Goal: Task Accomplishment & Management: Use online tool/utility

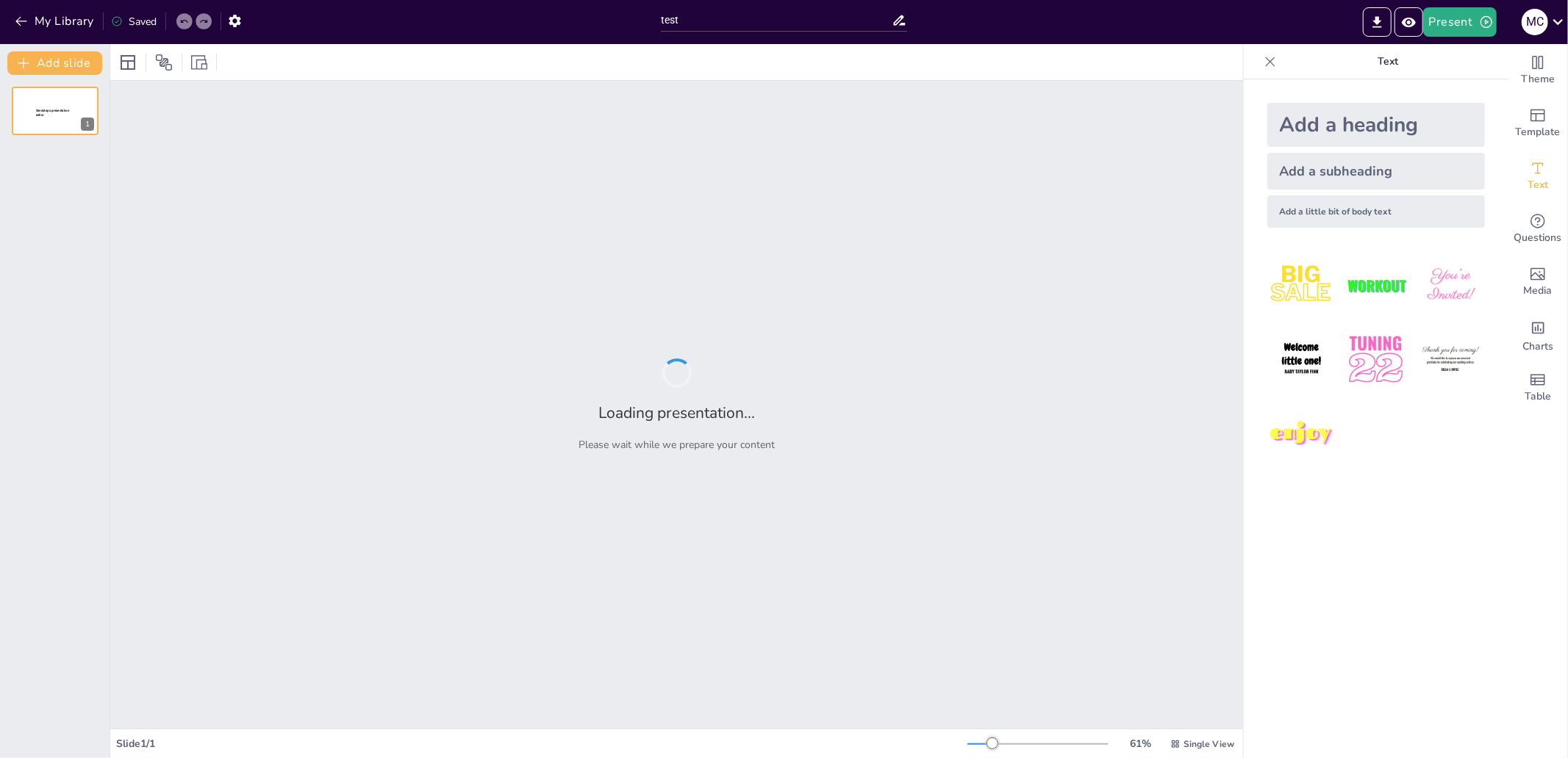
type input "test"
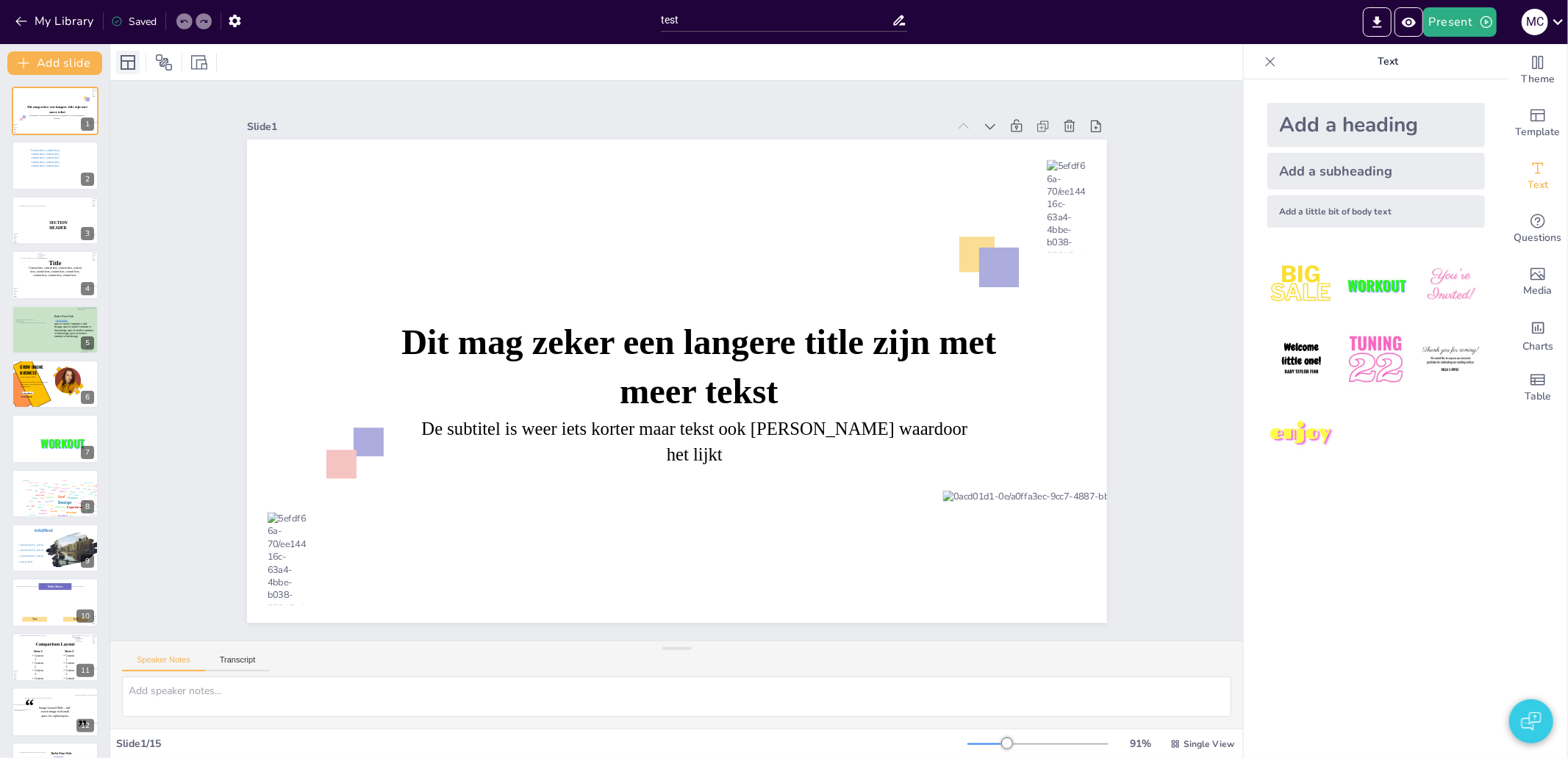
click at [125, 58] on icon at bounding box center [127, 62] width 17 height 17
click at [194, 61] on icon at bounding box center [199, 62] width 16 height 16
click at [133, 61] on icon at bounding box center [127, 62] width 15 height 15
click at [128, 61] on icon at bounding box center [127, 62] width 15 height 15
click at [1522, 76] on span "Theme" at bounding box center [1537, 79] width 34 height 16
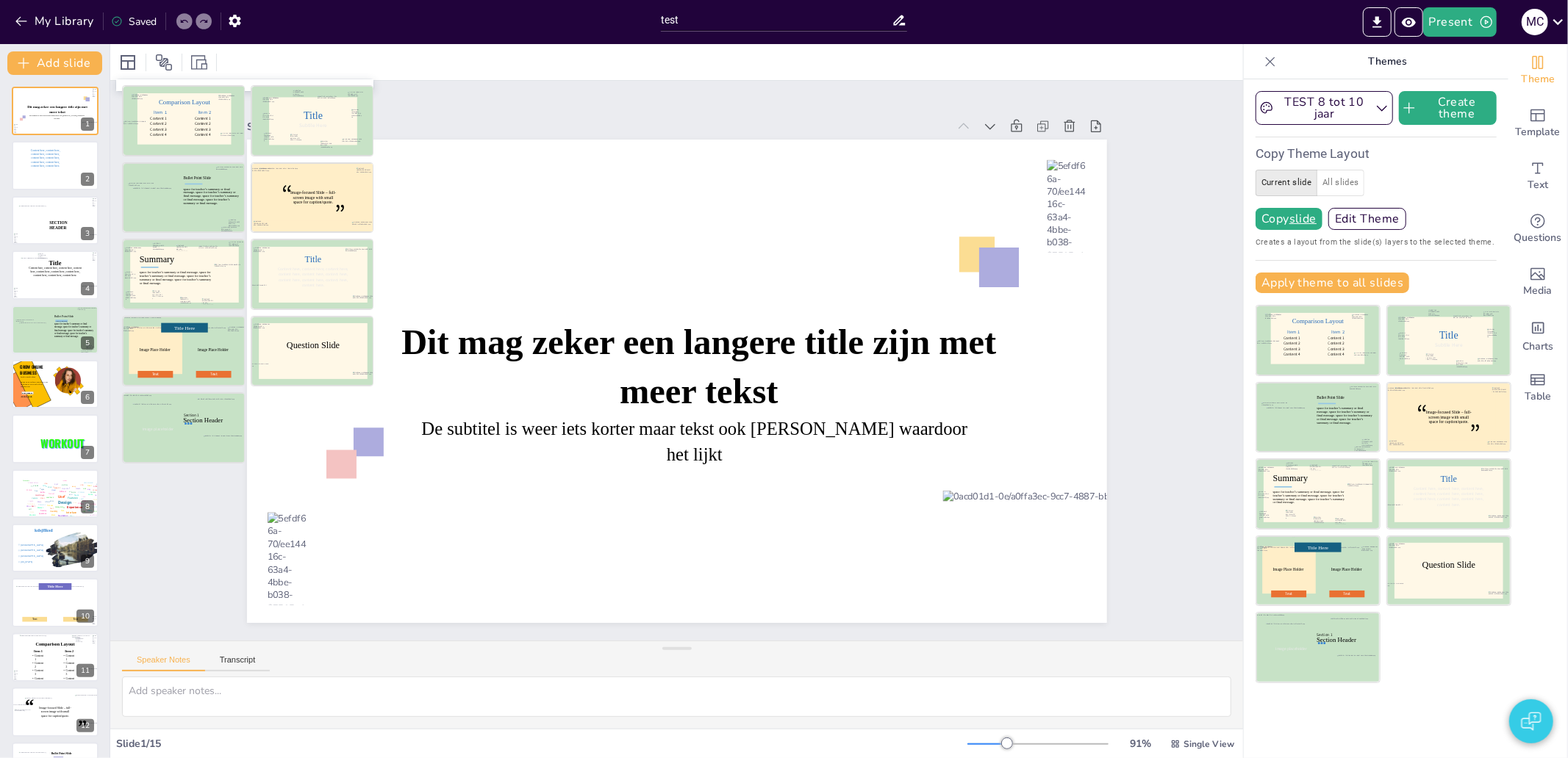
click at [275, 361] on div at bounding box center [313, 351] width 108 height 56
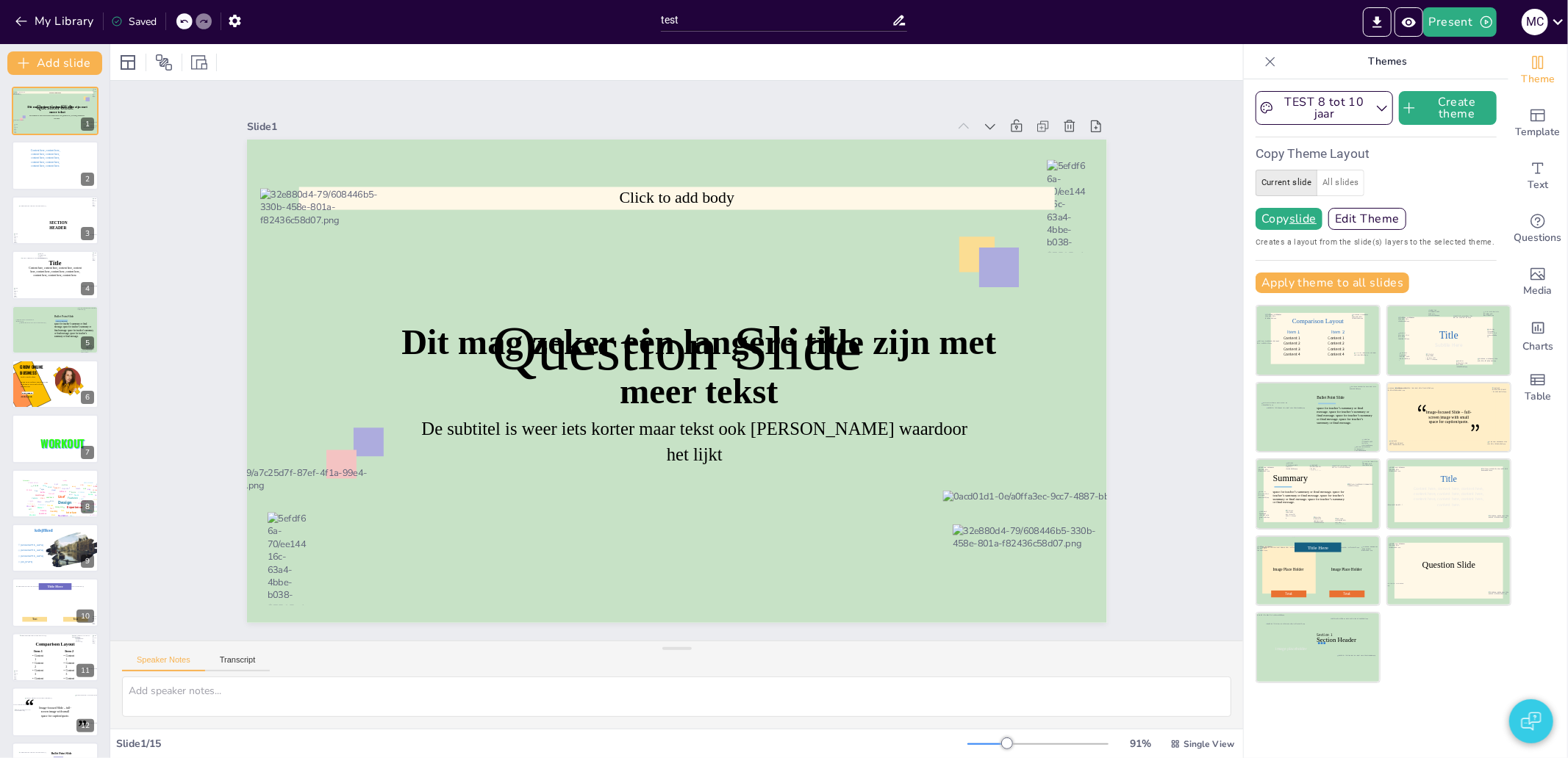
click at [182, 118] on div "Slide 1 Dit mag zeker een langere title zijn met meer tekst De subtitel is weer…" at bounding box center [676, 361] width 1133 height 560
click at [59, 63] on button "Add slide" at bounding box center [55, 63] width 95 height 23
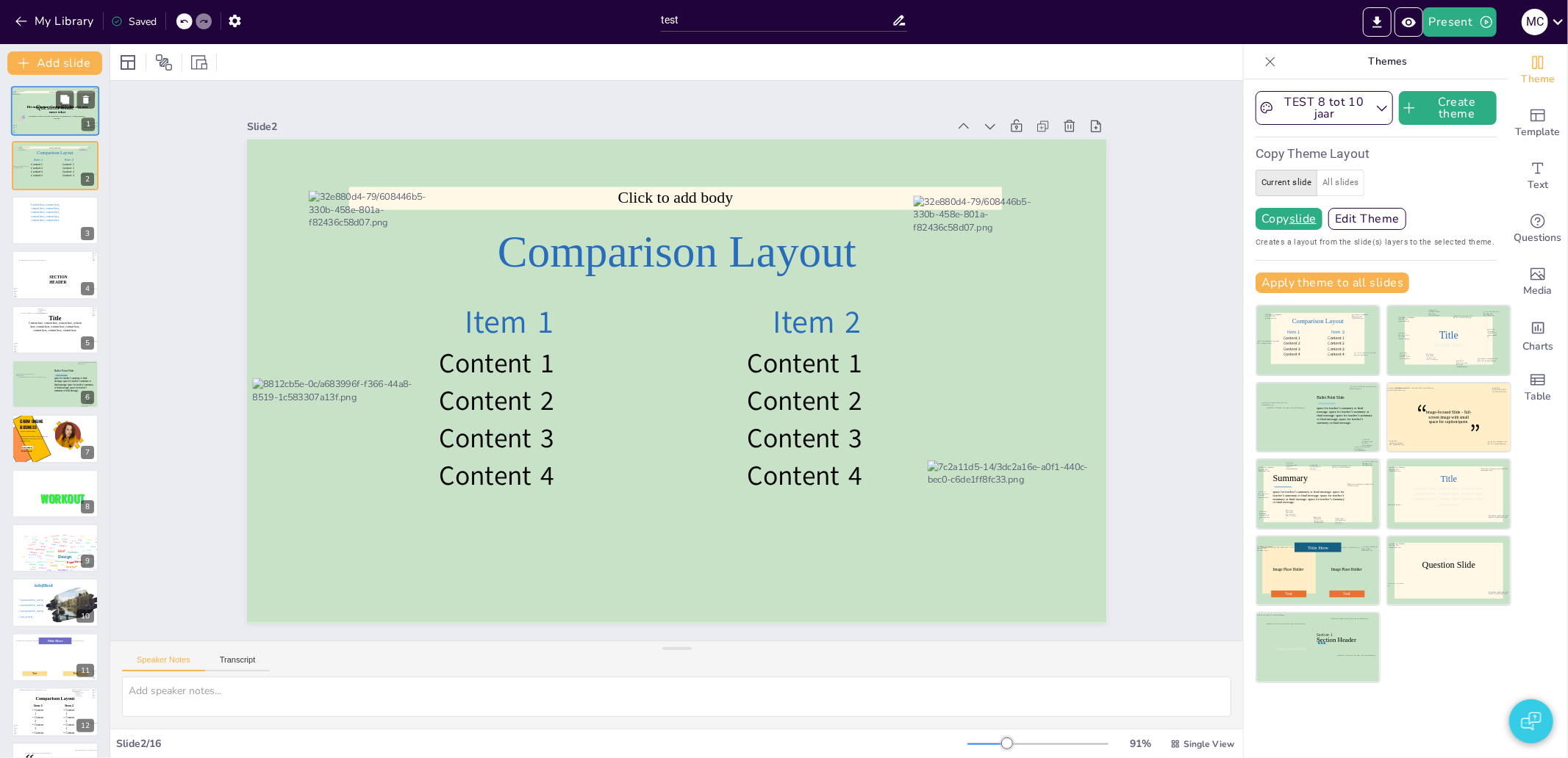
click at [41, 112] on p "Question Slide" at bounding box center [55, 108] width 47 height 9
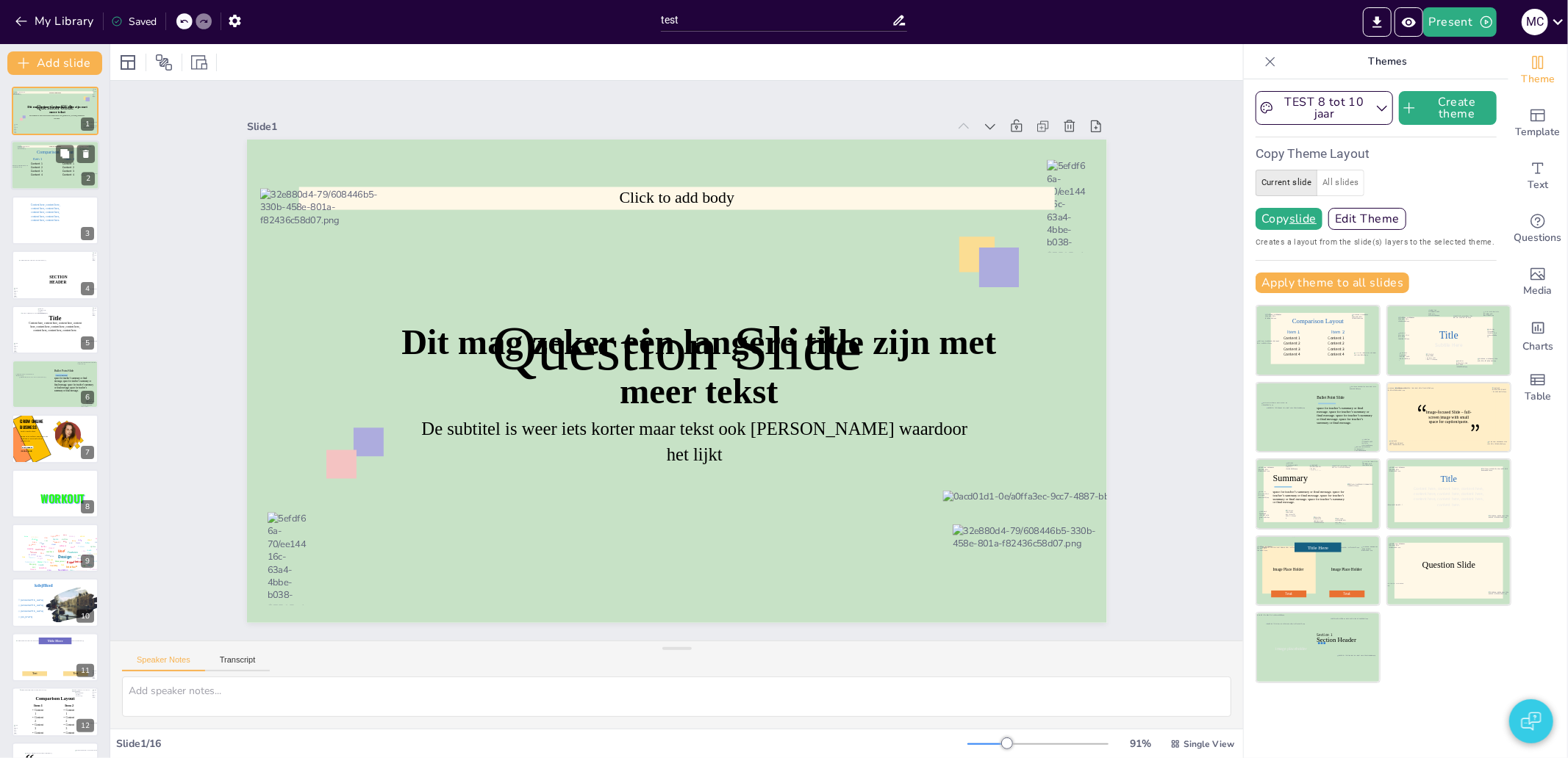
click at [50, 182] on div at bounding box center [55, 166] width 88 height 50
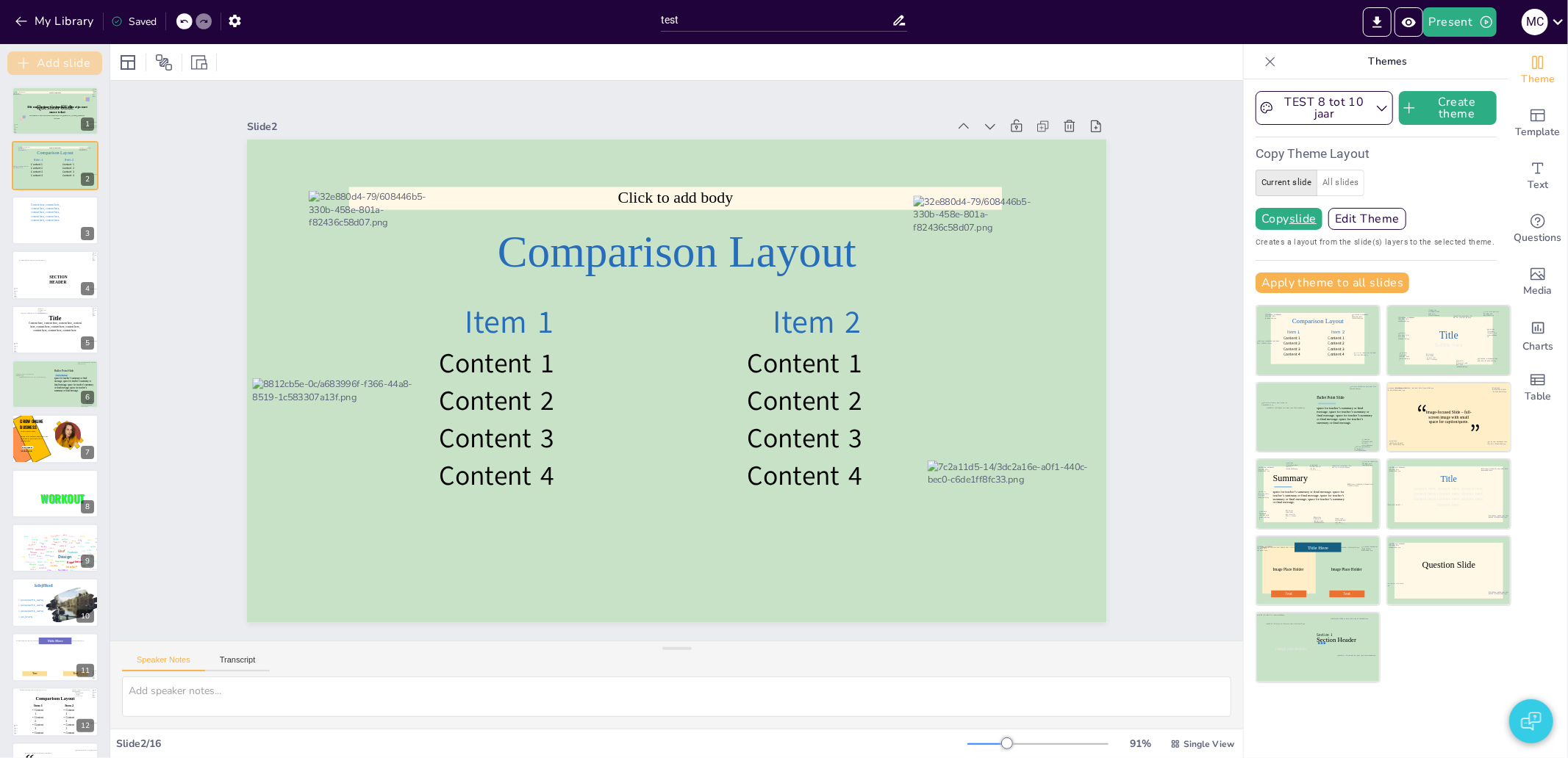
click at [83, 61] on button "Add slide" at bounding box center [55, 63] width 95 height 23
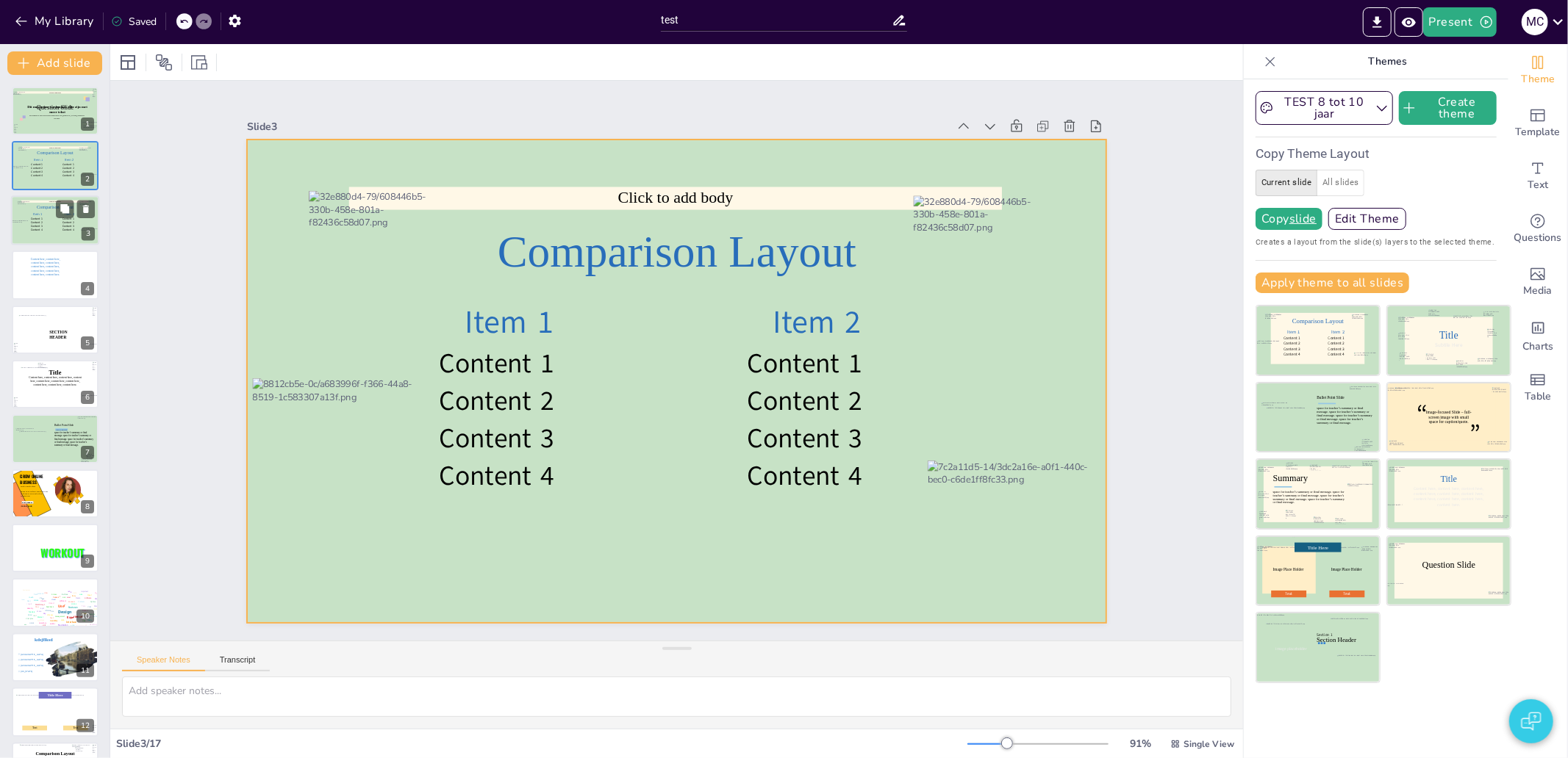
click at [29, 217] on div at bounding box center [55, 220] width 88 height 50
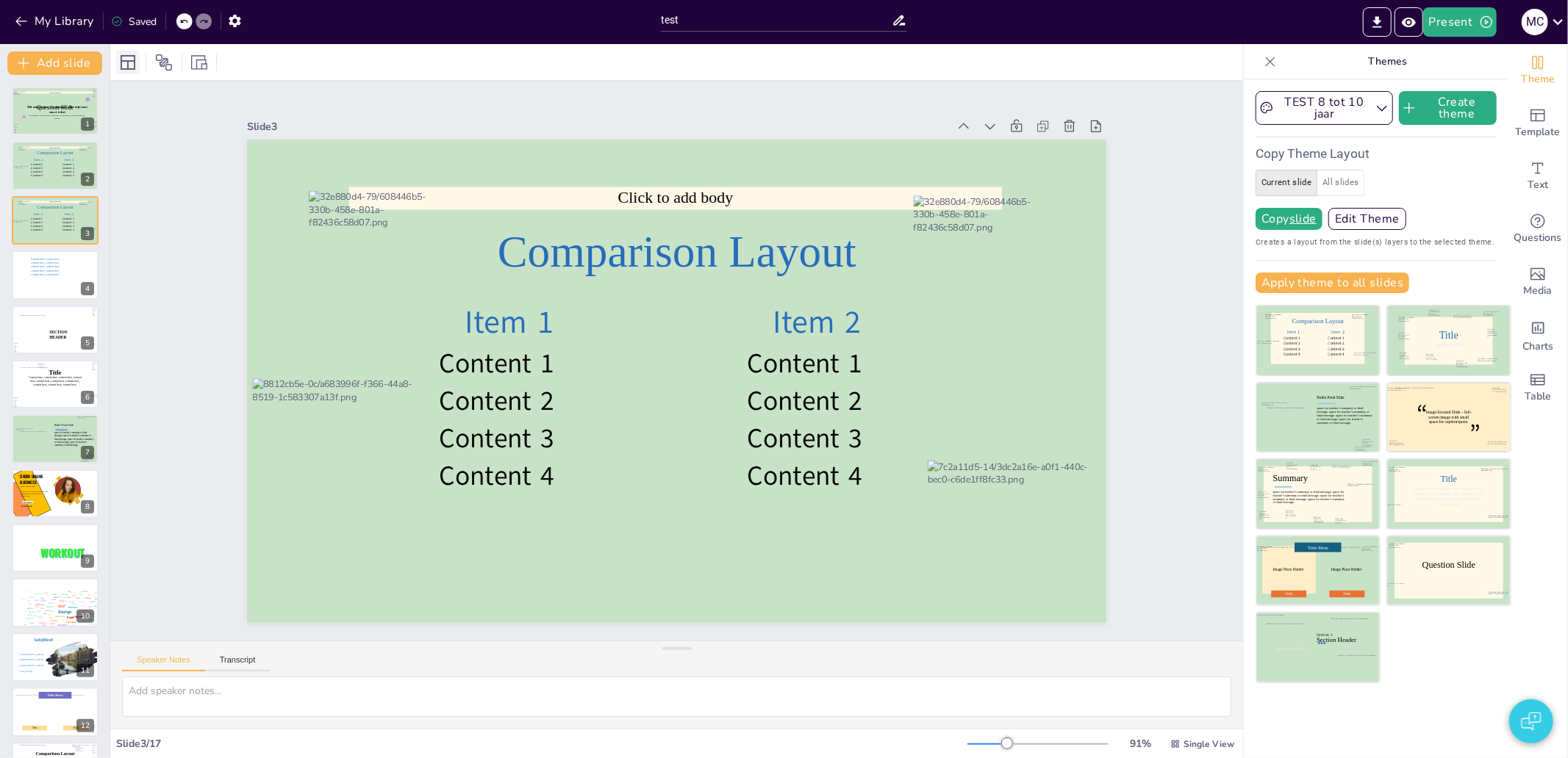
click at [122, 62] on icon at bounding box center [127, 62] width 17 height 17
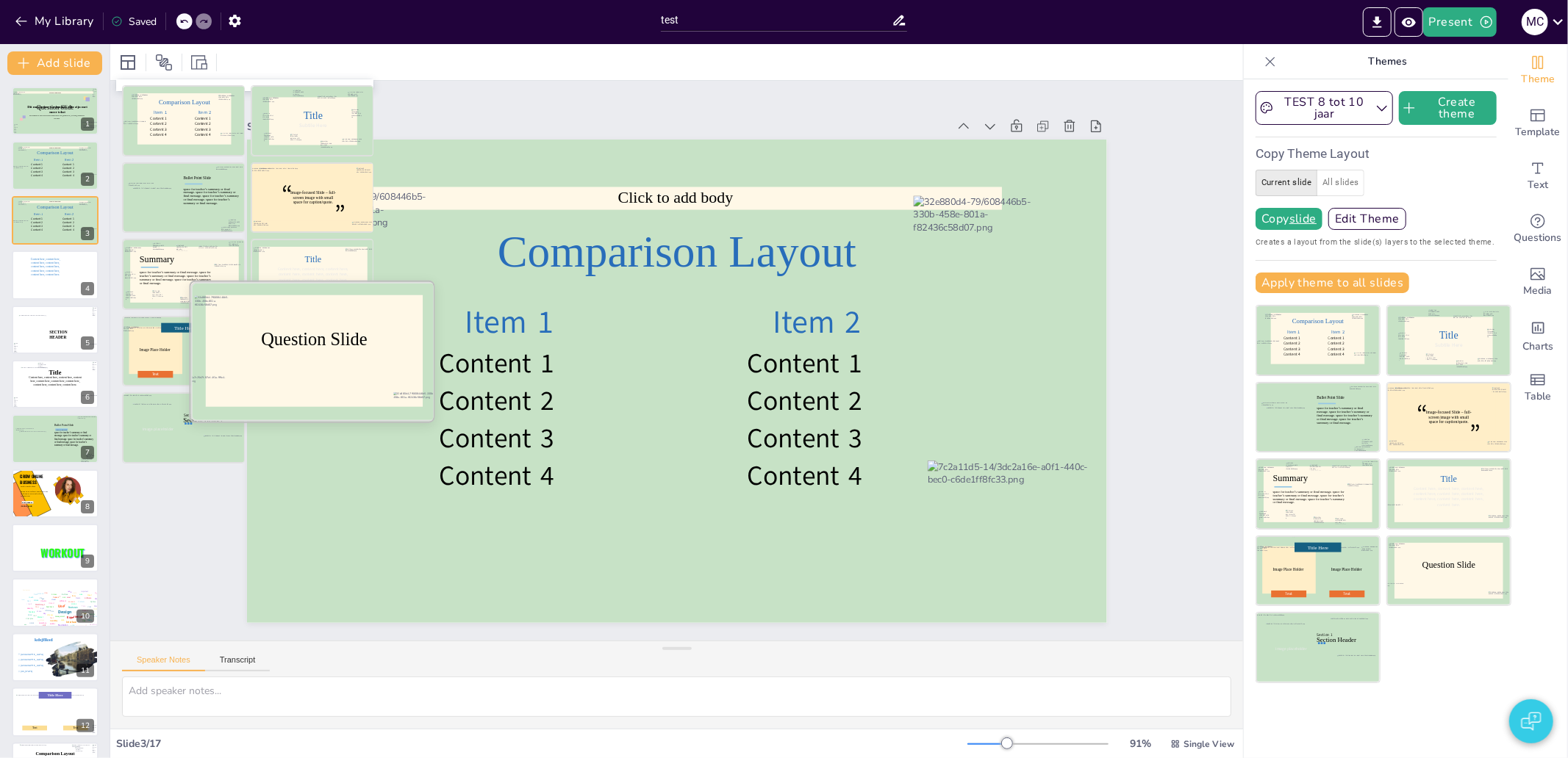
click at [313, 353] on div "Question Slide" at bounding box center [314, 341] width 133 height 23
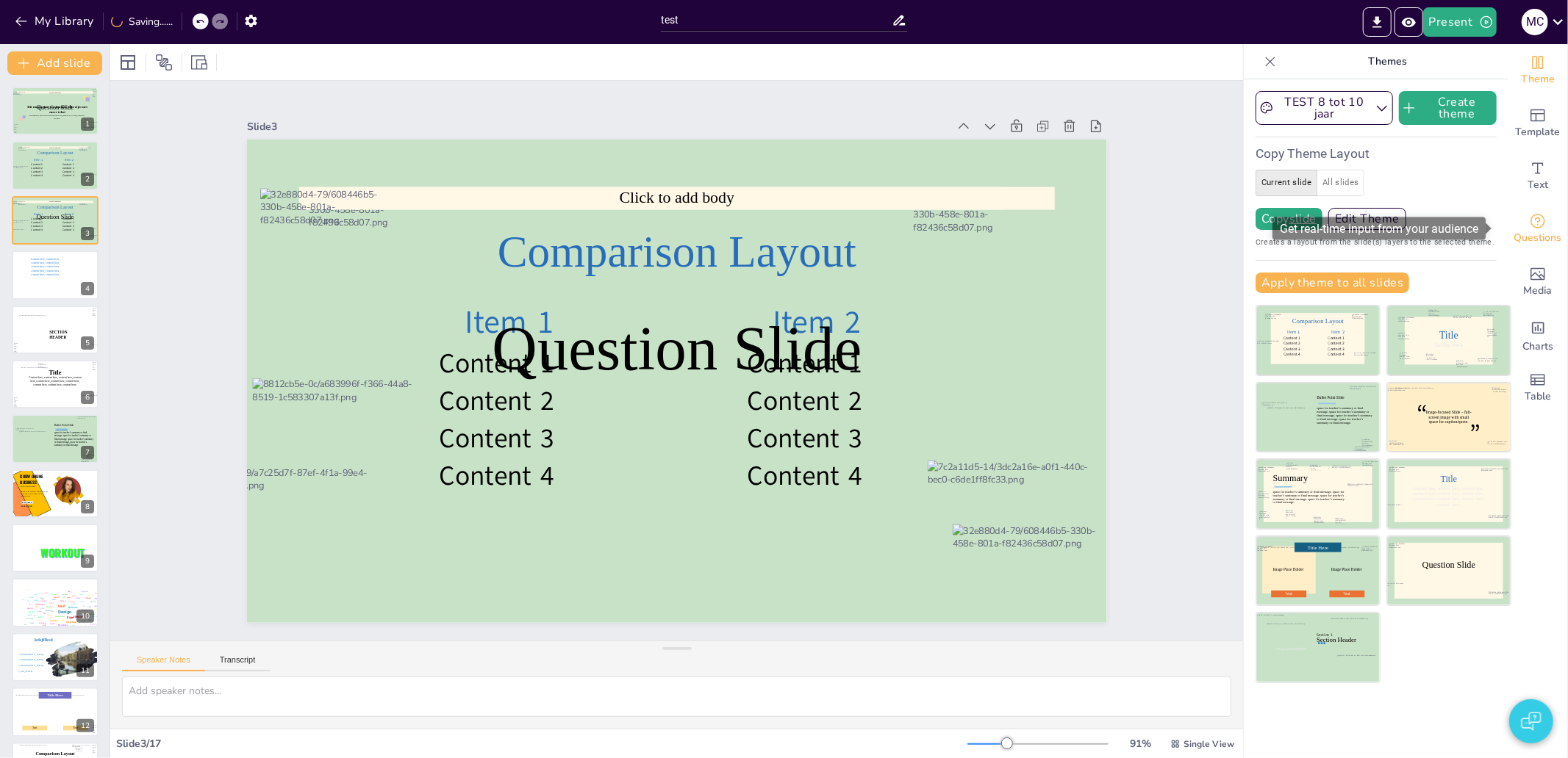
click at [1531, 231] on span "Questions" at bounding box center [1539, 237] width 48 height 16
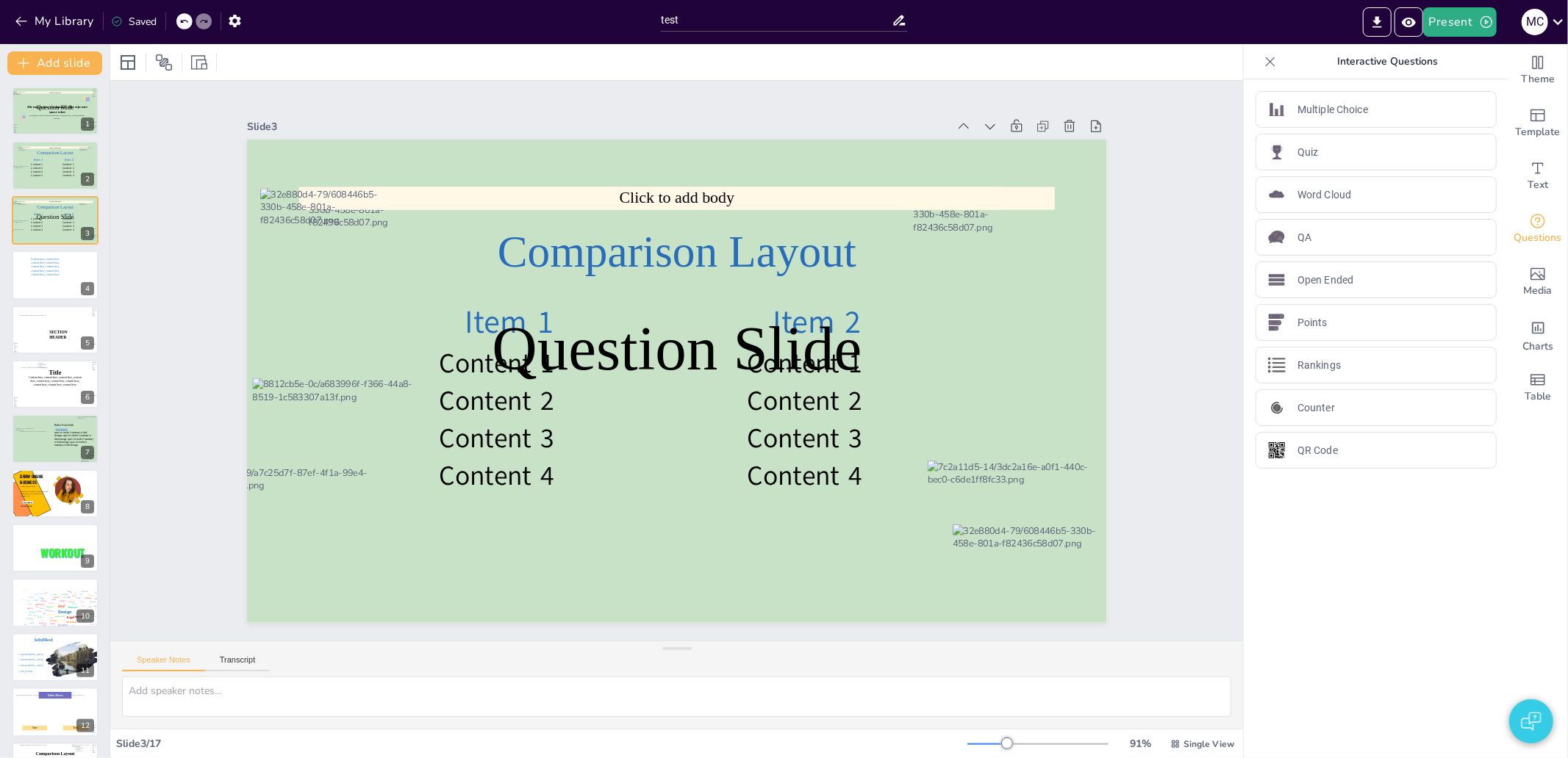
drag, startPoint x: 1320, startPoint y: 111, endPoint x: 1321, endPoint y: 131, distance: 20.0
click at [1320, 130] on div "Multiple Choice Quiz Word Cloud QA Open Ended Points Rankings Counter QR Code" at bounding box center [1376, 280] width 241 height 378
click at [1323, 128] on div "Multiple Choice Quiz Word Cloud QA Open Ended Points Rankings Counter QR Code" at bounding box center [1376, 280] width 241 height 378
click at [1331, 110] on p "Multiple Choice" at bounding box center [1333, 110] width 71 height 15
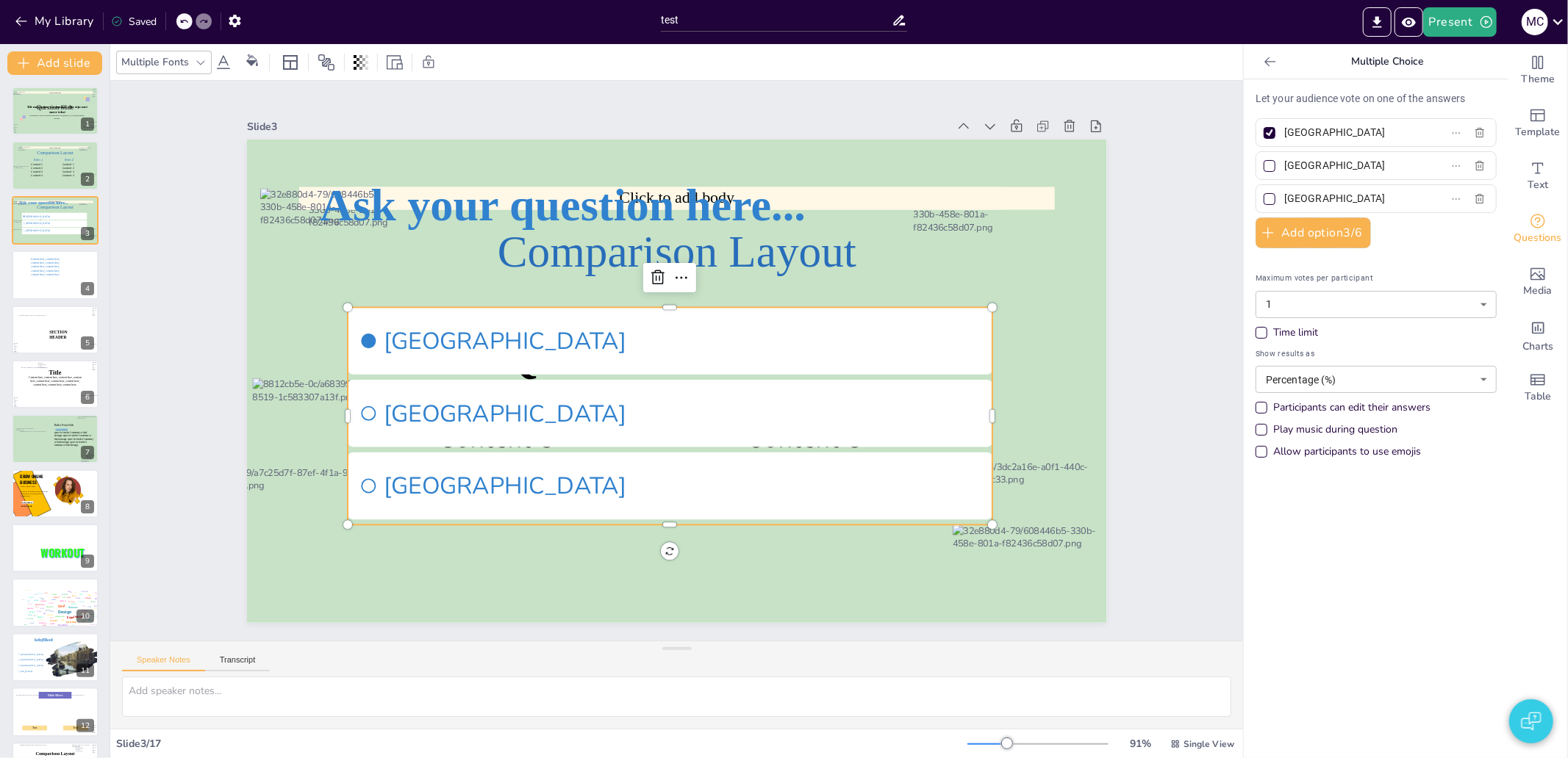
click at [1262, 68] on icon at bounding box center [1269, 61] width 15 height 15
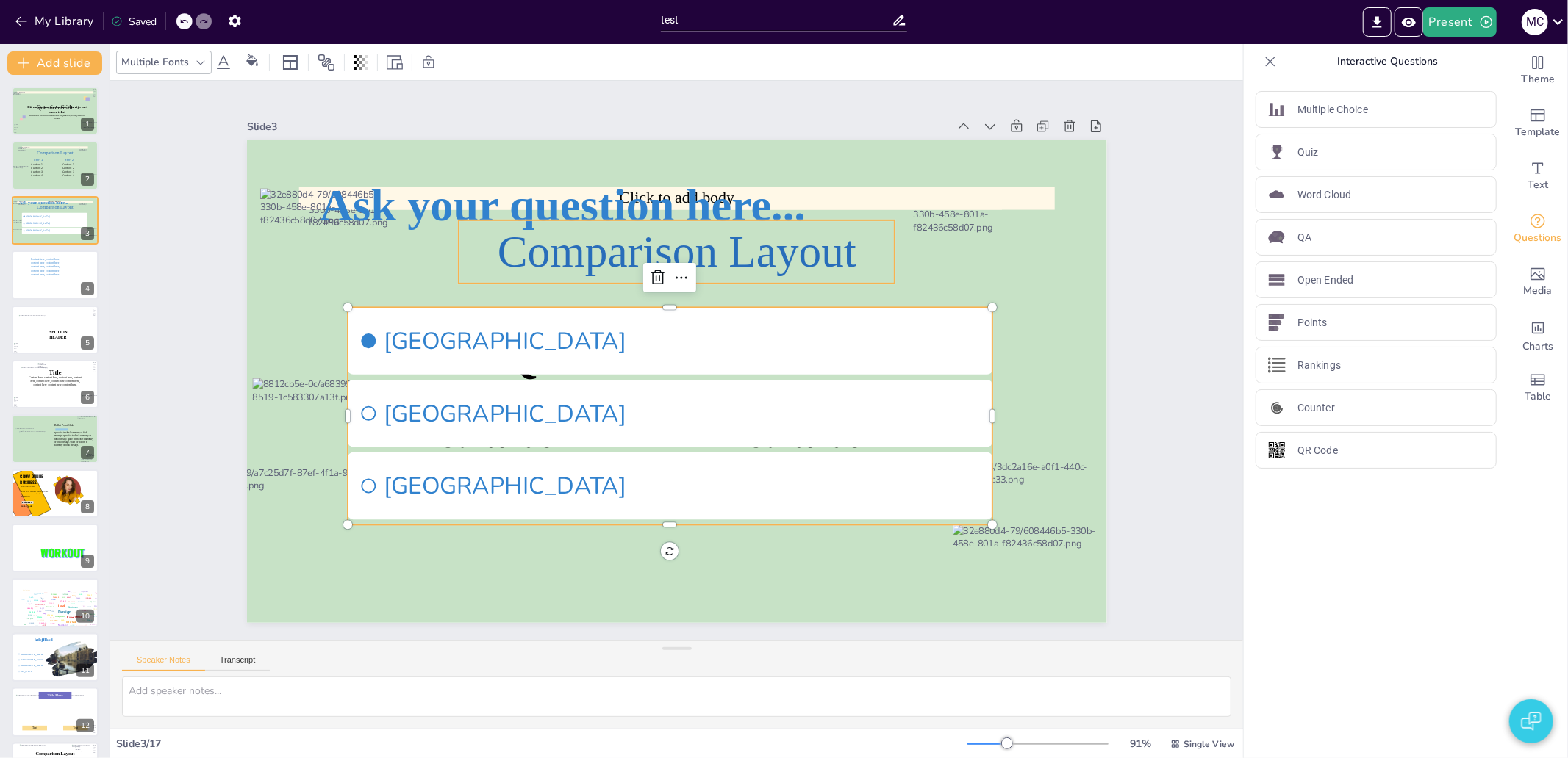
click at [504, 250] on span "Comparison Layout" at bounding box center [676, 251] width 359 height 50
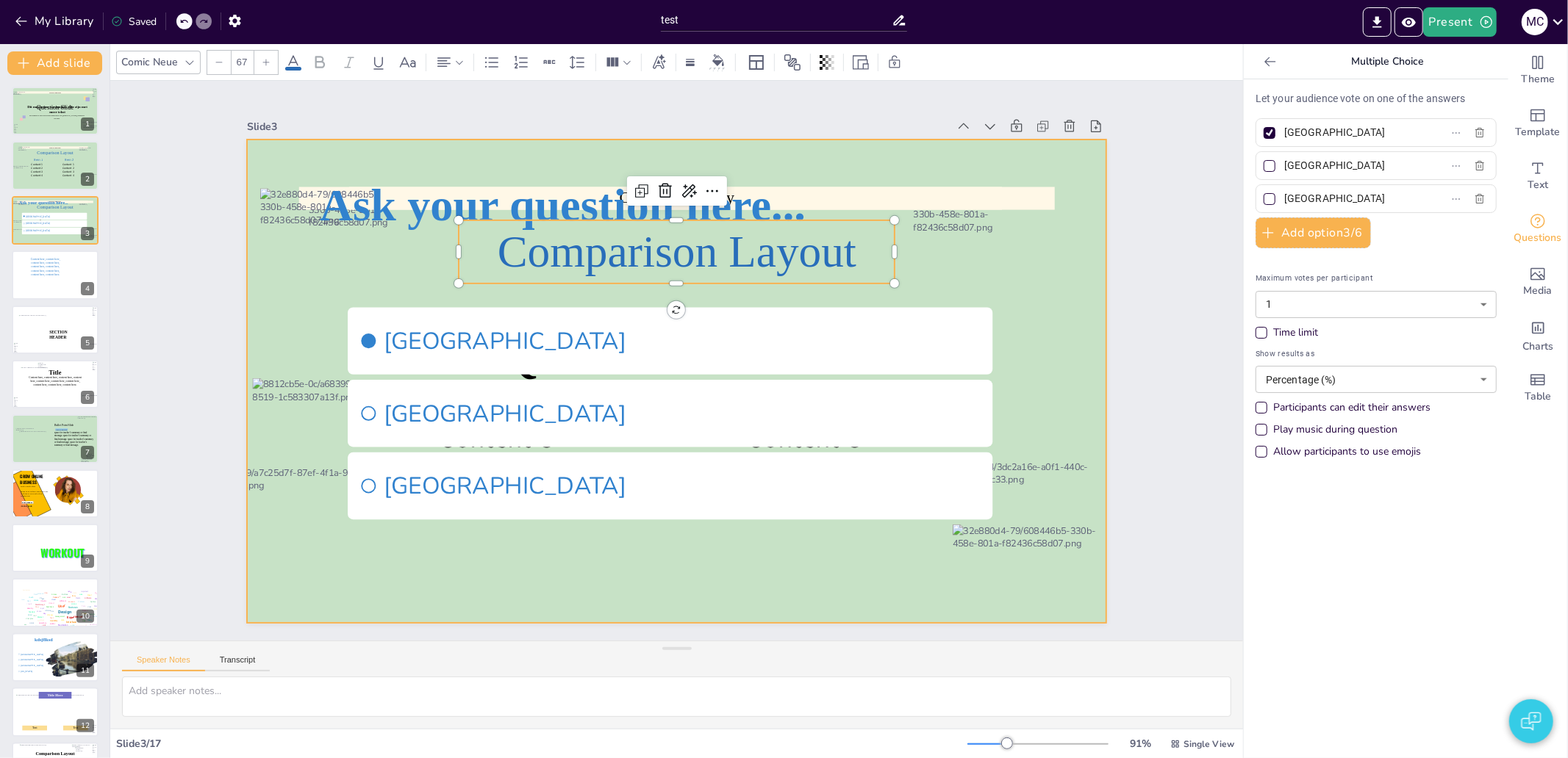
click at [259, 272] on div at bounding box center [676, 381] width 860 height 484
click at [600, 244] on span "Comparison Layout" at bounding box center [710, 257] width 356 height 158
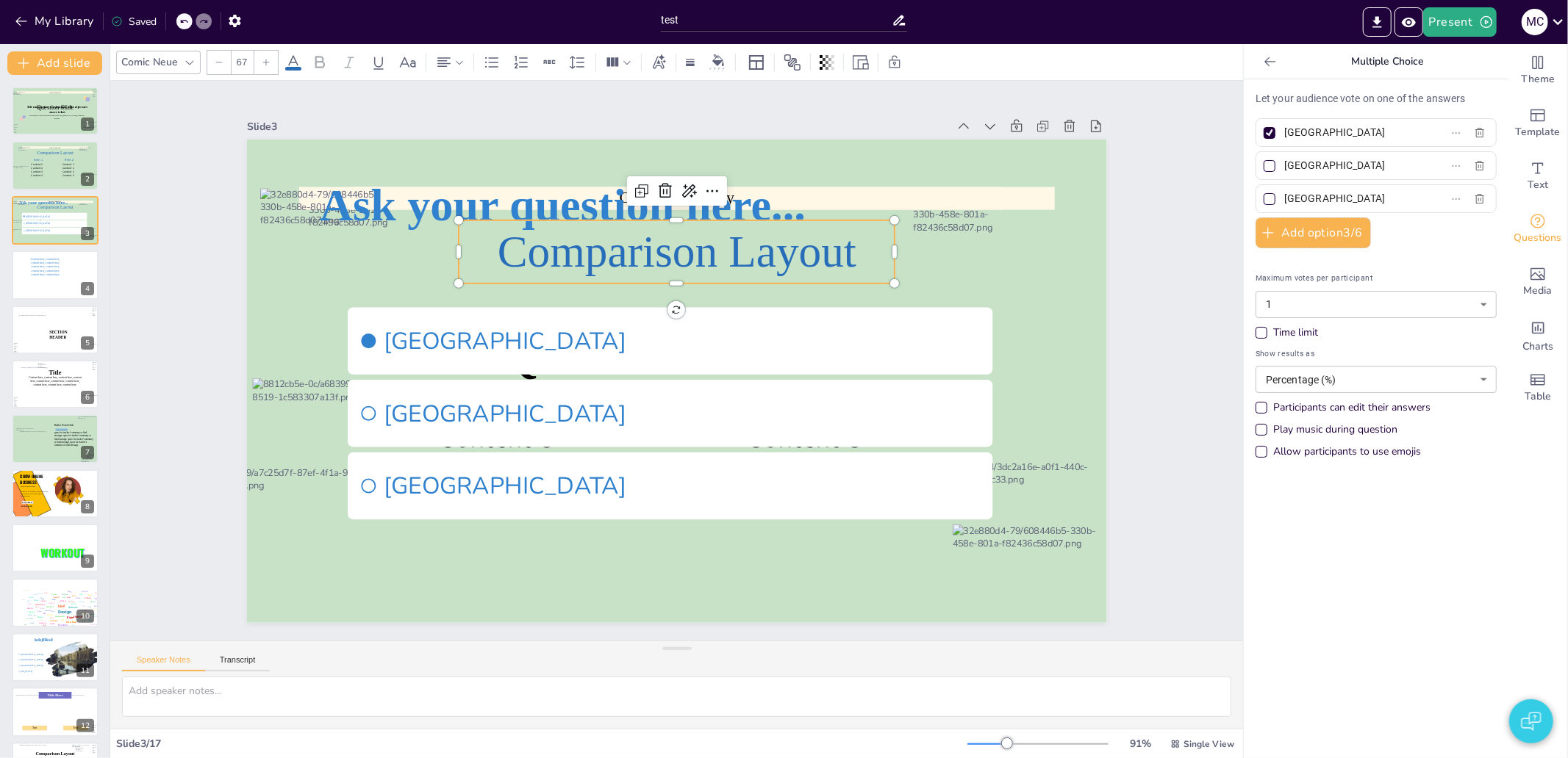
click at [141, 203] on div "Slide 1 Dit mag zeker een langere title zijn met meer tekst De subtitel is weer…" at bounding box center [676, 361] width 1133 height 560
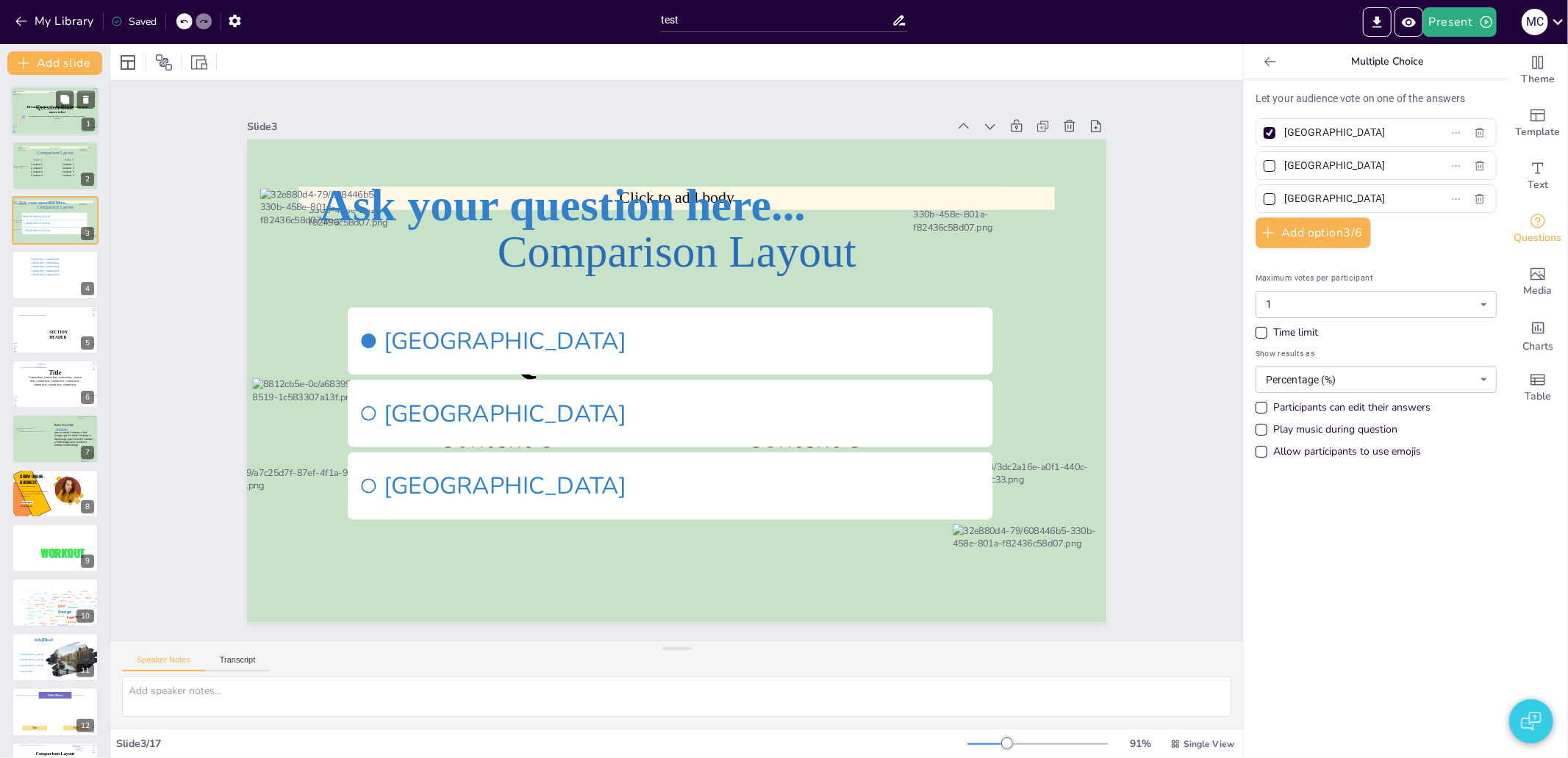
click at [56, 119] on div at bounding box center [56, 112] width 90 height 58
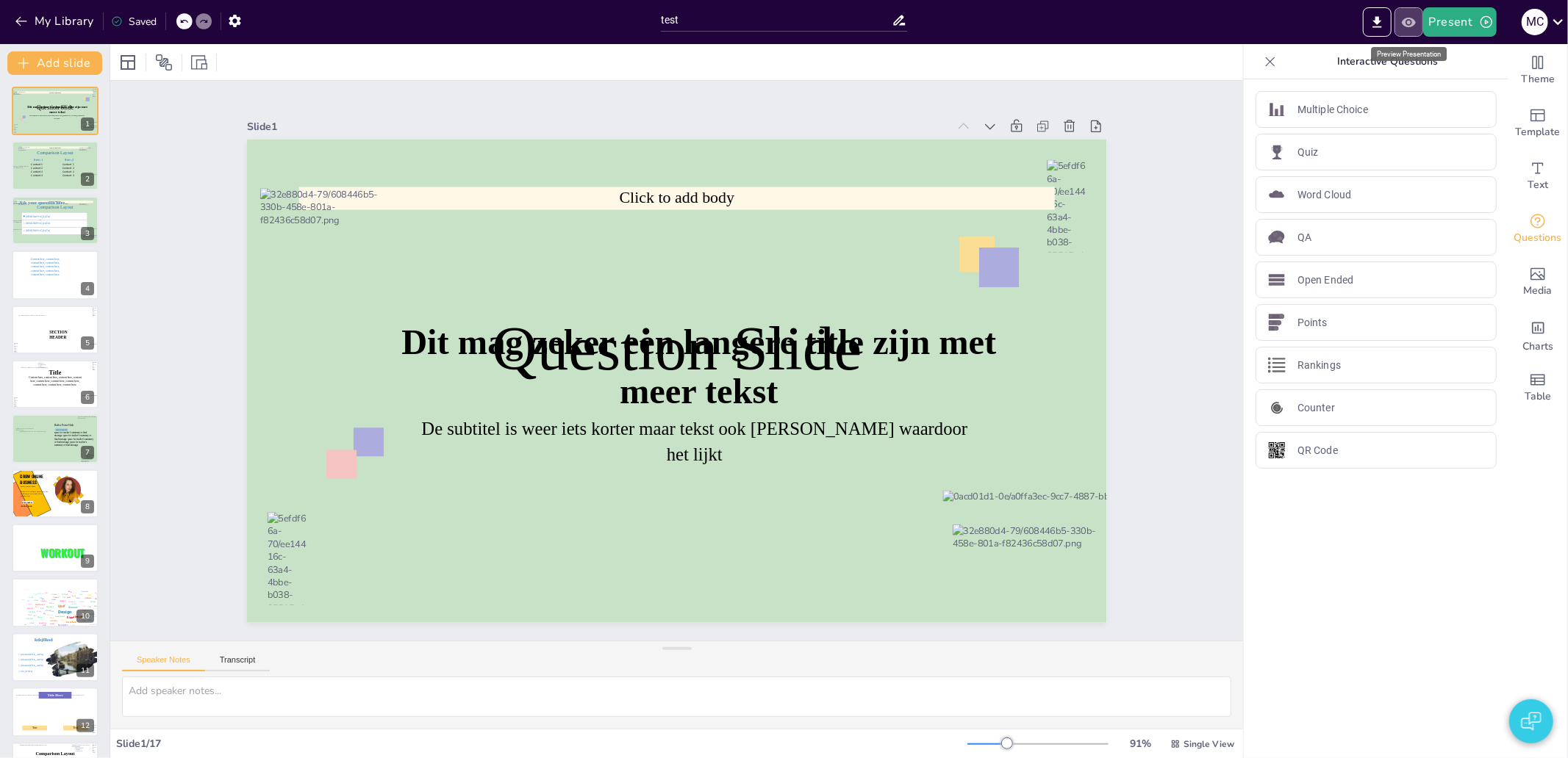
click at [1404, 28] on icon "Preview Presentation" at bounding box center [1409, 22] width 15 height 15
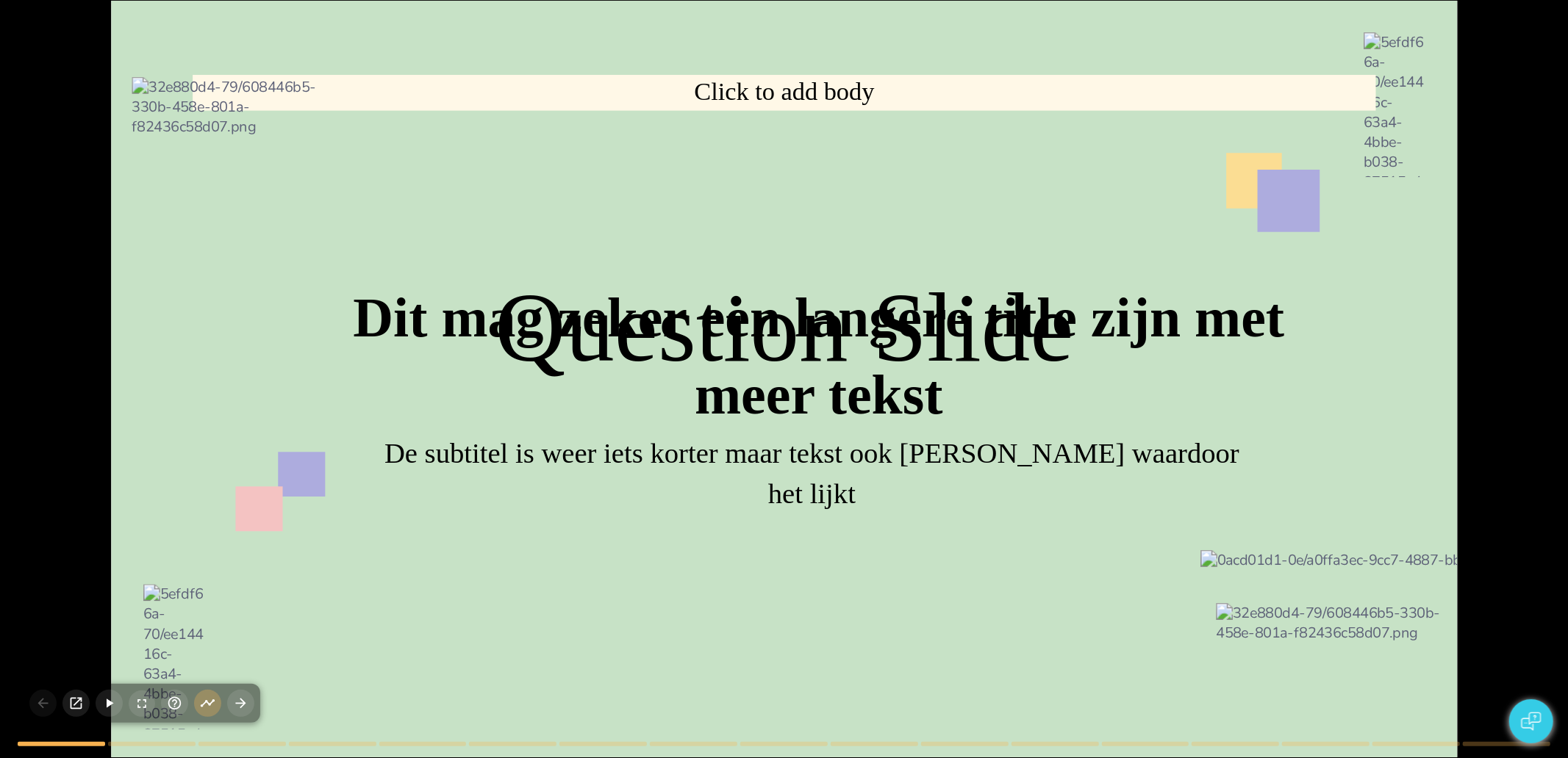
click at [201, 707] on div "Dit mag zeker een langere title zijn met meer tekst De subtitel is weer iets ko…" at bounding box center [784, 379] width 1568 height 758
click at [204, 711] on icon "button" at bounding box center [207, 704] width 15 height 15
drag, startPoint x: 210, startPoint y: 708, endPoint x: 212, endPoint y: 723, distance: 15.1
click at [212, 718] on div at bounding box center [141, 703] width 237 height 39
click at [209, 702] on icon "button" at bounding box center [207, 704] width 15 height 15
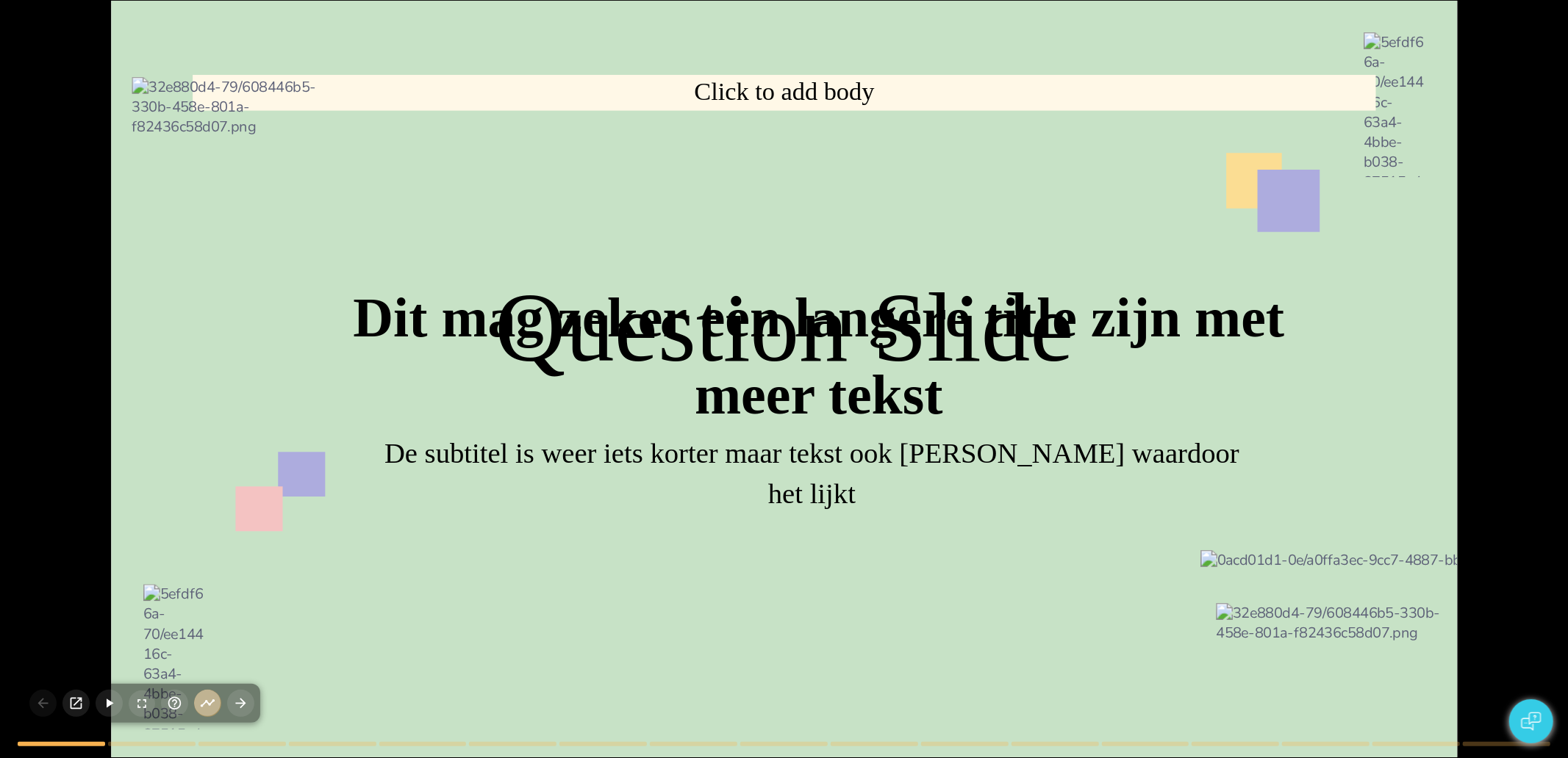
click at [212, 707] on icon "button" at bounding box center [207, 704] width 15 height 15
click at [110, 707] on icon "button" at bounding box center [109, 704] width 15 height 15
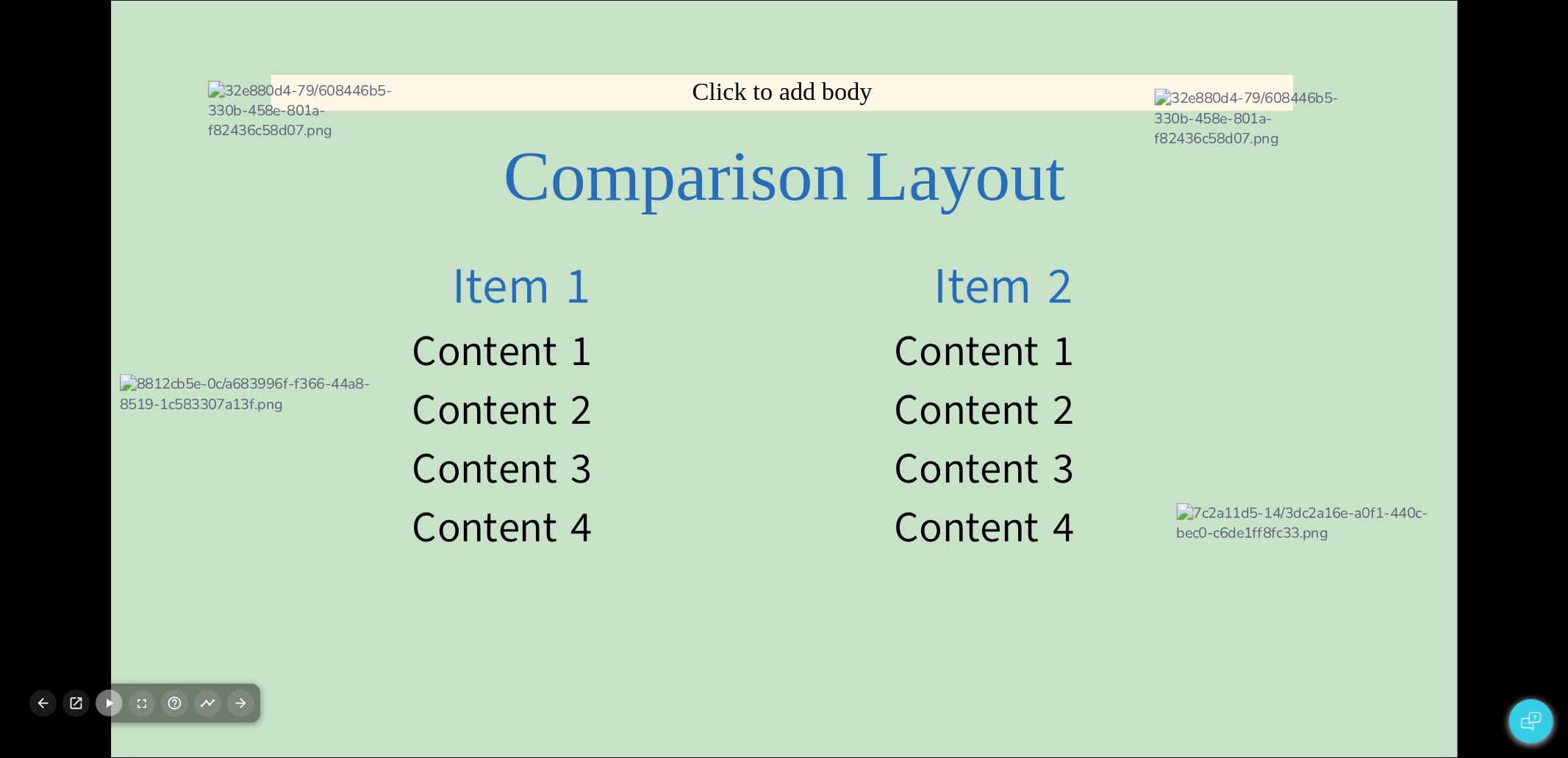
click at [114, 701] on icon "button" at bounding box center [109, 704] width 15 height 15
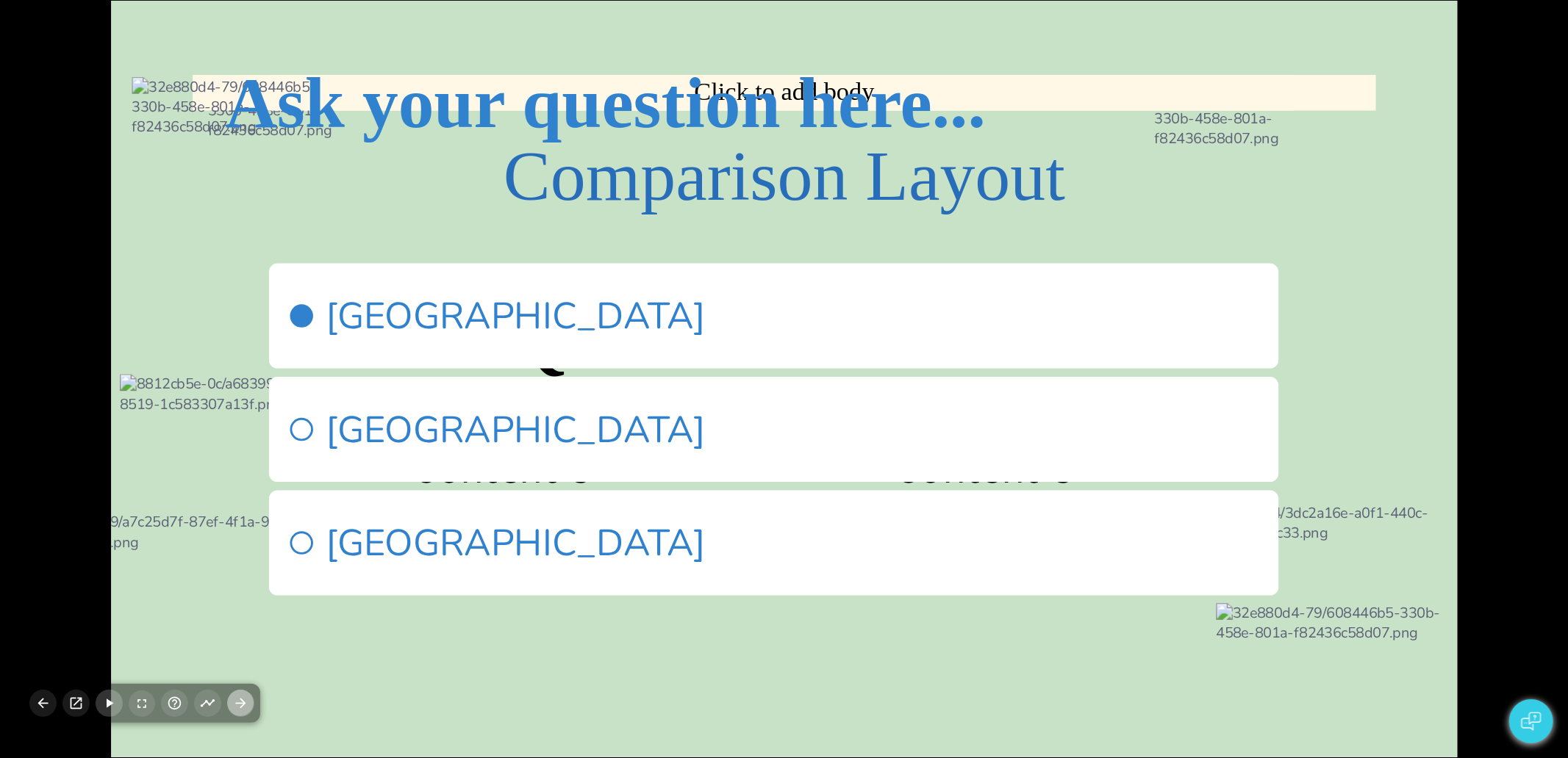
click at [235, 708] on icon "button" at bounding box center [241, 704] width 15 height 15
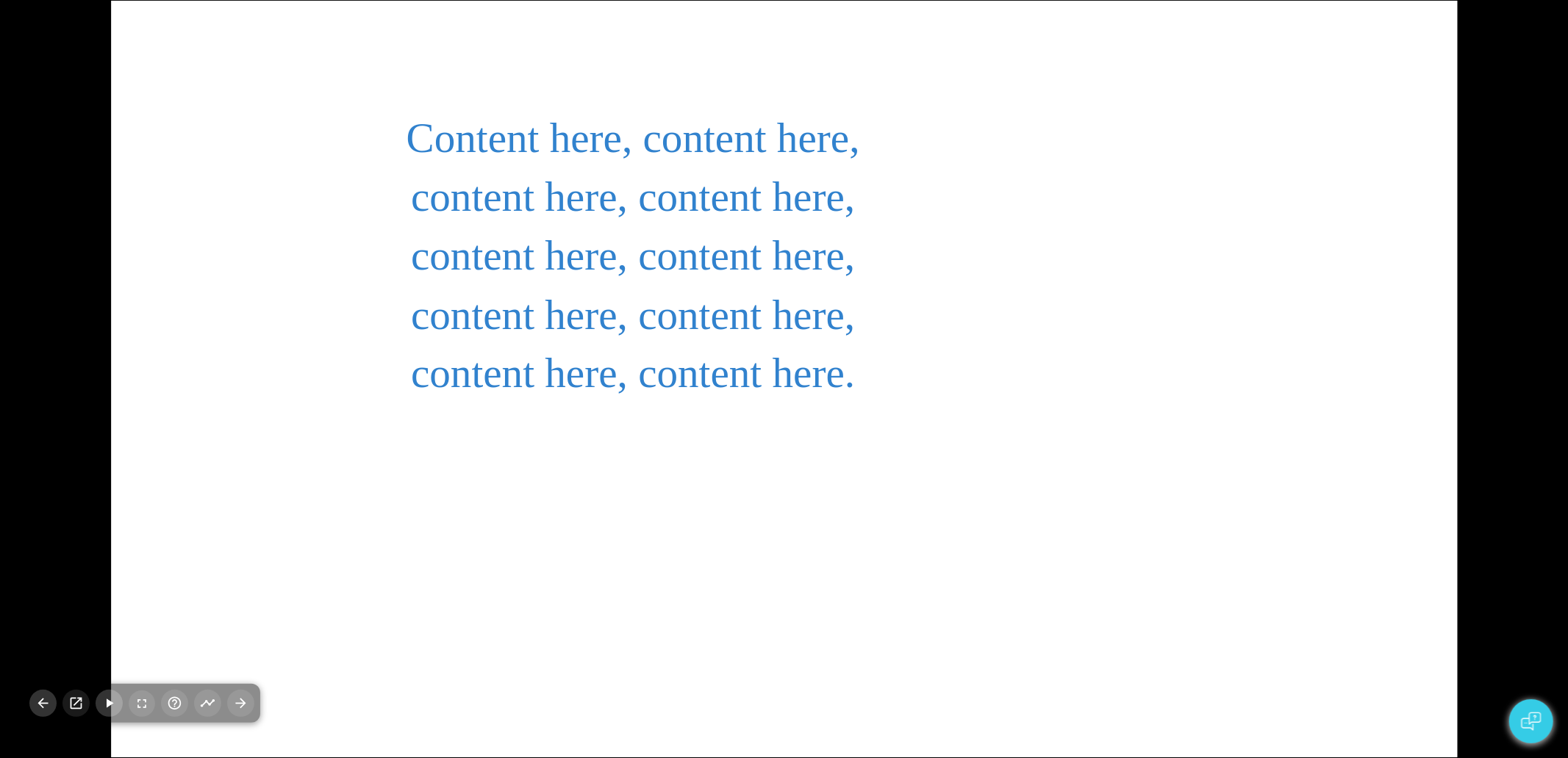
click at [49, 708] on icon "button" at bounding box center [43, 704] width 15 height 15
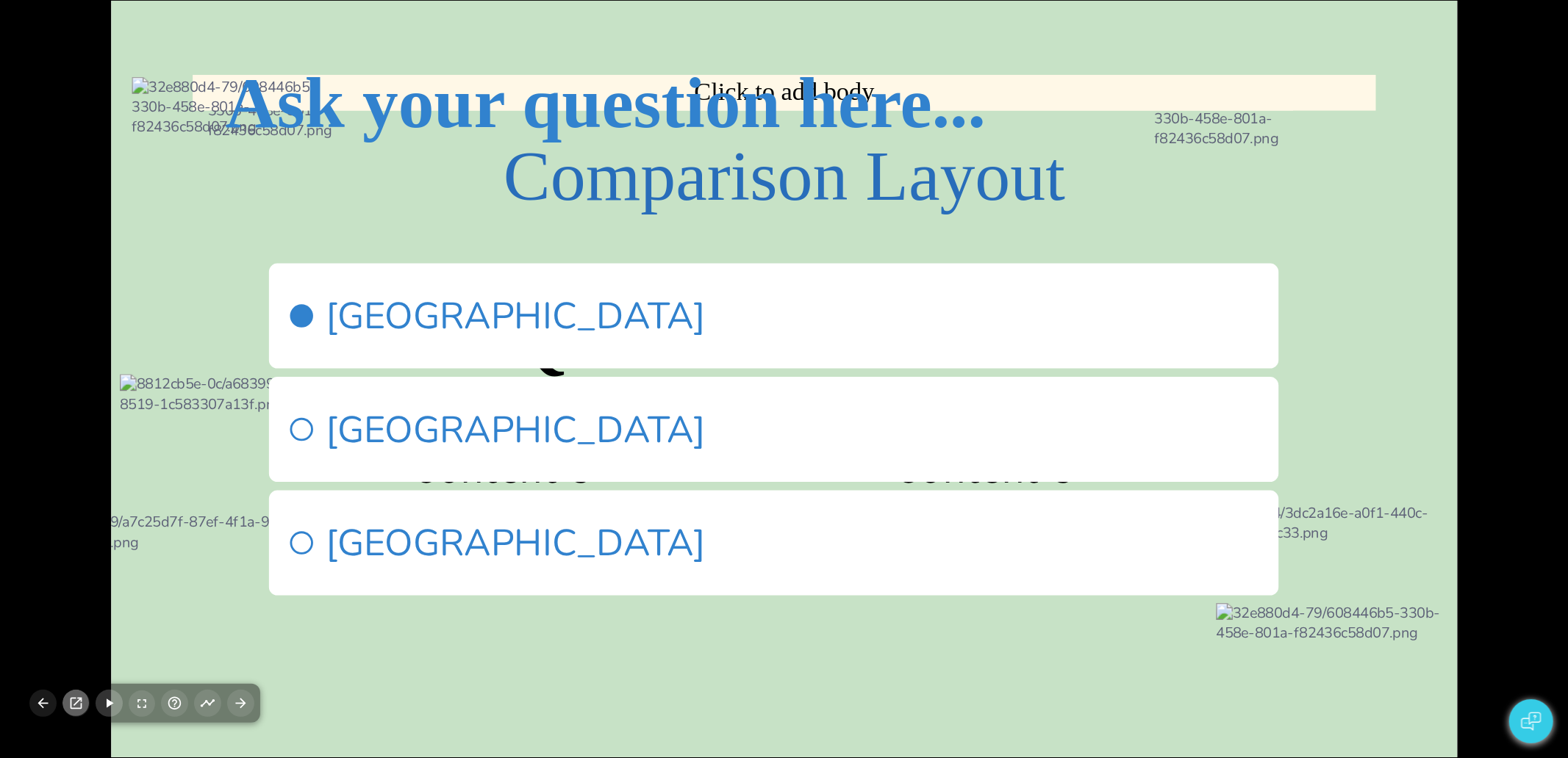
drag, startPoint x: 83, startPoint y: 703, endPoint x: 523, endPoint y: 627, distance: 446.5
click at [83, 703] on button "button" at bounding box center [77, 704] width 28 height 28
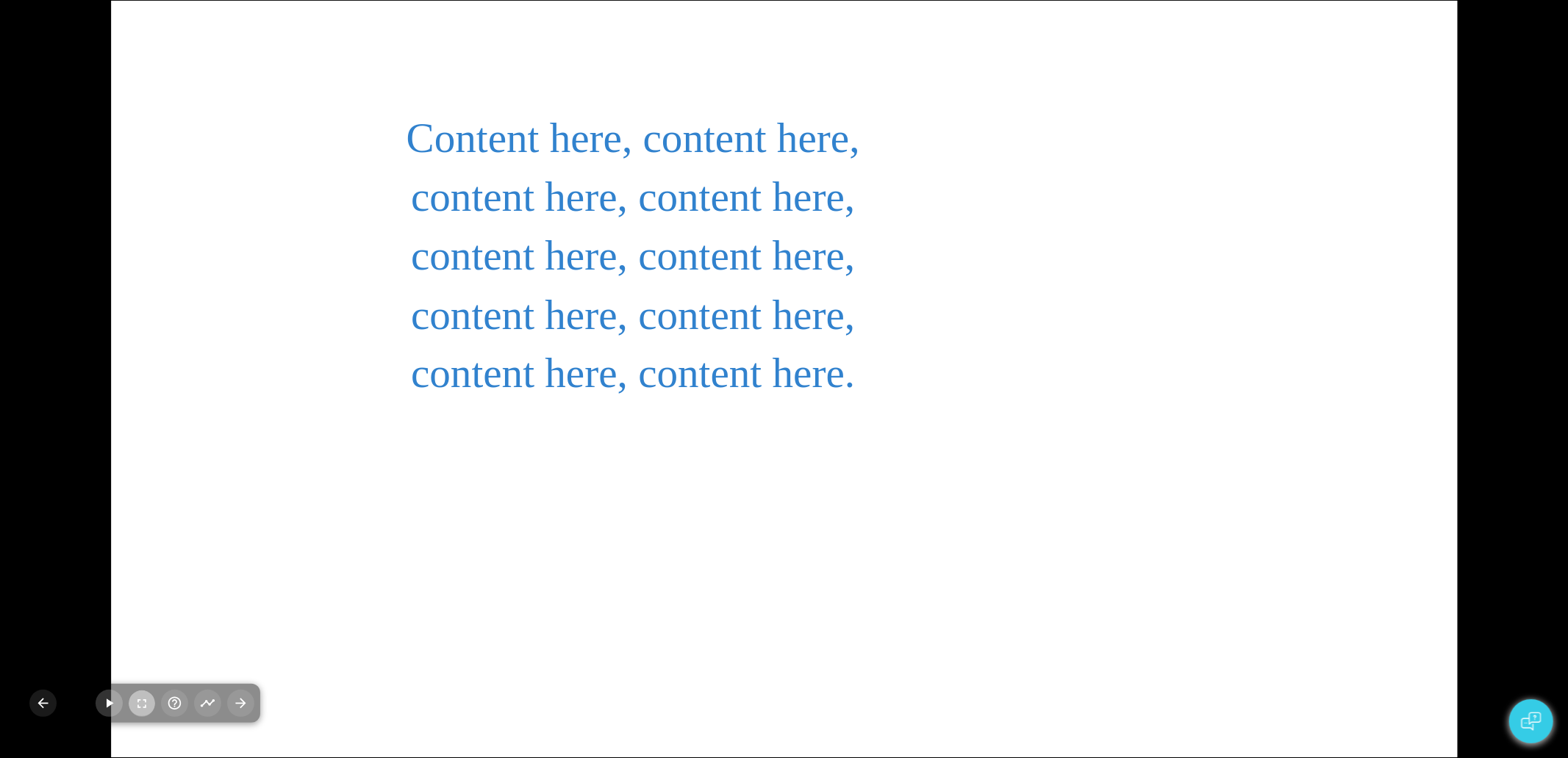
click at [148, 703] on icon "button" at bounding box center [141, 704] width 15 height 15
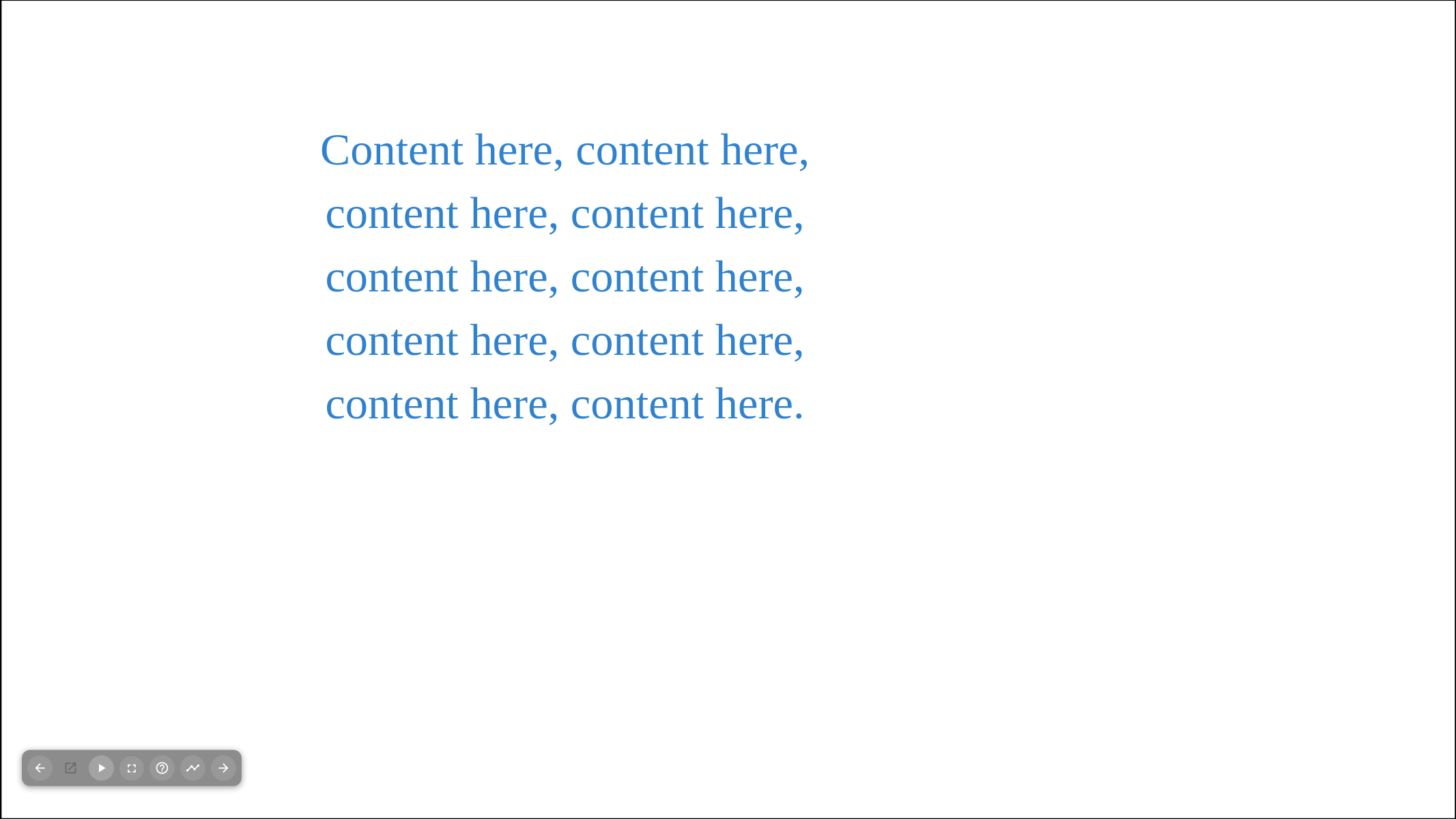
type textarea "2"
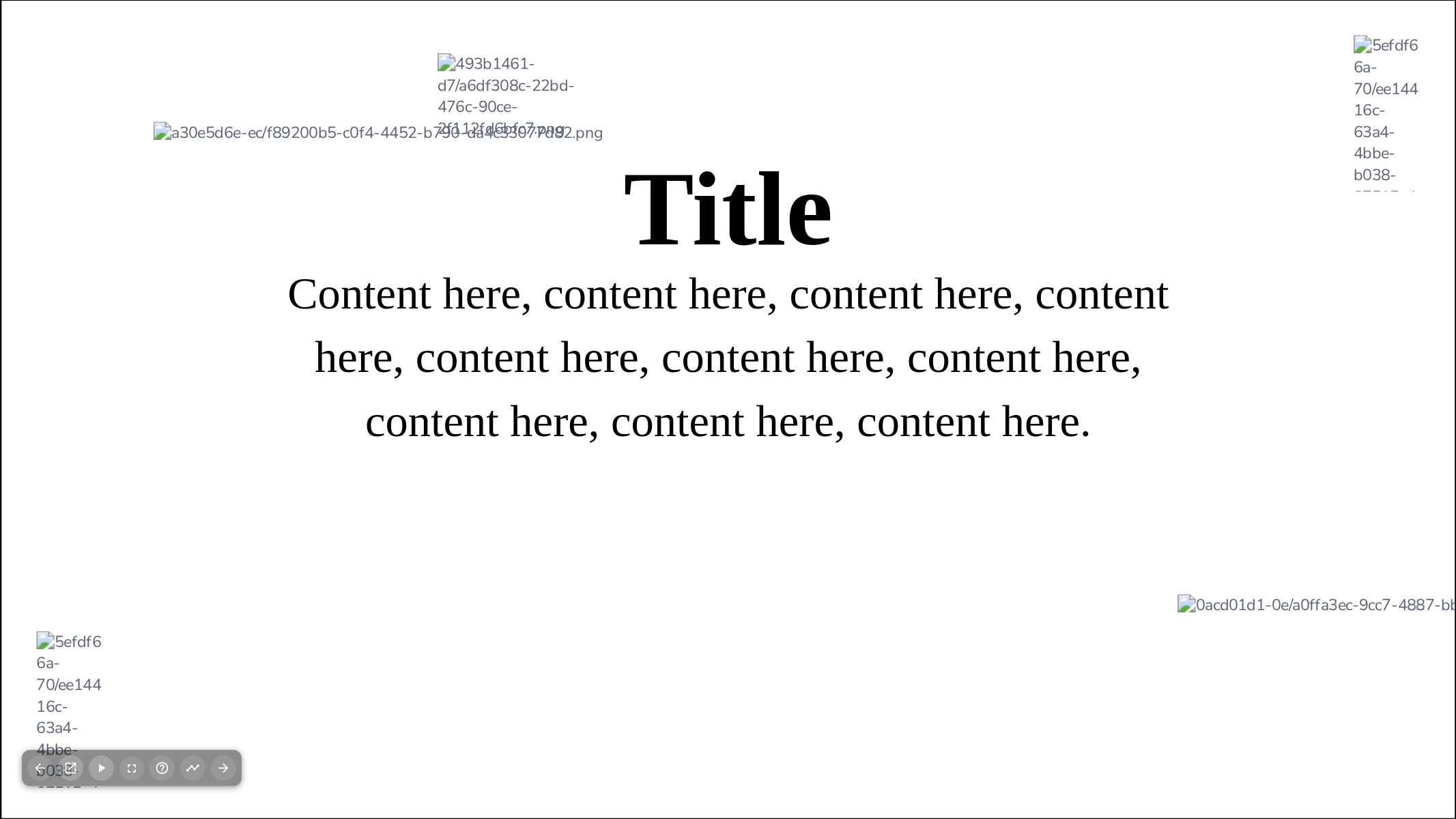
click at [69, 704] on icon "button" at bounding box center [71, 769] width 11 height 11
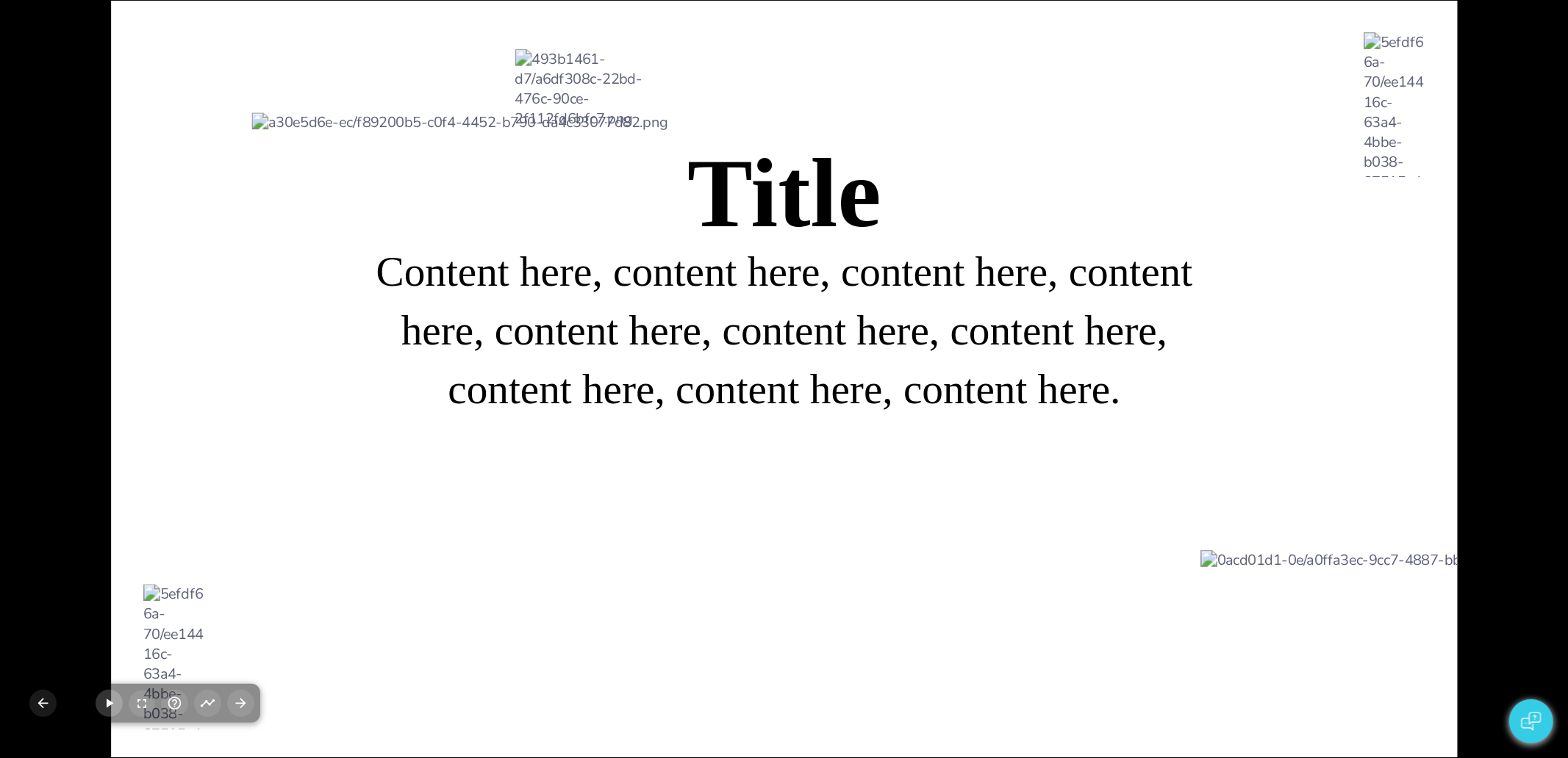
click at [262, 607] on div at bounding box center [784, 379] width 1065 height 533
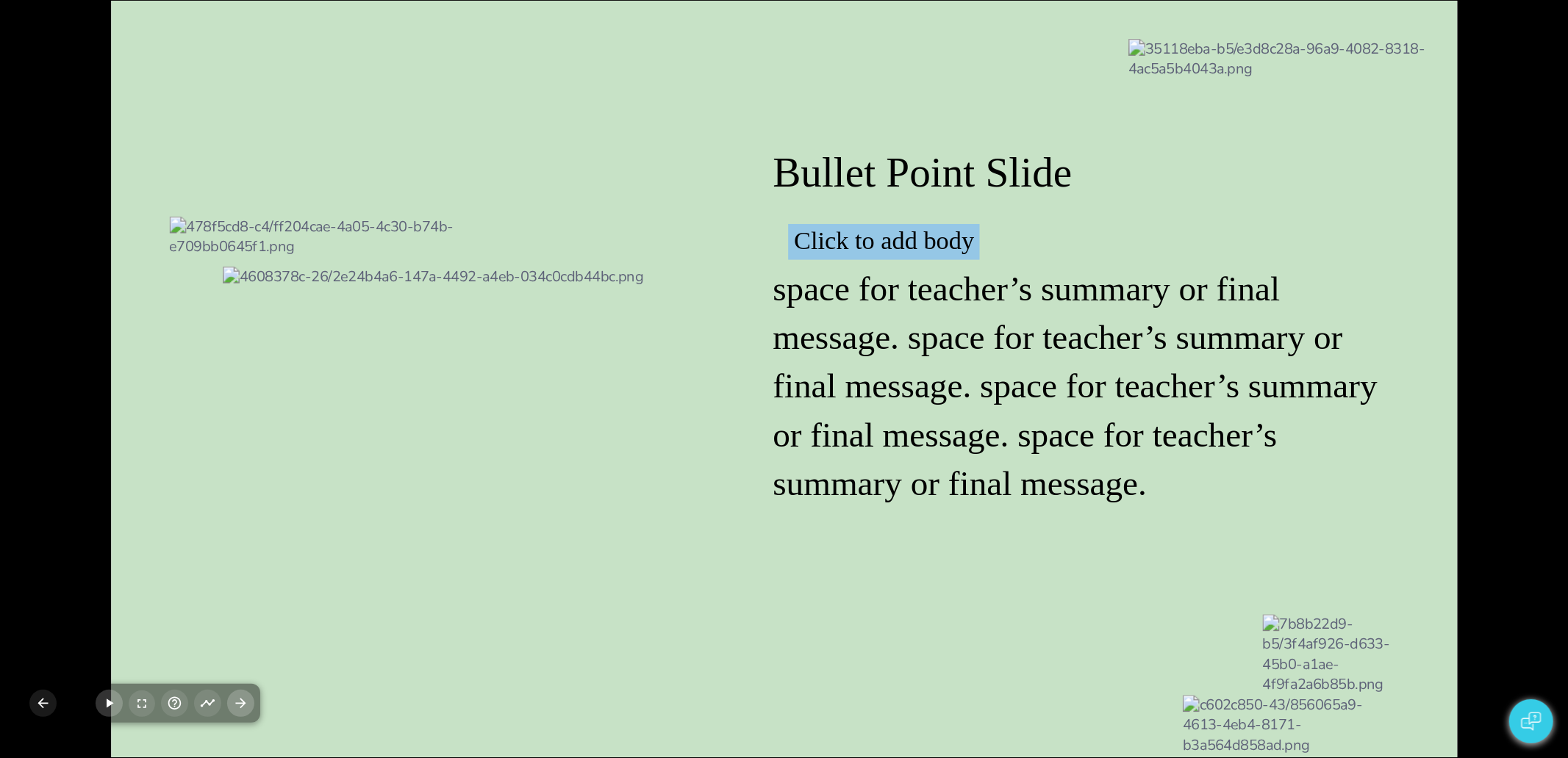
click at [243, 704] on icon "button" at bounding box center [241, 704] width 15 height 15
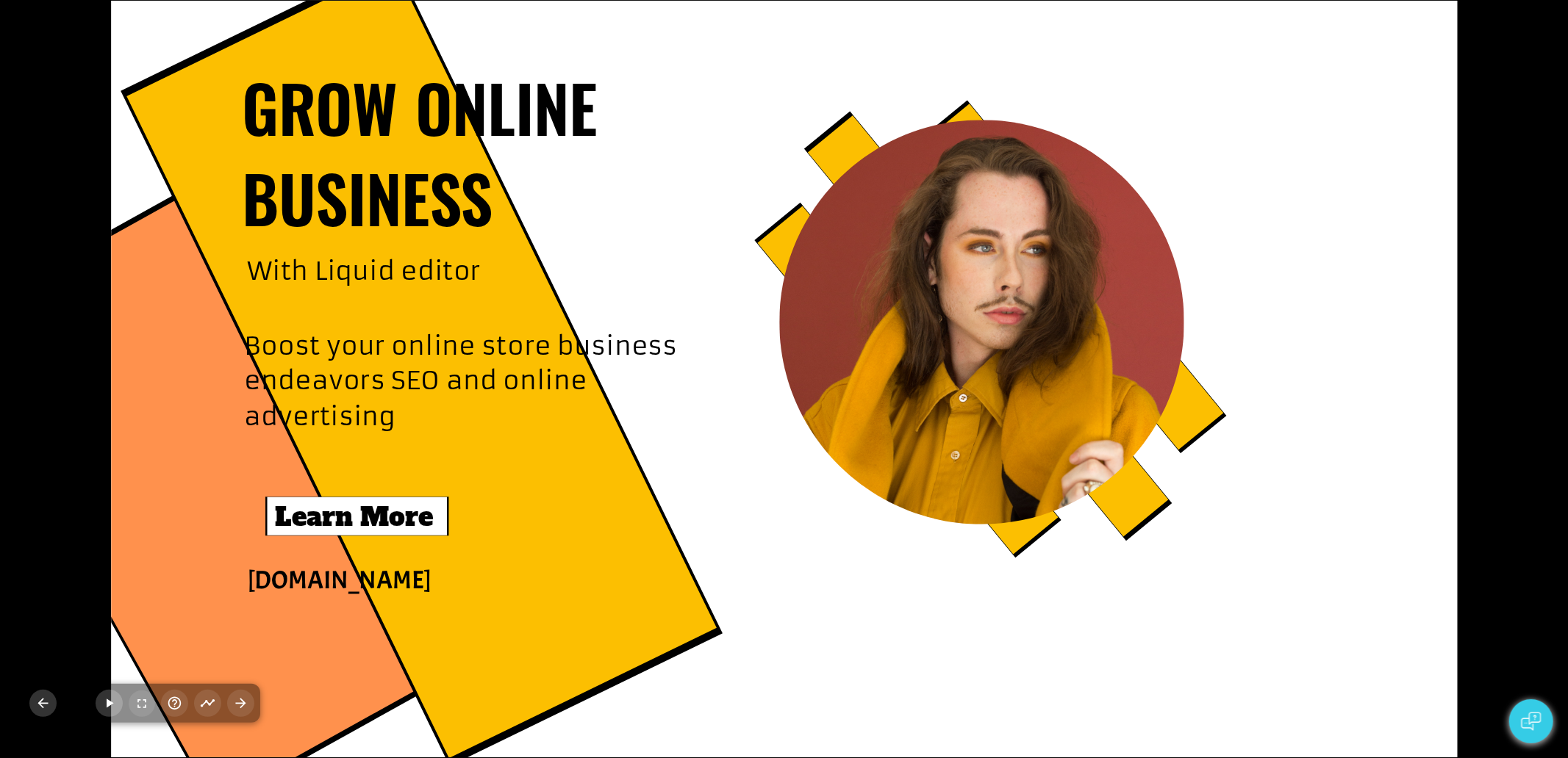
click at [43, 701] on icon "button" at bounding box center [43, 704] width 15 height 15
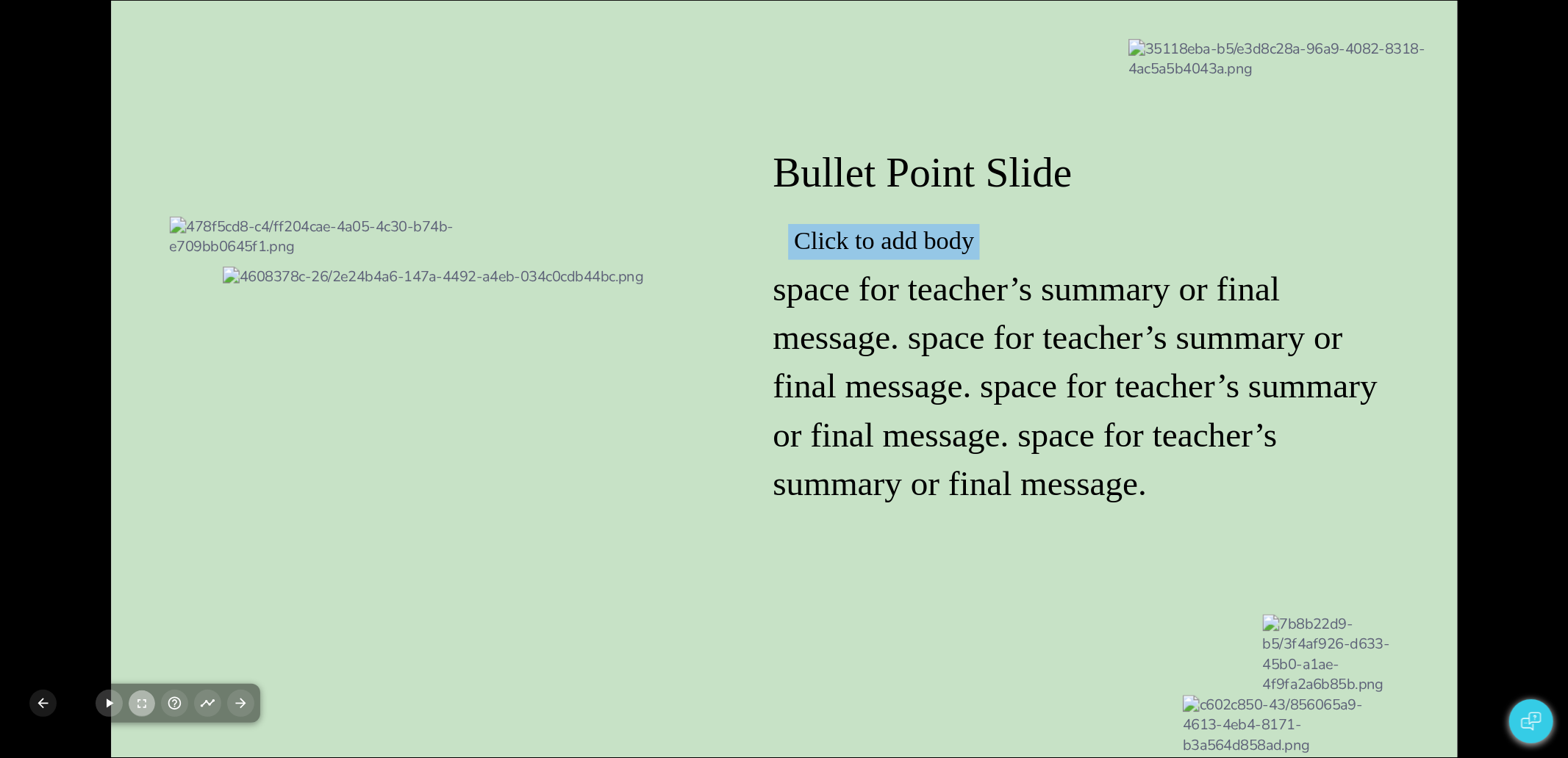
click at [144, 693] on button "button" at bounding box center [141, 704] width 27 height 27
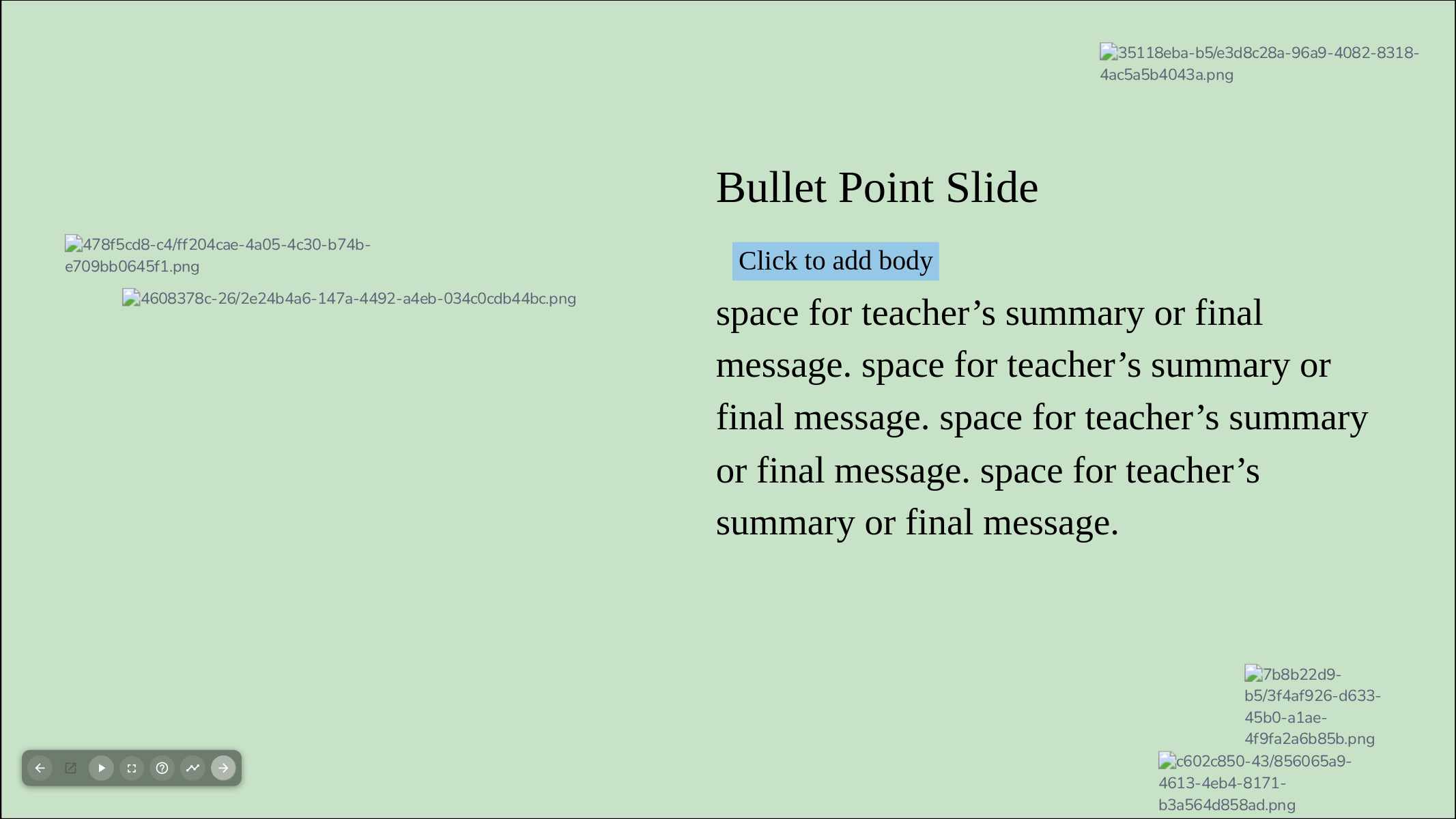
click at [223, 704] on icon "button" at bounding box center [224, 768] width 14 height 14
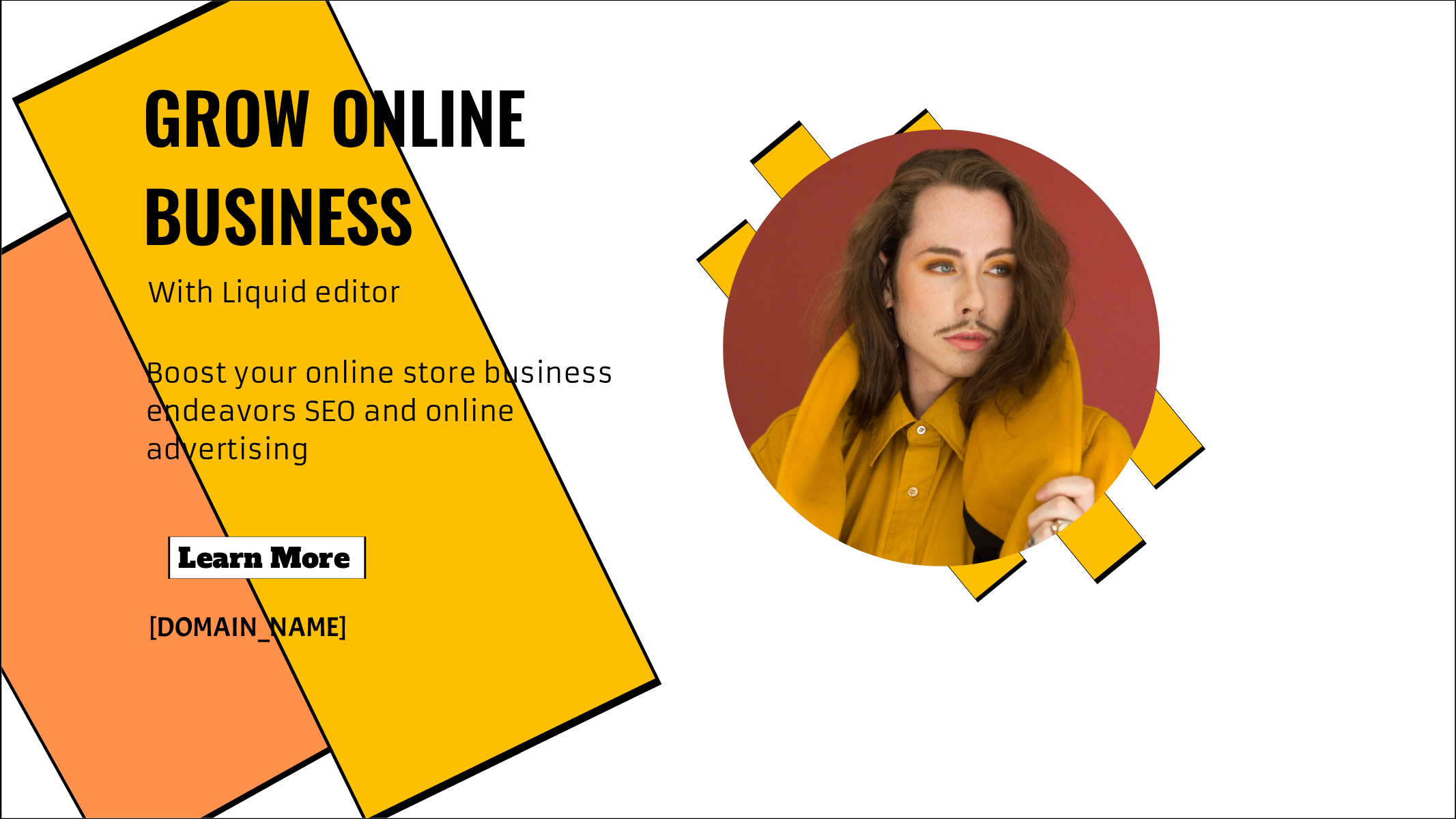
type textarea "dsfasdfdsfdsa"
click at [70, 704] on button "button" at bounding box center [71, 769] width 26 height 26
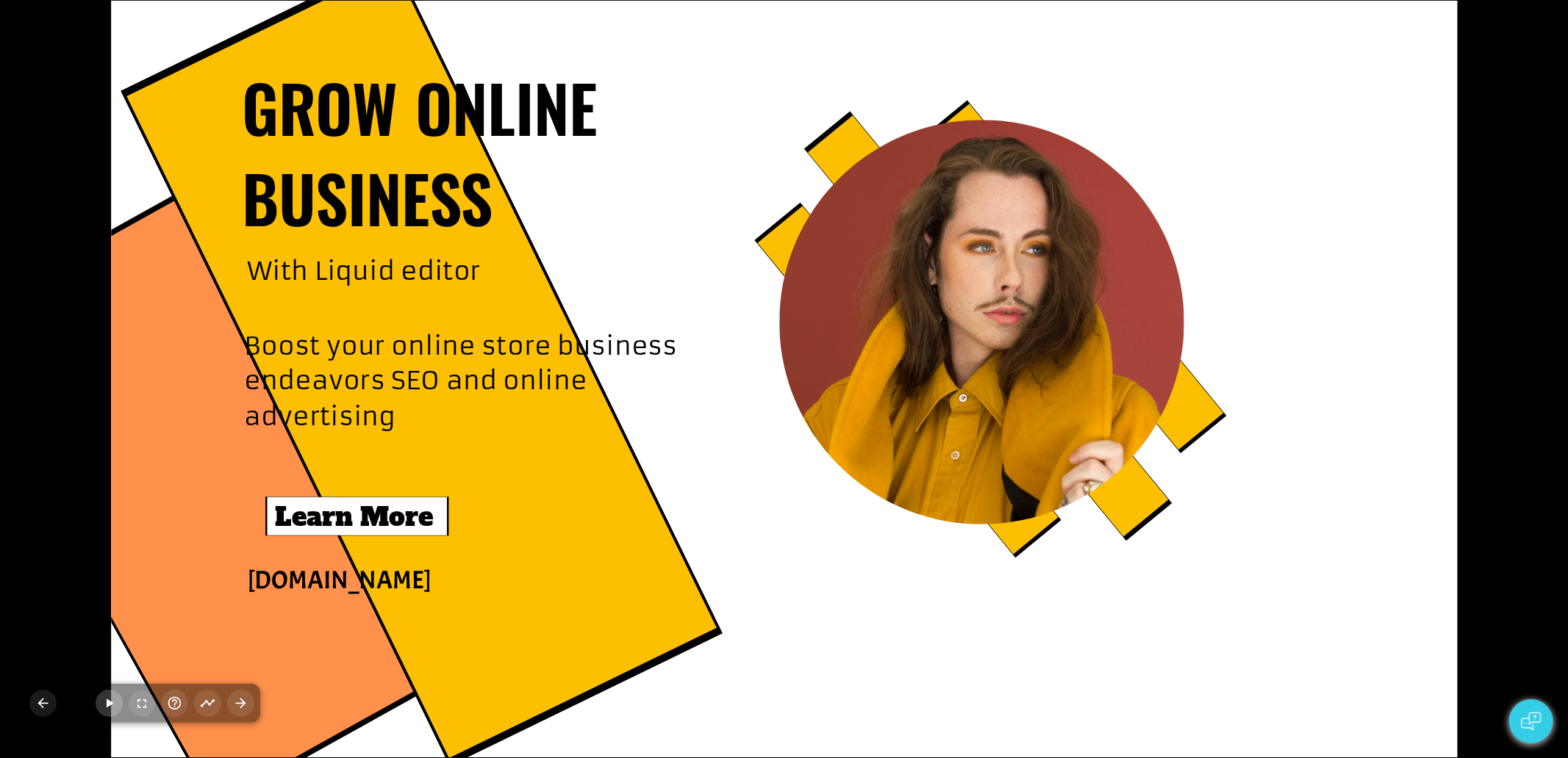
click at [1308, 284] on div at bounding box center [784, 379] width 1346 height 757
click at [139, 704] on icon "button" at bounding box center [141, 704] width 15 height 15
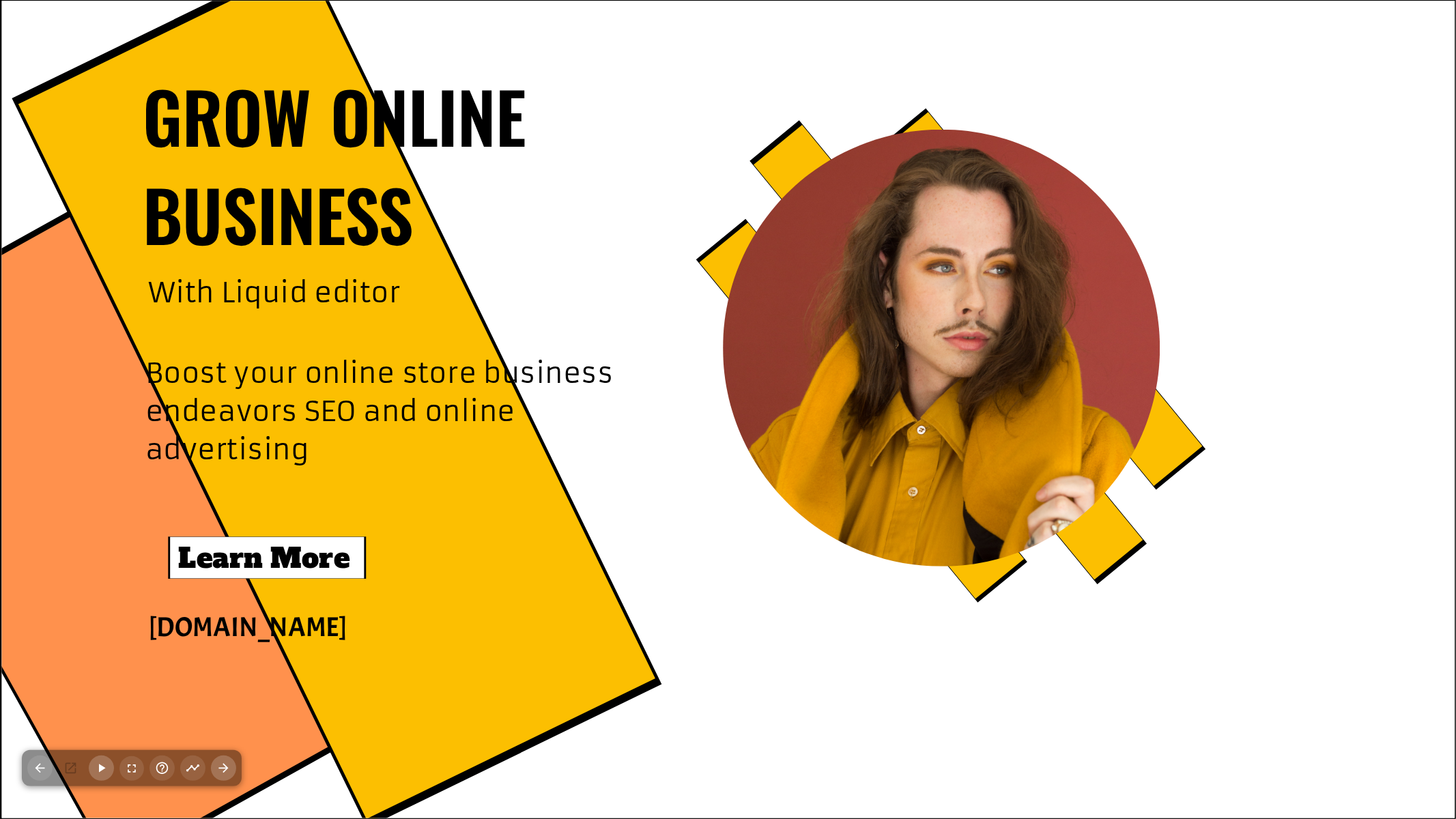
click at [227, 704] on button "button" at bounding box center [224, 769] width 26 height 26
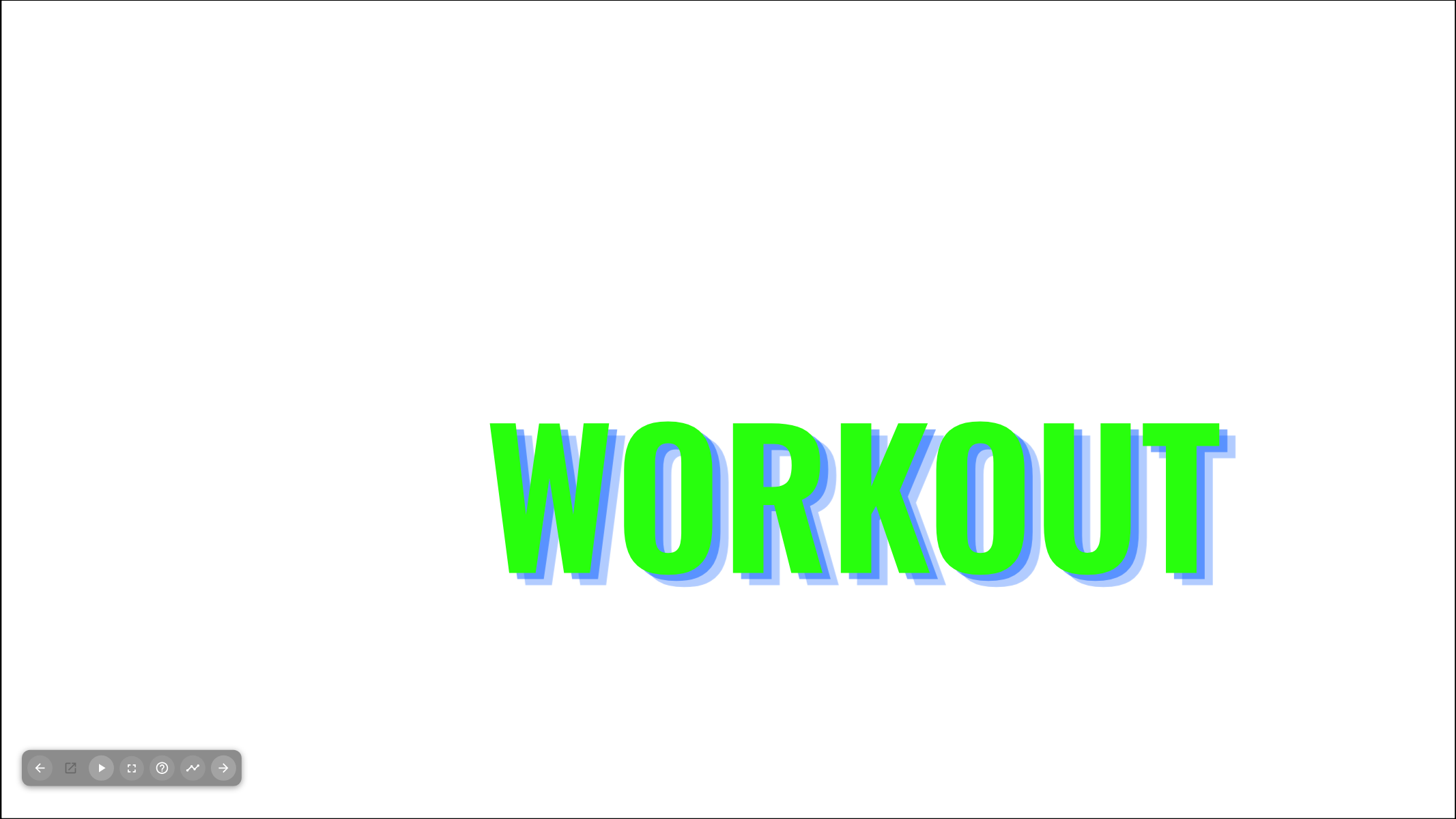
click at [220, 704] on icon "button" at bounding box center [224, 769] width 10 height 10
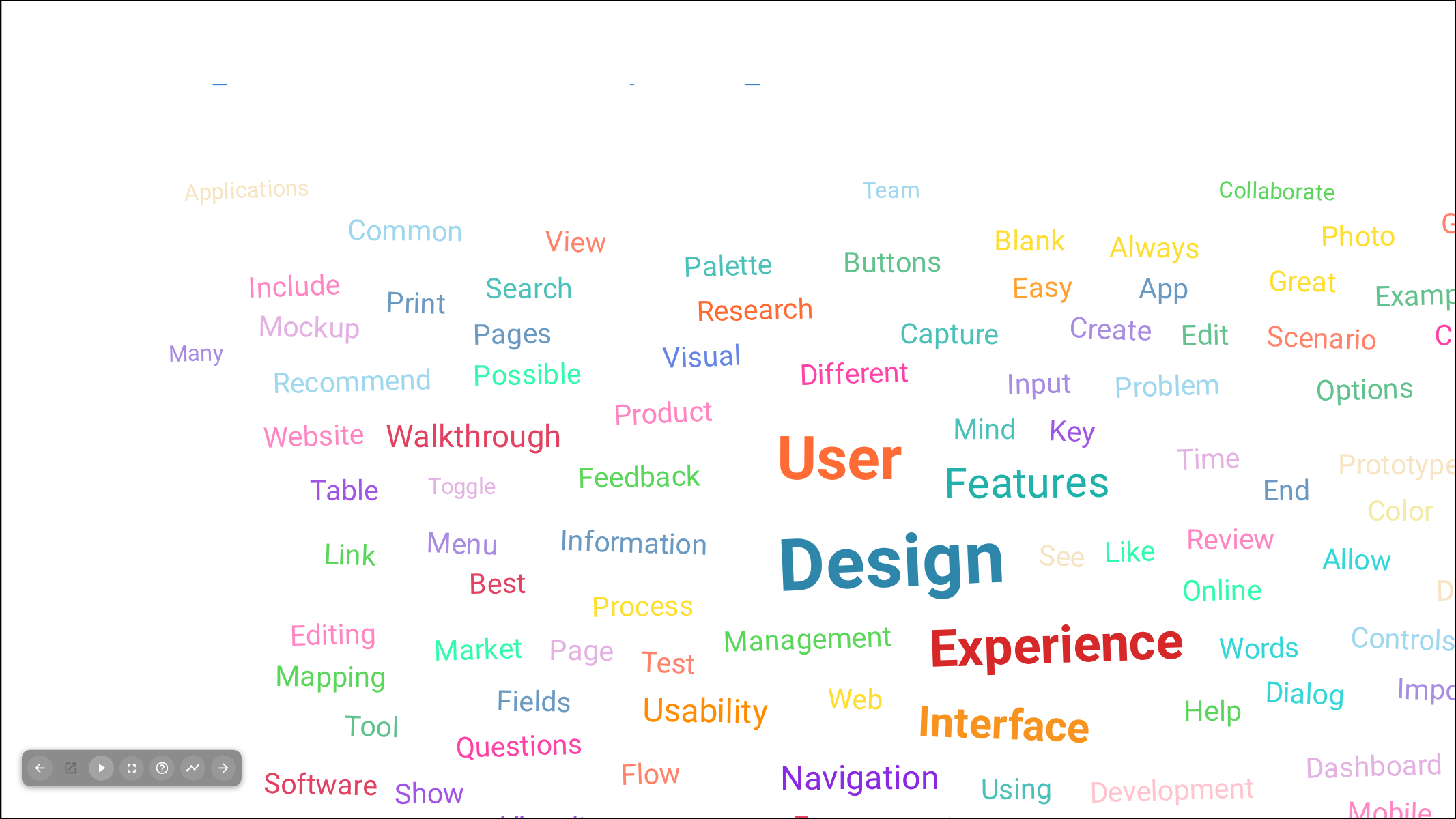
click at [496, 433] on div "Walkthrough" at bounding box center [474, 436] width 176 height 36
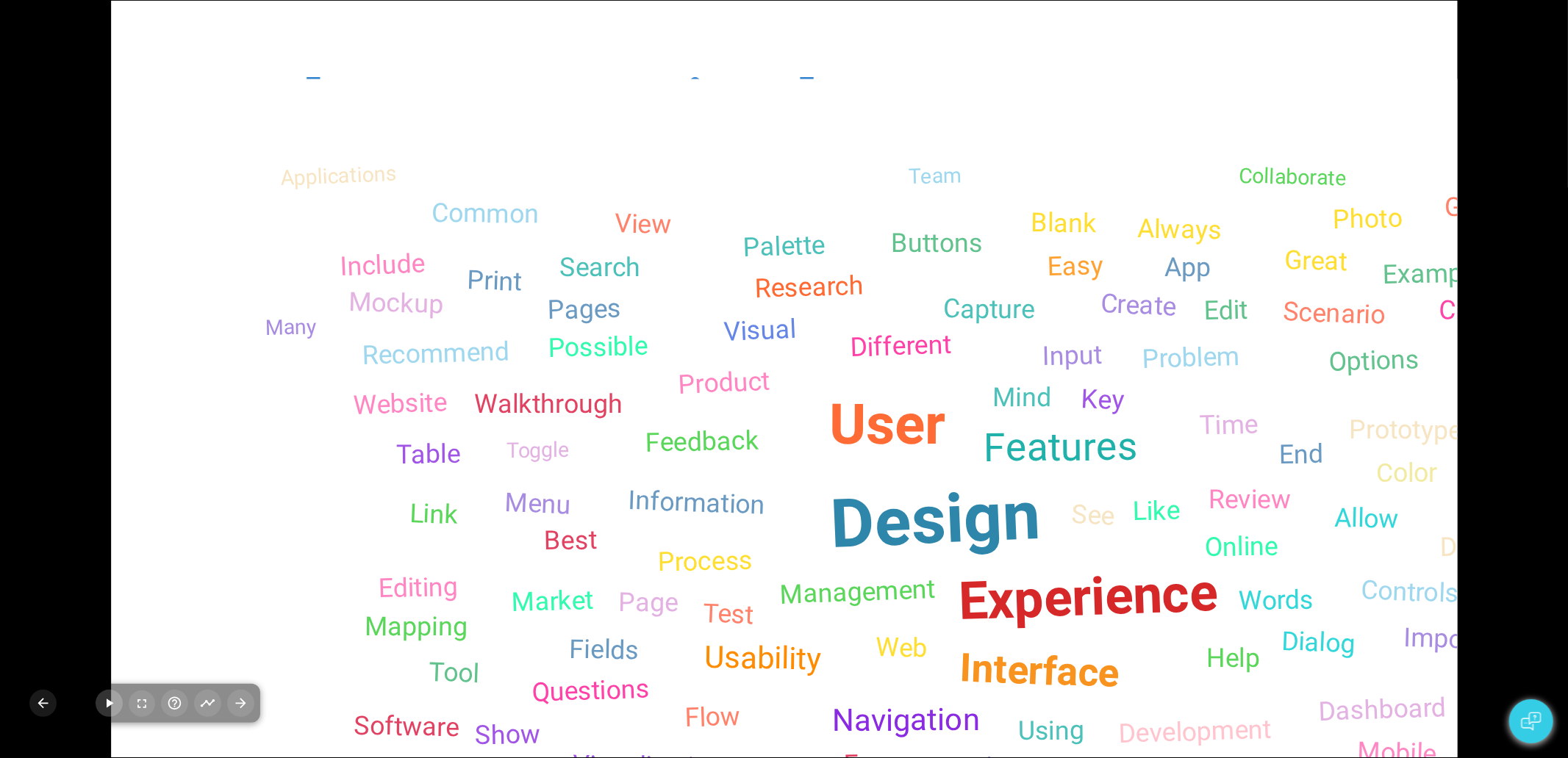
click at [1042, 557] on div "Design User Experience Interface Features Navigation Usability Test Process Inf…" at bounding box center [914, 499] width 1430 height 798
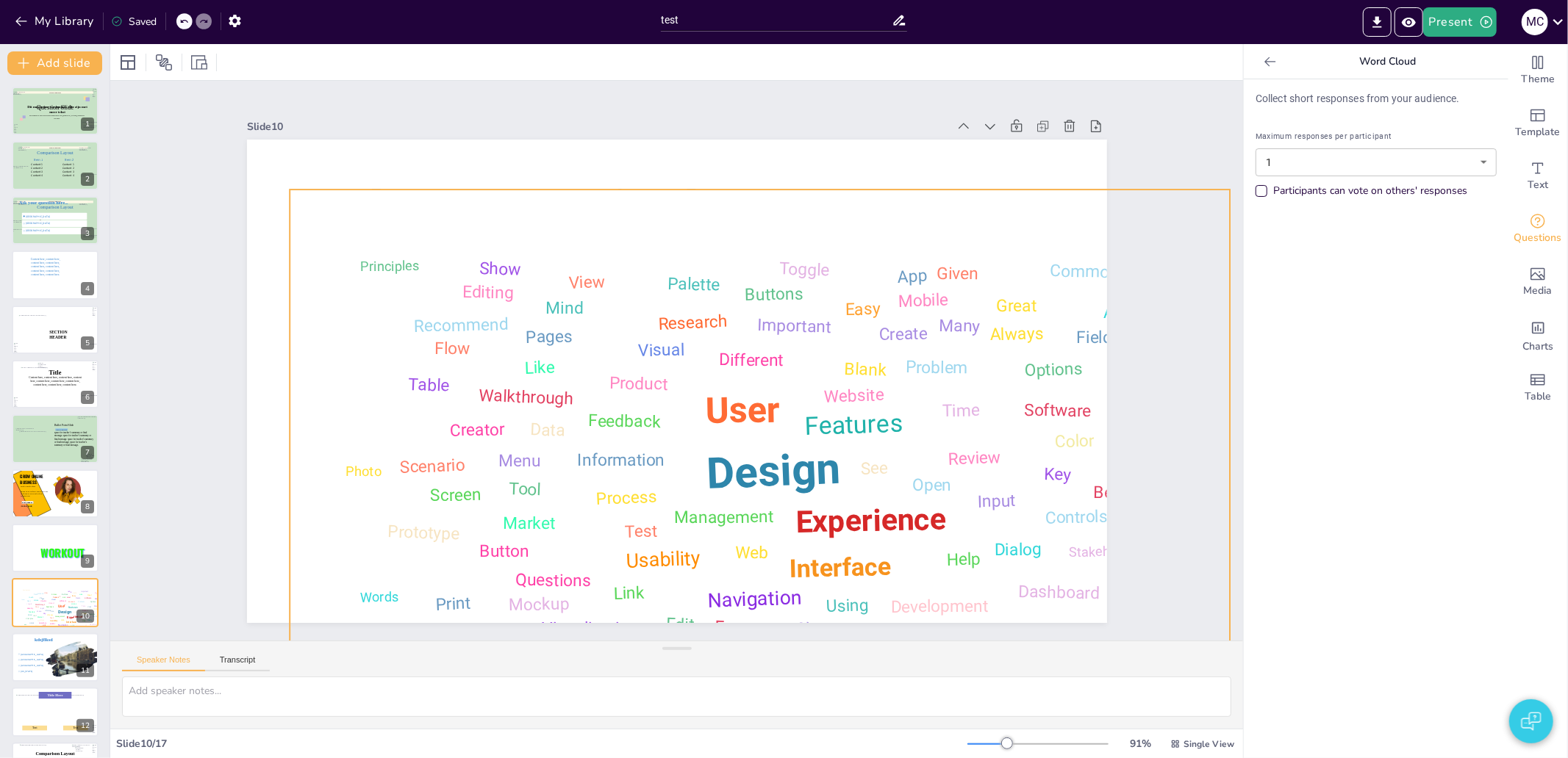
click at [657, 423] on div "Design User Experience Interface Features Navigation Usability Test Process Inf…" at bounding box center [760, 459] width 914 height 511
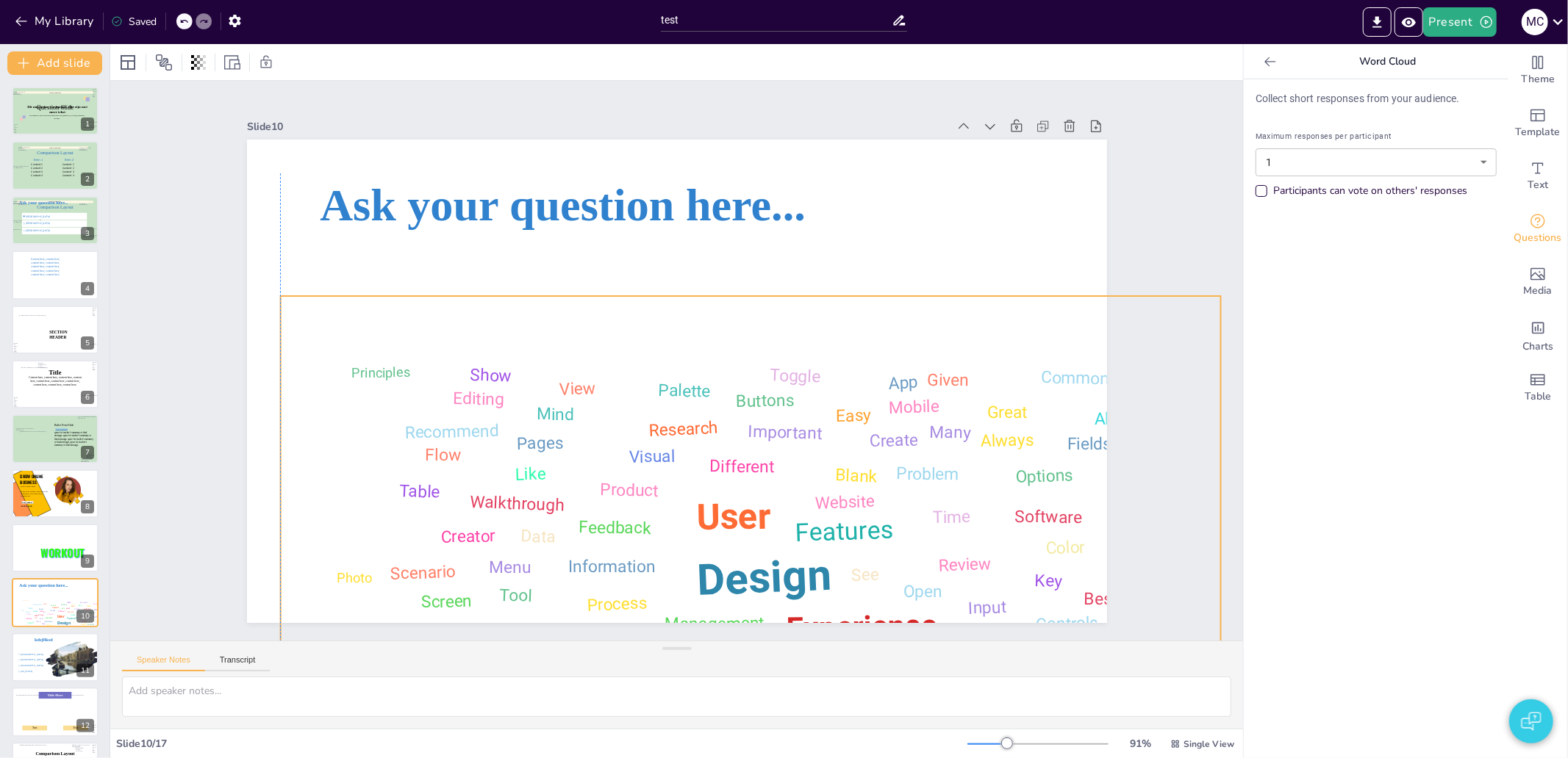
drag, startPoint x: 553, startPoint y: 464, endPoint x: 545, endPoint y: 570, distance: 106.3
click at [545, 570] on div "Design User Experience Interface Features Navigation Usability Test Process Inf…" at bounding box center [729, 570] width 962 height 603
click at [1106, 241] on div "Slide 1 Dit mag zeker een langere title zijn met meer tekst De subtitel is weer…" at bounding box center [676, 361] width 942 height 525
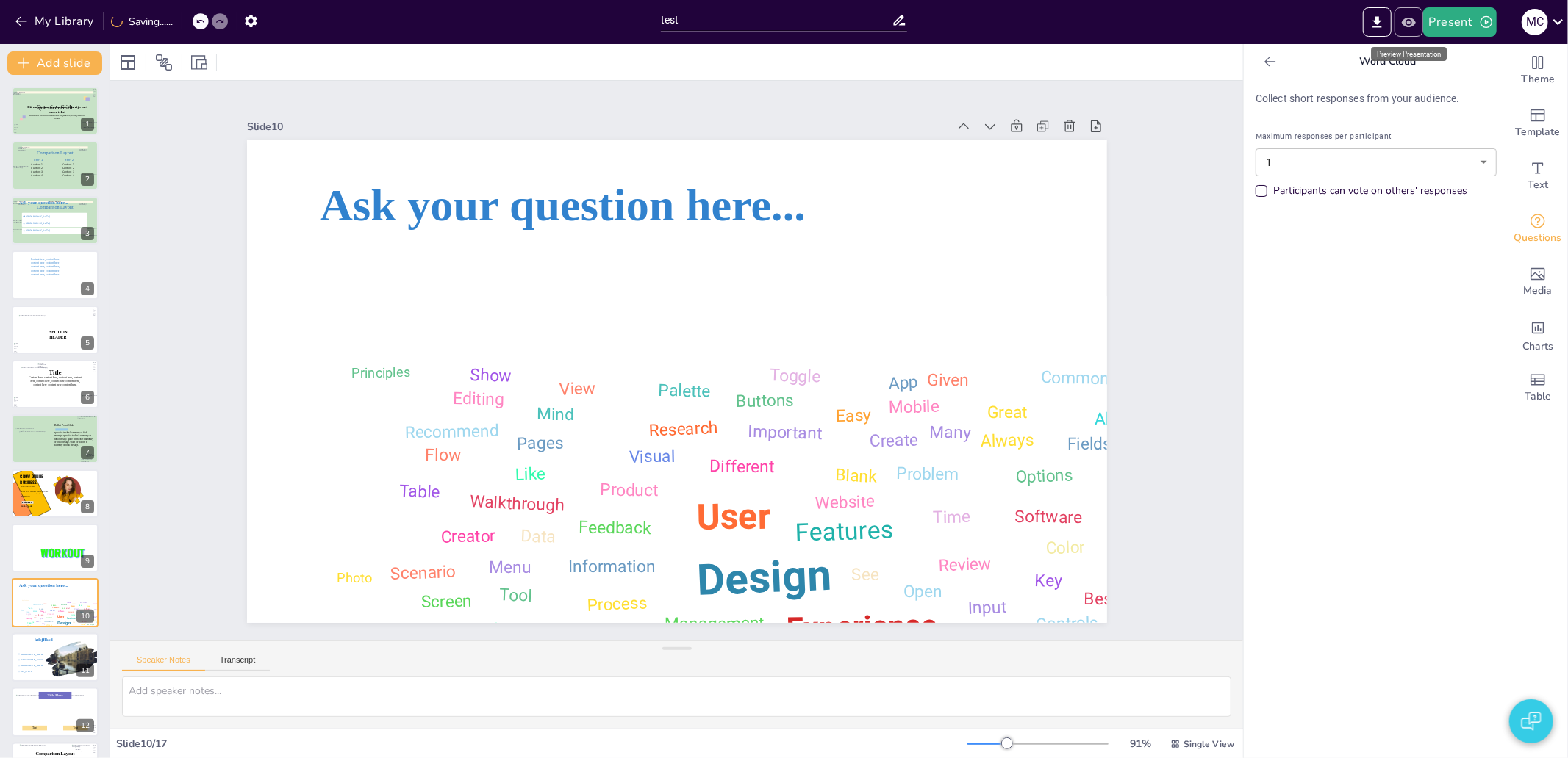
click at [1417, 16] on button "Preview Presentation" at bounding box center [1408, 22] width 28 height 29
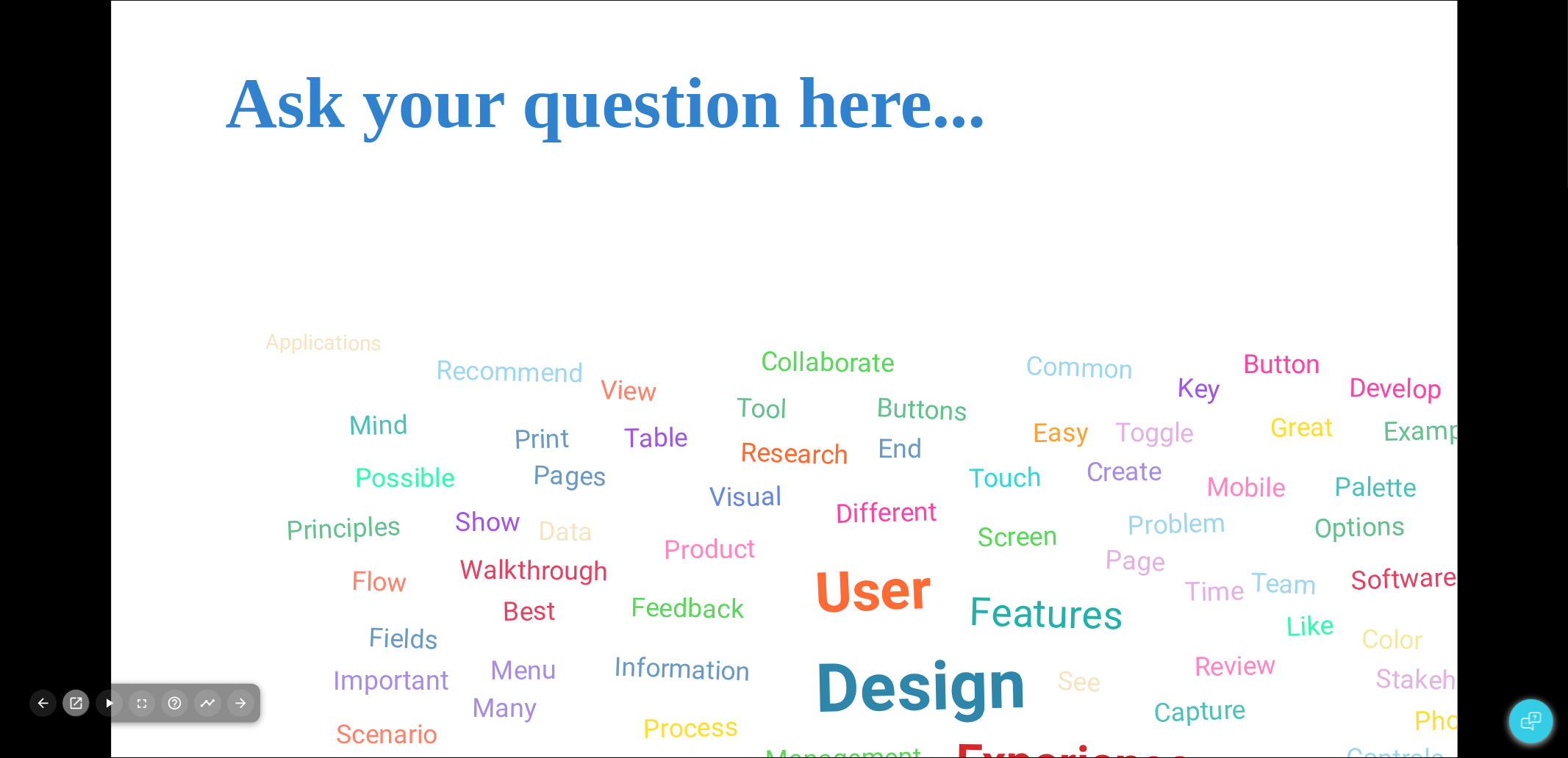
click at [73, 708] on icon "button" at bounding box center [77, 704] width 12 height 12
click at [148, 711] on button "button" at bounding box center [141, 704] width 27 height 27
click at [1540, 730] on img "button" at bounding box center [1530, 721] width 20 height 35
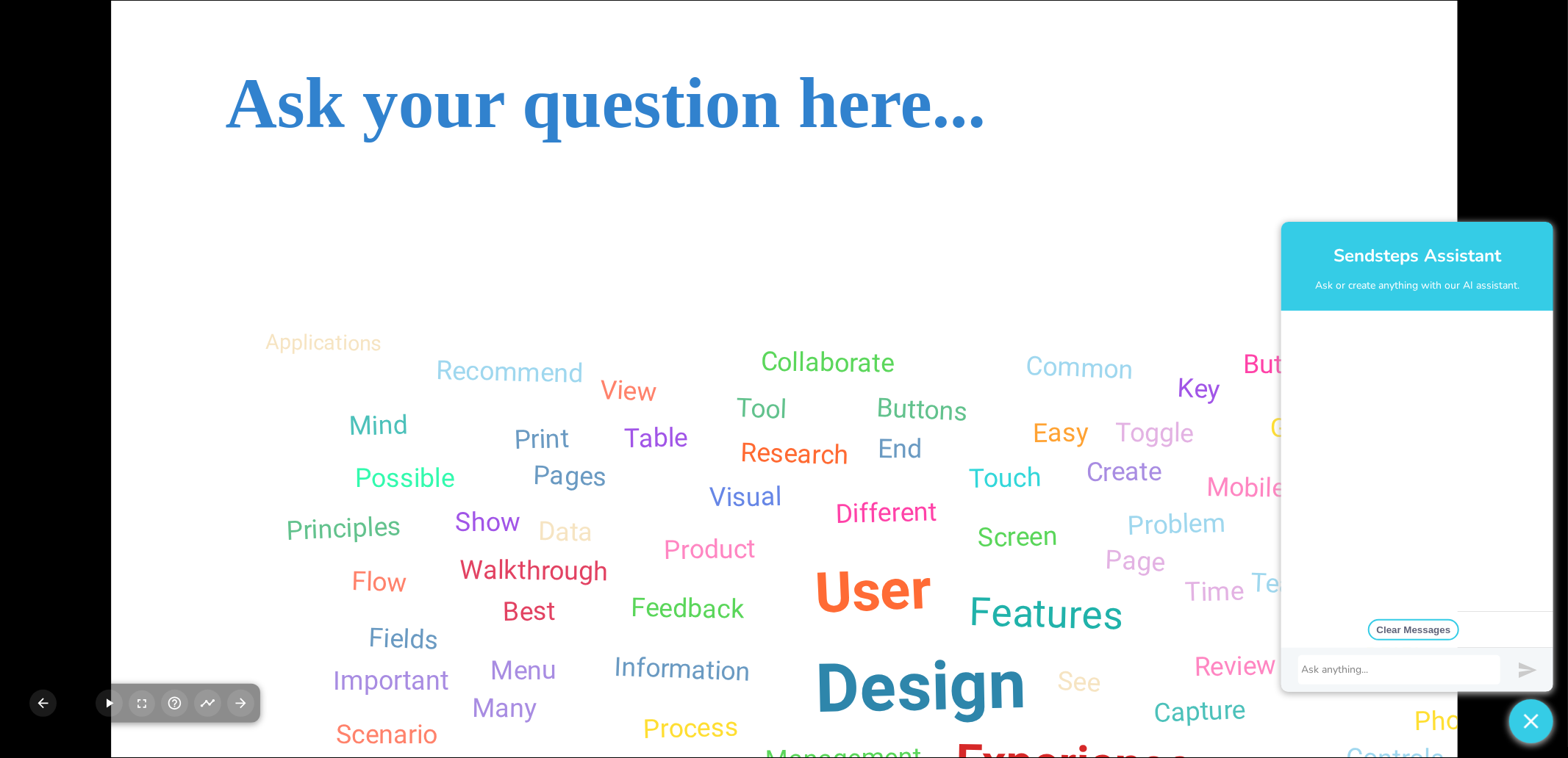
click at [1379, 667] on div at bounding box center [1399, 669] width 194 height 15
click at [1526, 662] on img "submit" at bounding box center [1528, 670] width 18 height 18
click at [1540, 725] on button "button" at bounding box center [1531, 721] width 44 height 44
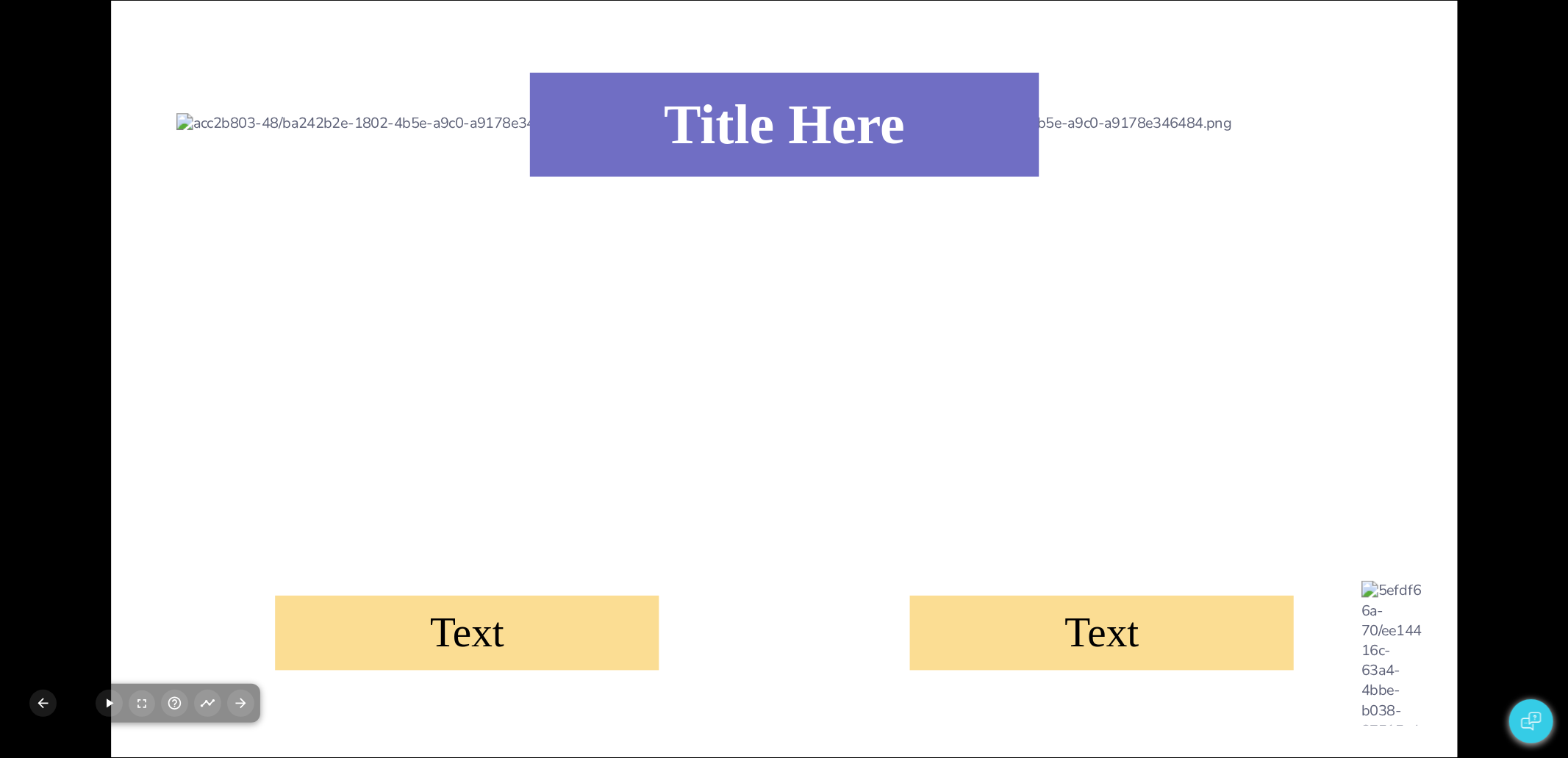
click at [1538, 319] on div "Text Text Title Here" at bounding box center [784, 379] width 1568 height 758
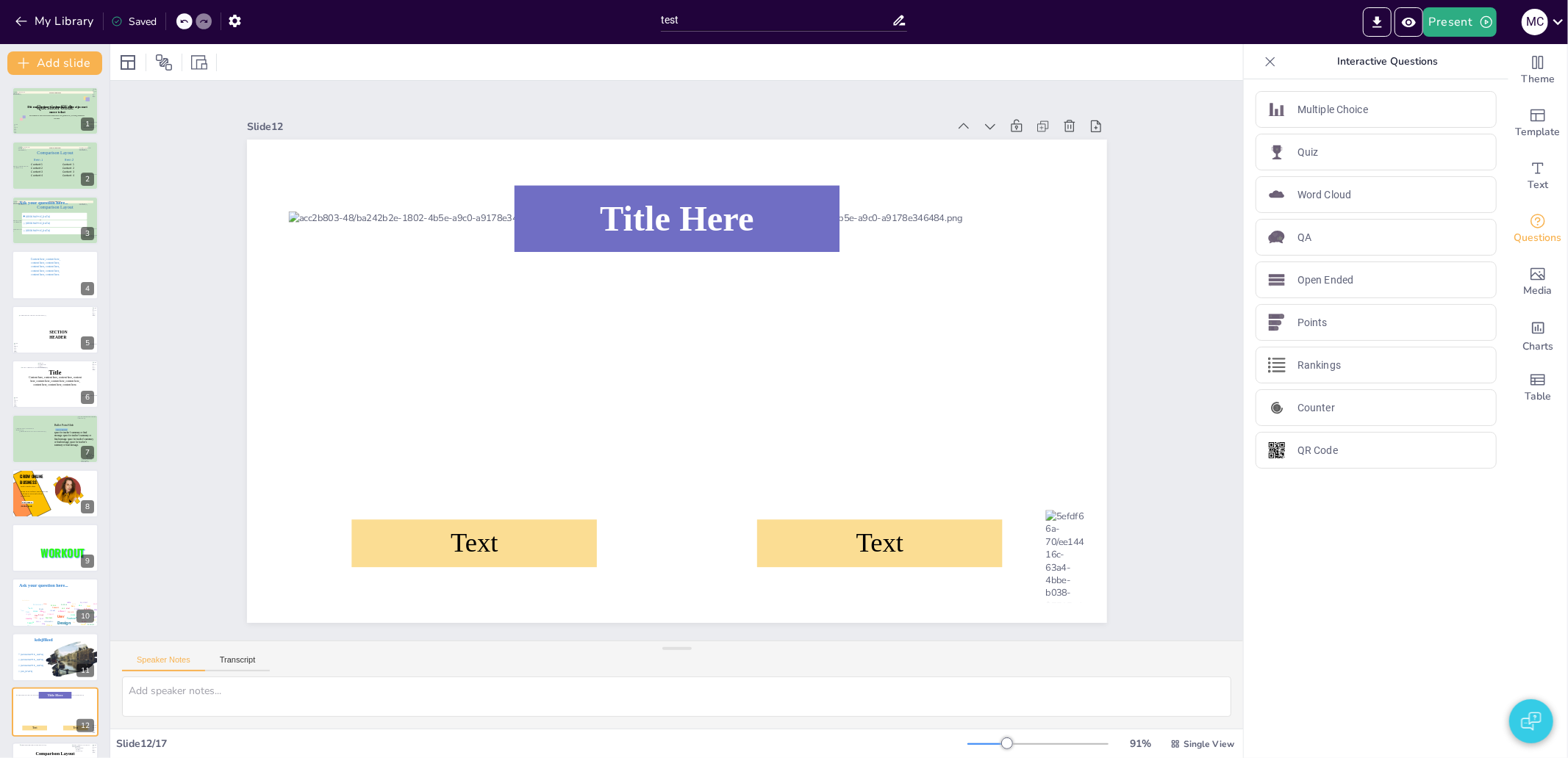
click at [1172, 438] on div "Slide 1 Dit mag zeker een langere title zijn met meer tekst De subtitel is weer…" at bounding box center [676, 361] width 1133 height 560
click at [1401, 28] on button "Preview Presentation" at bounding box center [1408, 22] width 28 height 29
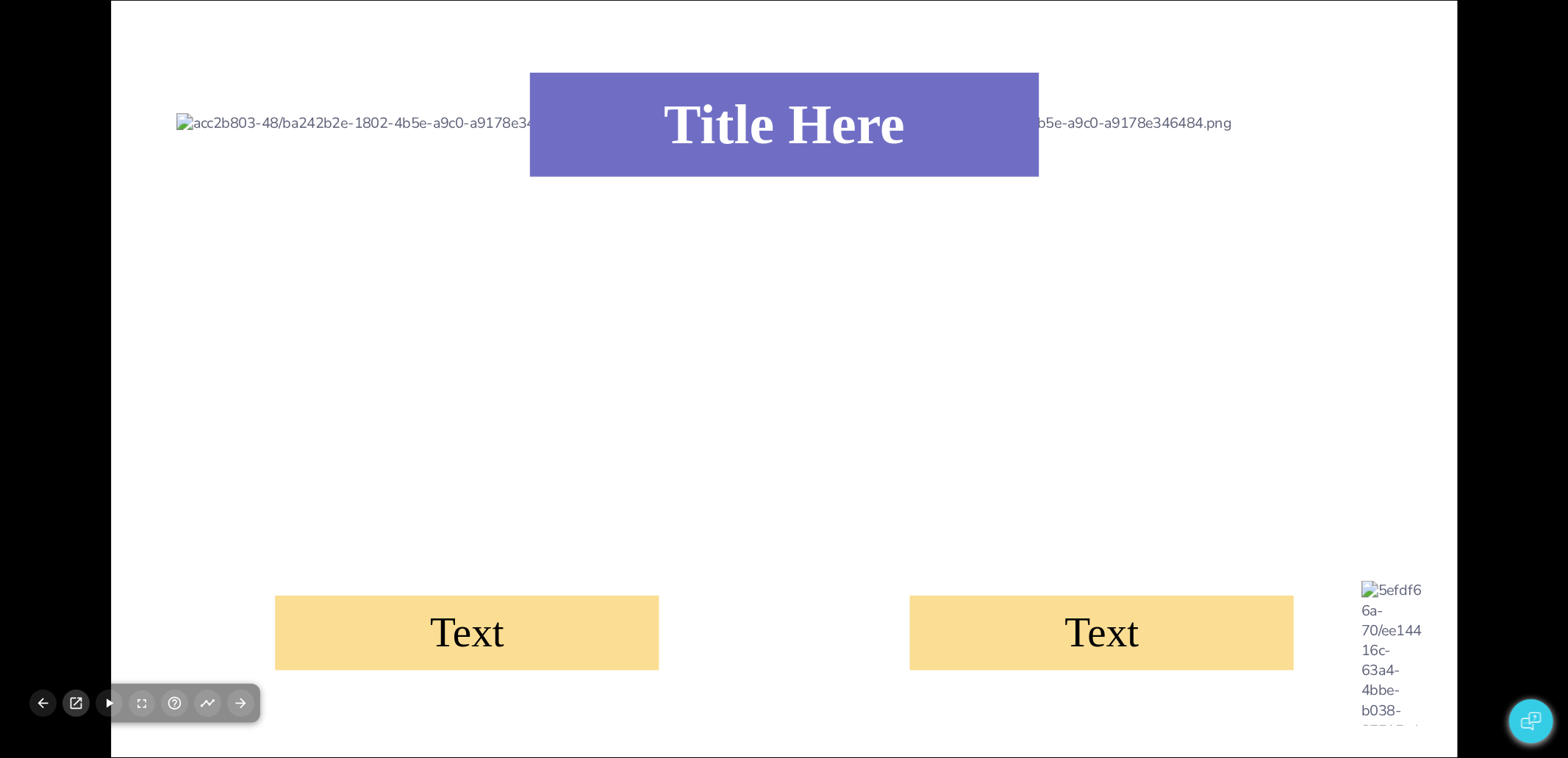
click at [72, 710] on icon "button" at bounding box center [76, 704] width 15 height 15
click at [28, 250] on div "Text Text Title Here" at bounding box center [784, 379] width 1568 height 758
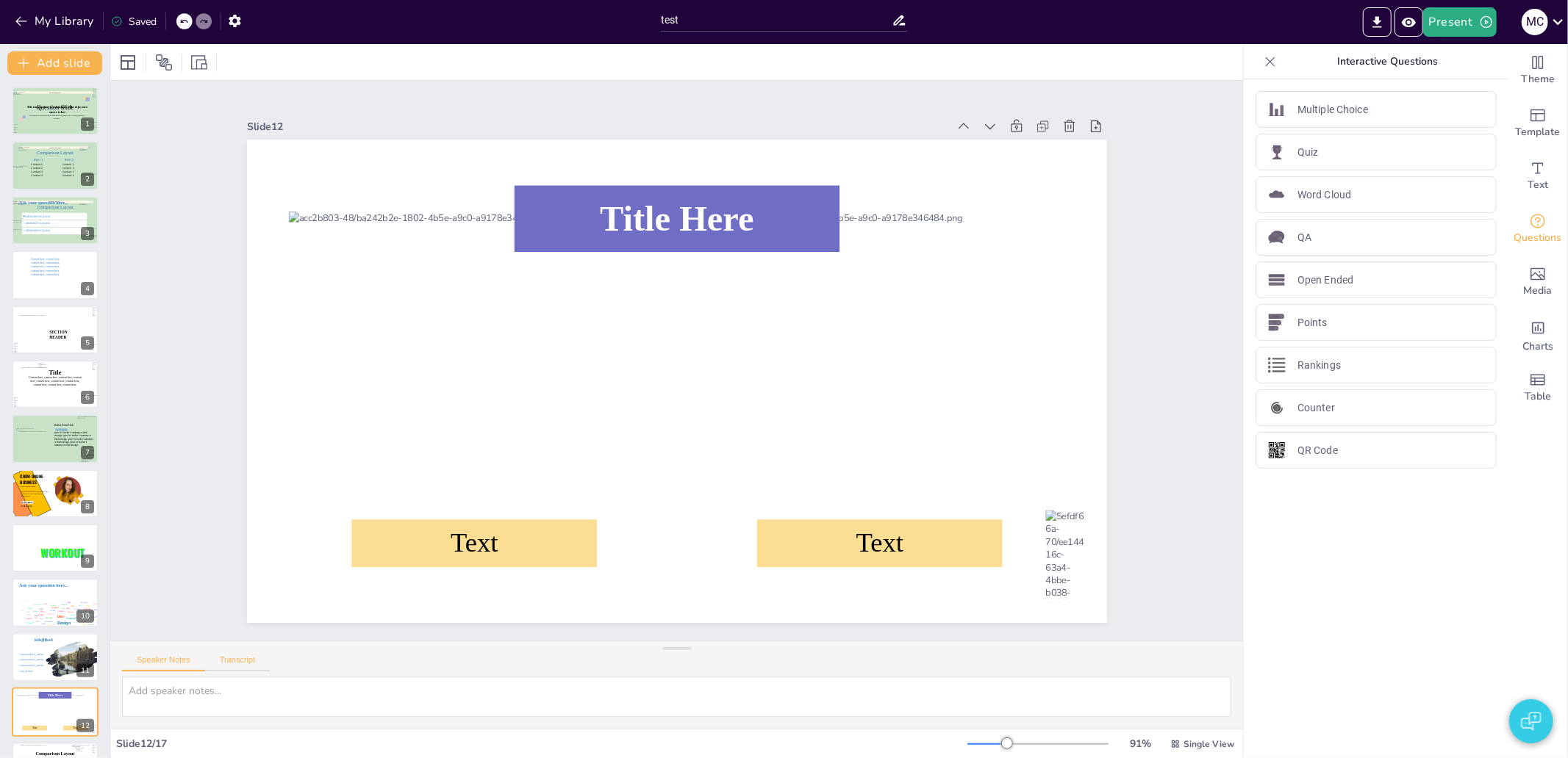
click at [244, 658] on button "Transcript" at bounding box center [238, 663] width 65 height 16
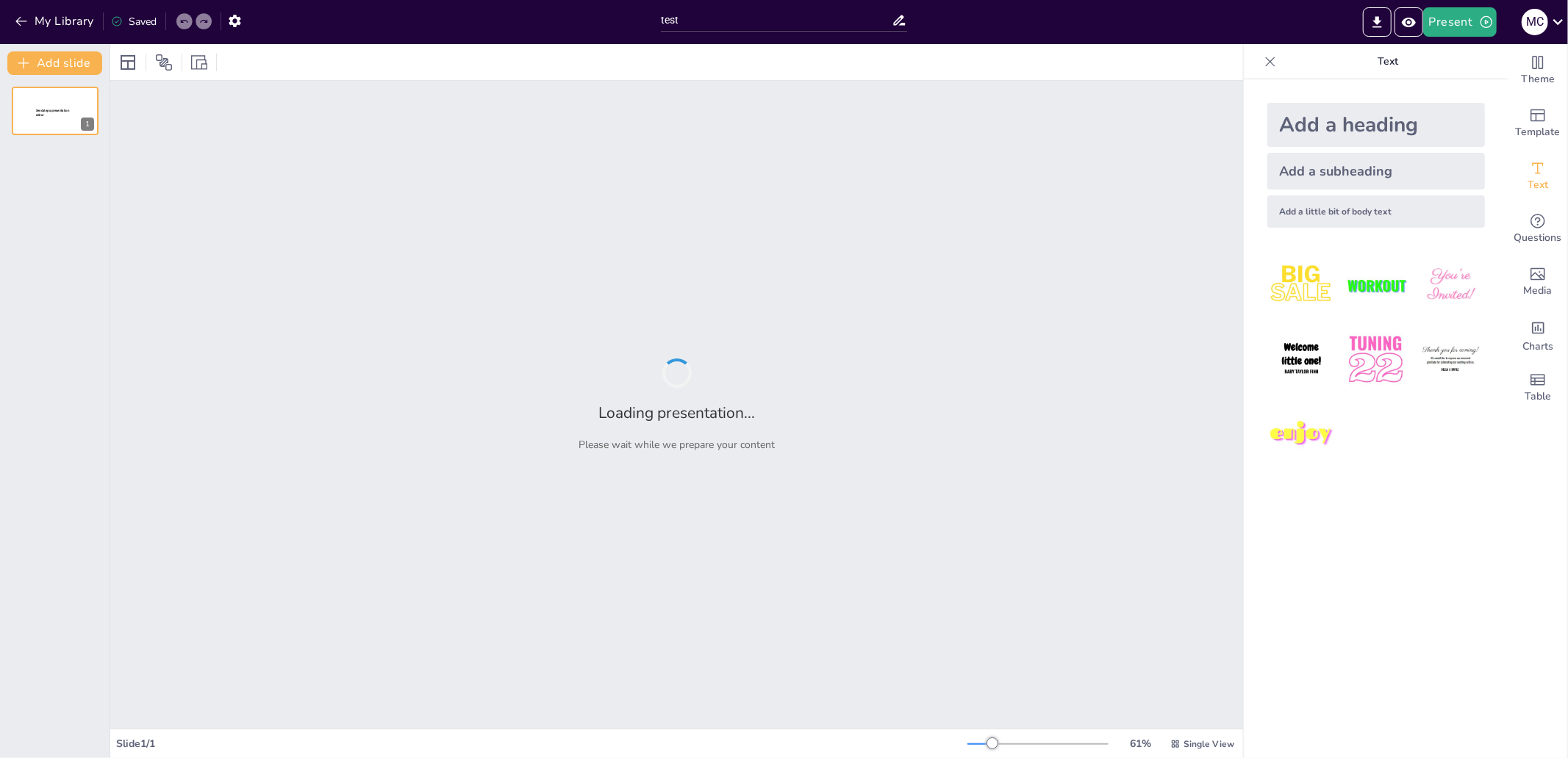
type input "test"
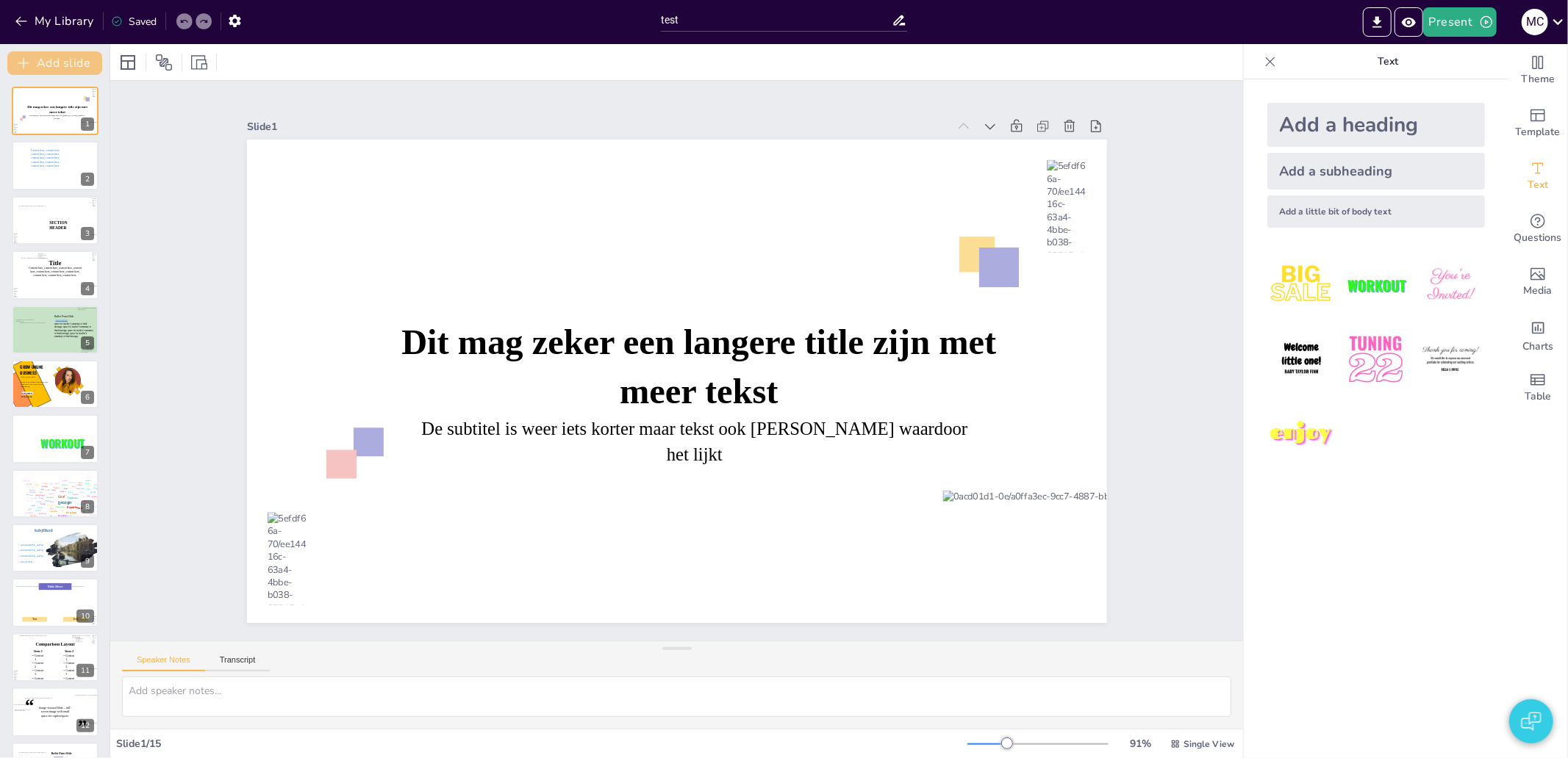
click at [63, 67] on button "Add slide" at bounding box center [55, 63] width 95 height 23
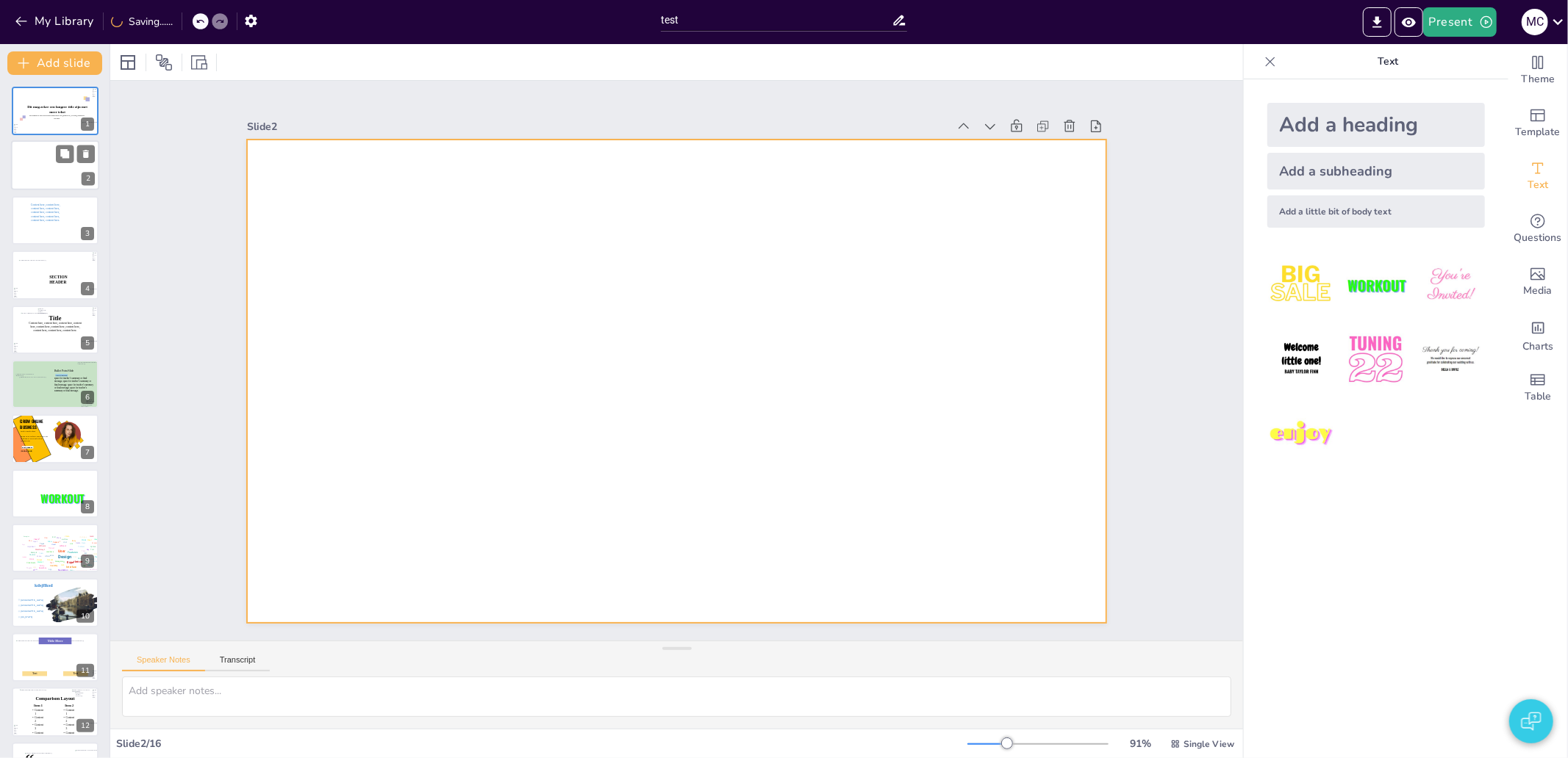
click at [40, 143] on div at bounding box center [55, 166] width 88 height 50
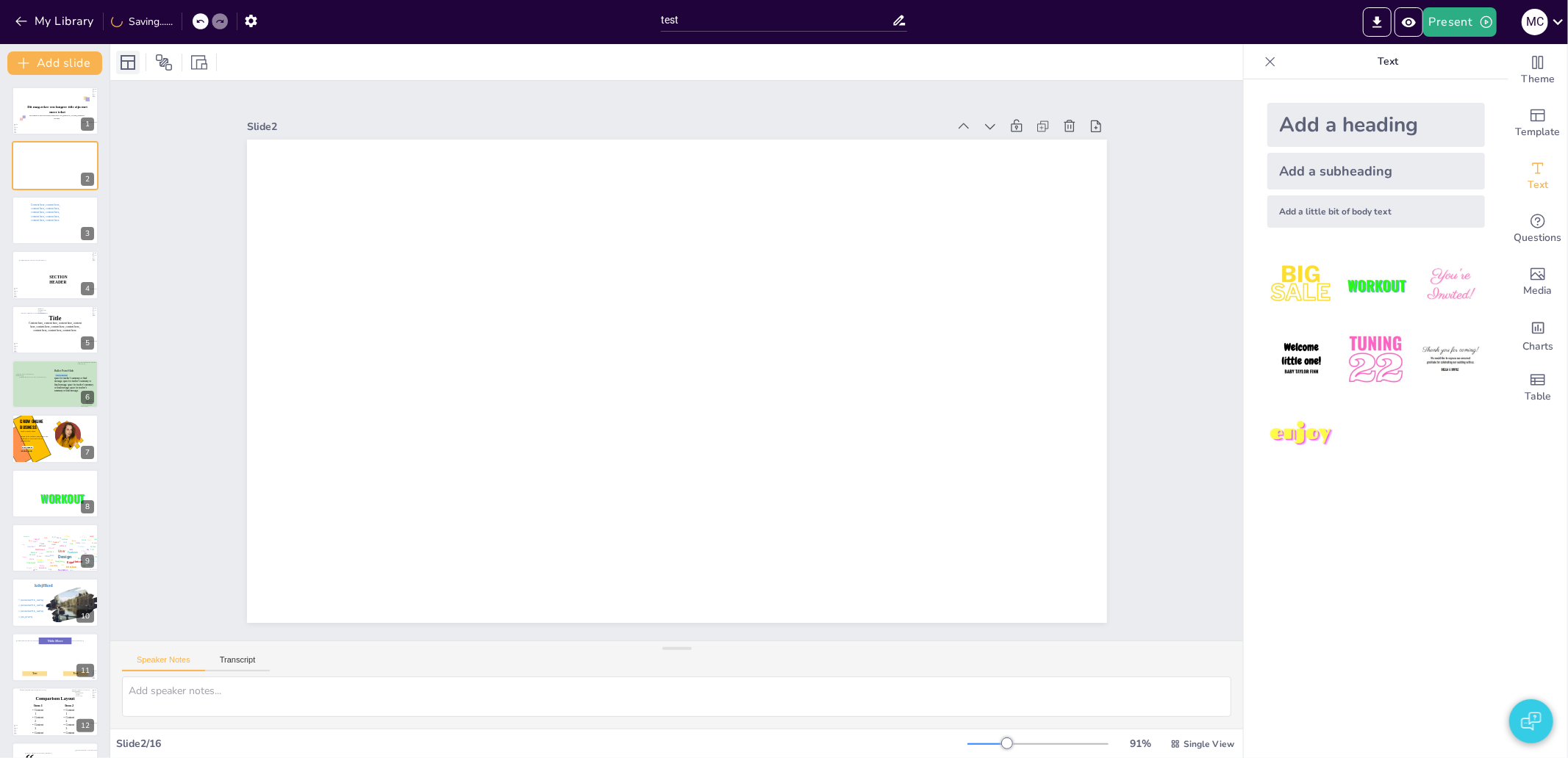
click at [126, 58] on icon at bounding box center [127, 62] width 17 height 17
click at [133, 64] on icon at bounding box center [127, 62] width 15 height 15
click at [126, 68] on icon at bounding box center [127, 62] width 17 height 17
click at [1529, 69] on icon "Change the overall theme" at bounding box center [1538, 62] width 17 height 17
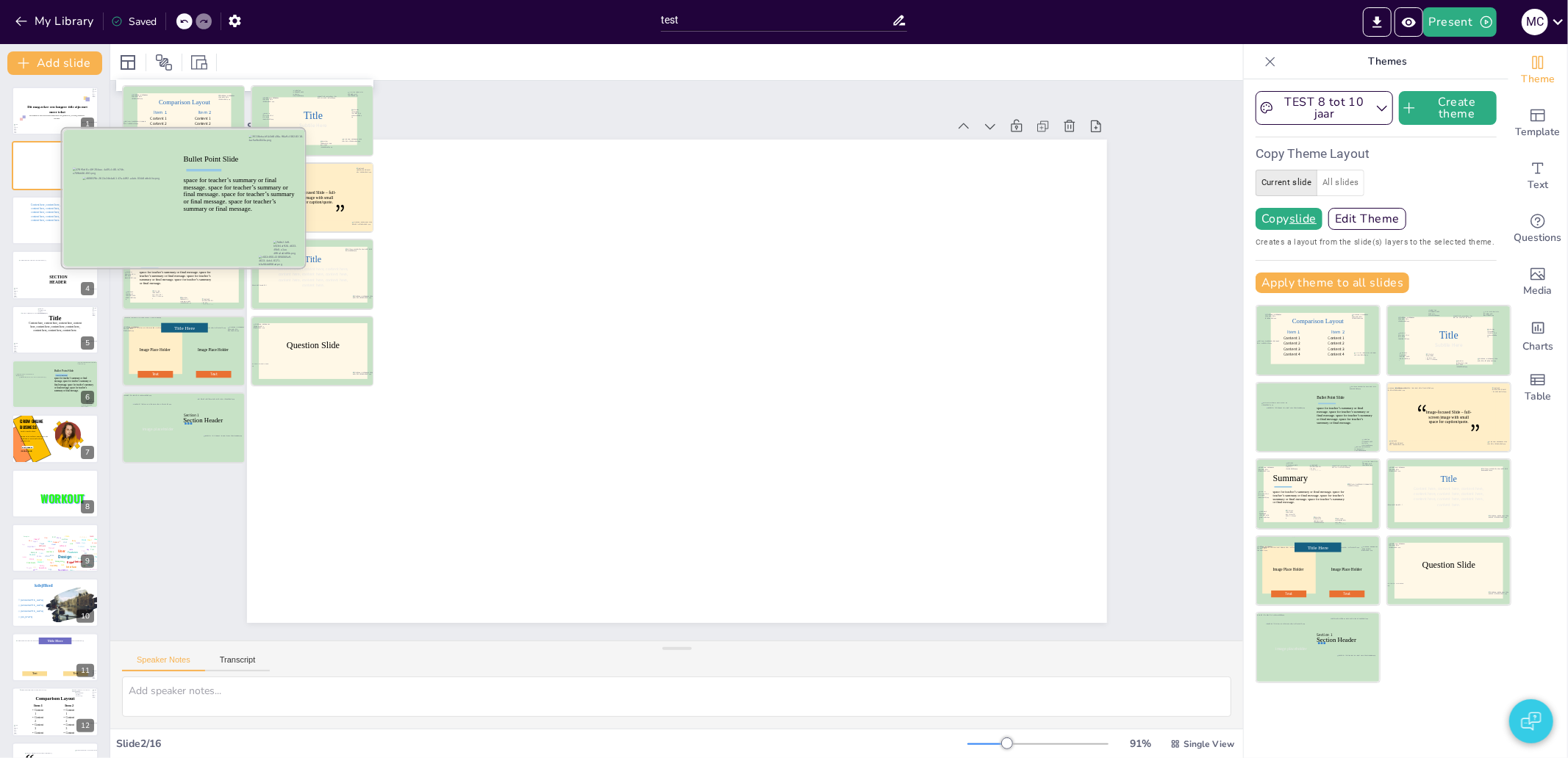
click at [182, 180] on div at bounding box center [185, 197] width 247 height 139
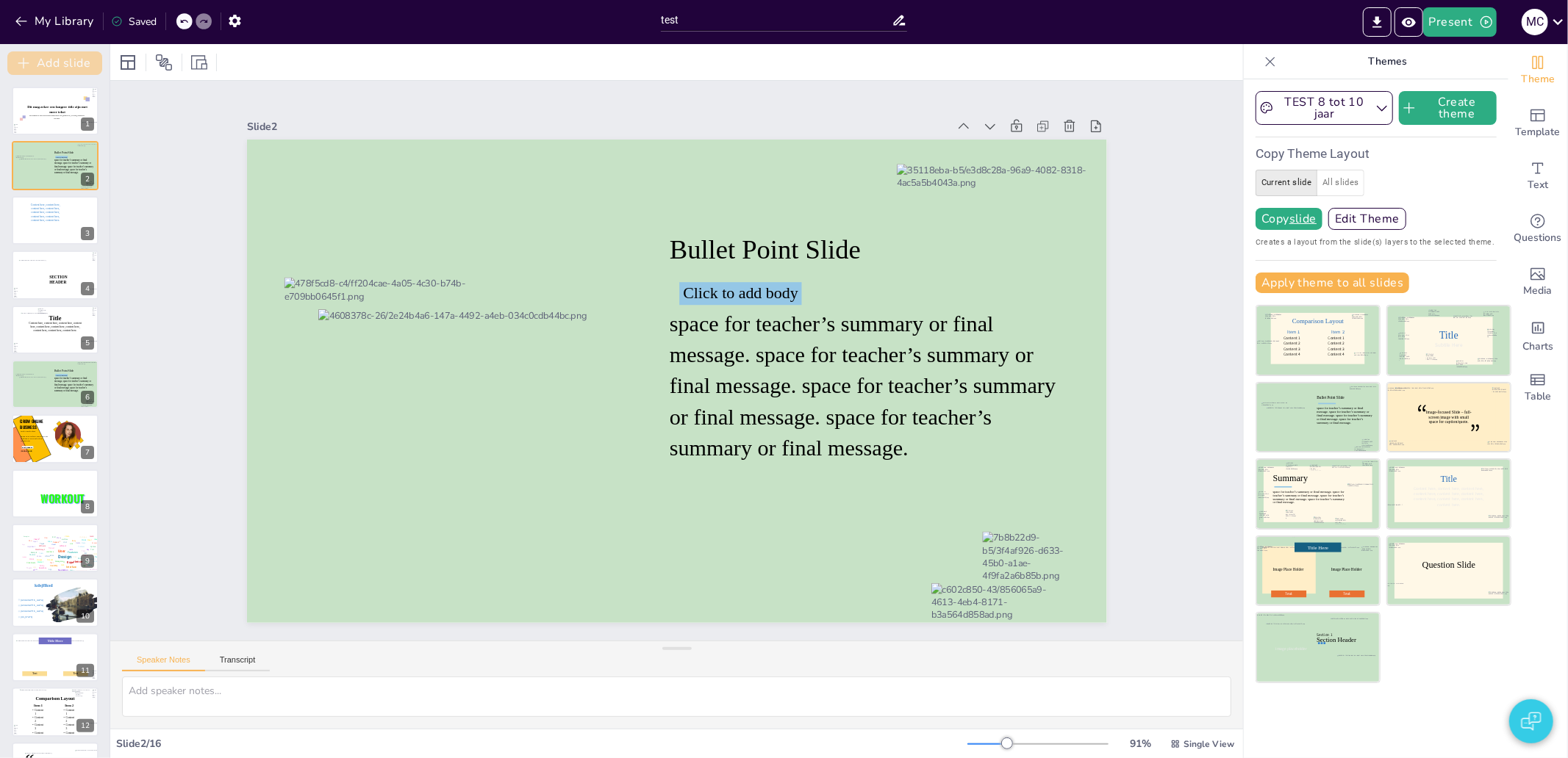
click at [52, 63] on button "Add slide" at bounding box center [55, 63] width 95 height 23
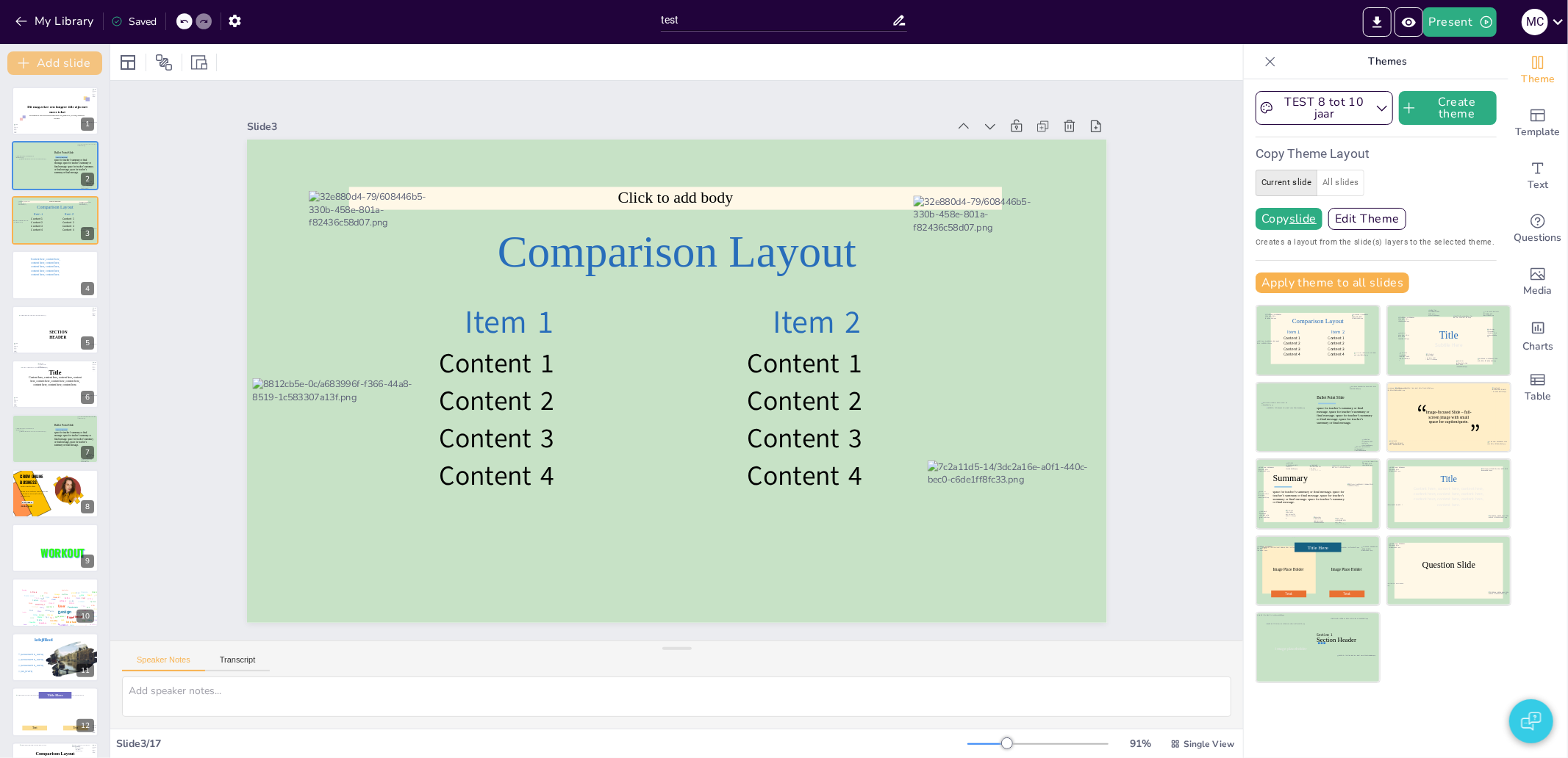
click at [61, 61] on button "Add slide" at bounding box center [55, 63] width 95 height 23
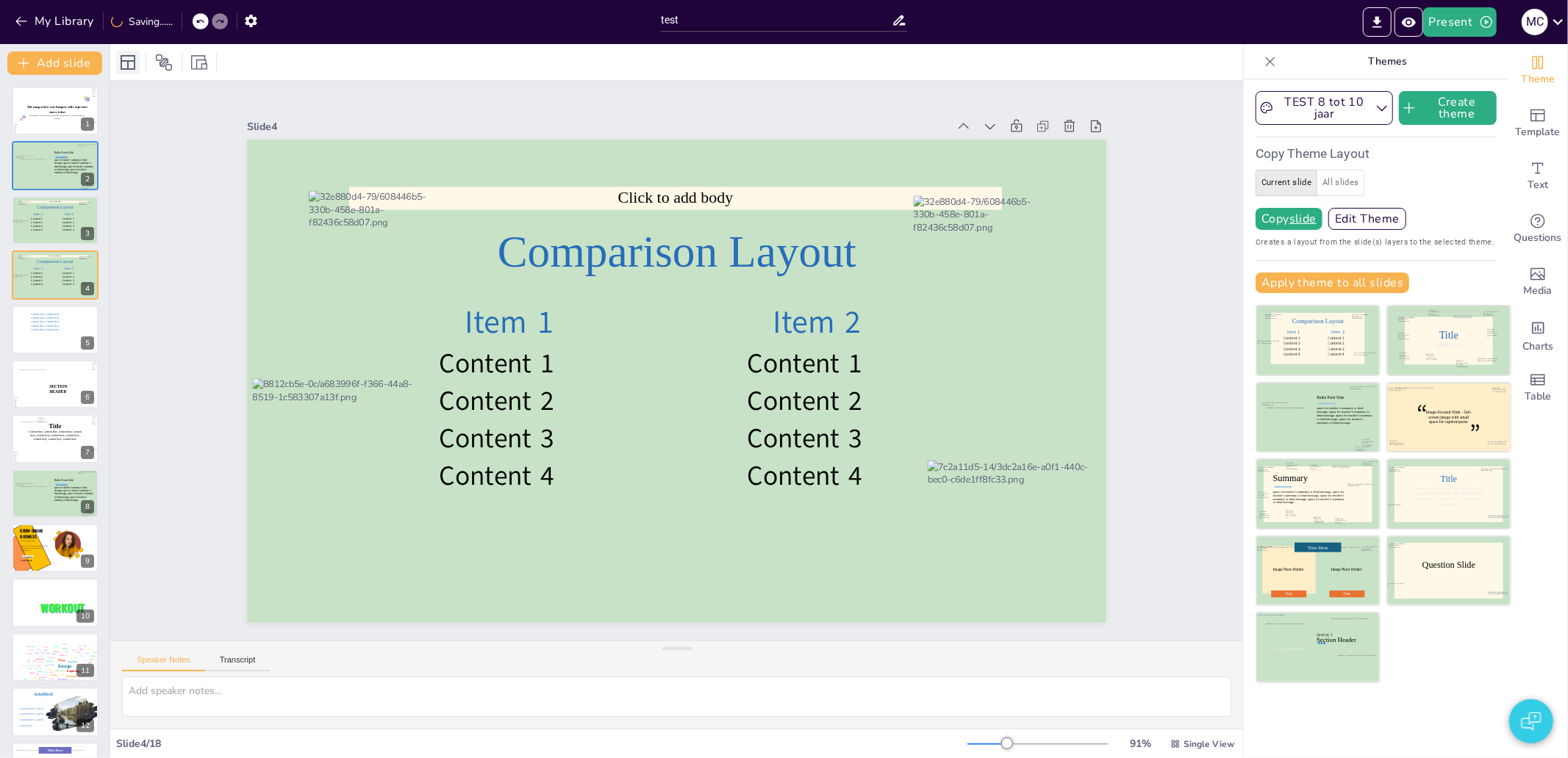
click at [120, 60] on icon at bounding box center [127, 62] width 15 height 15
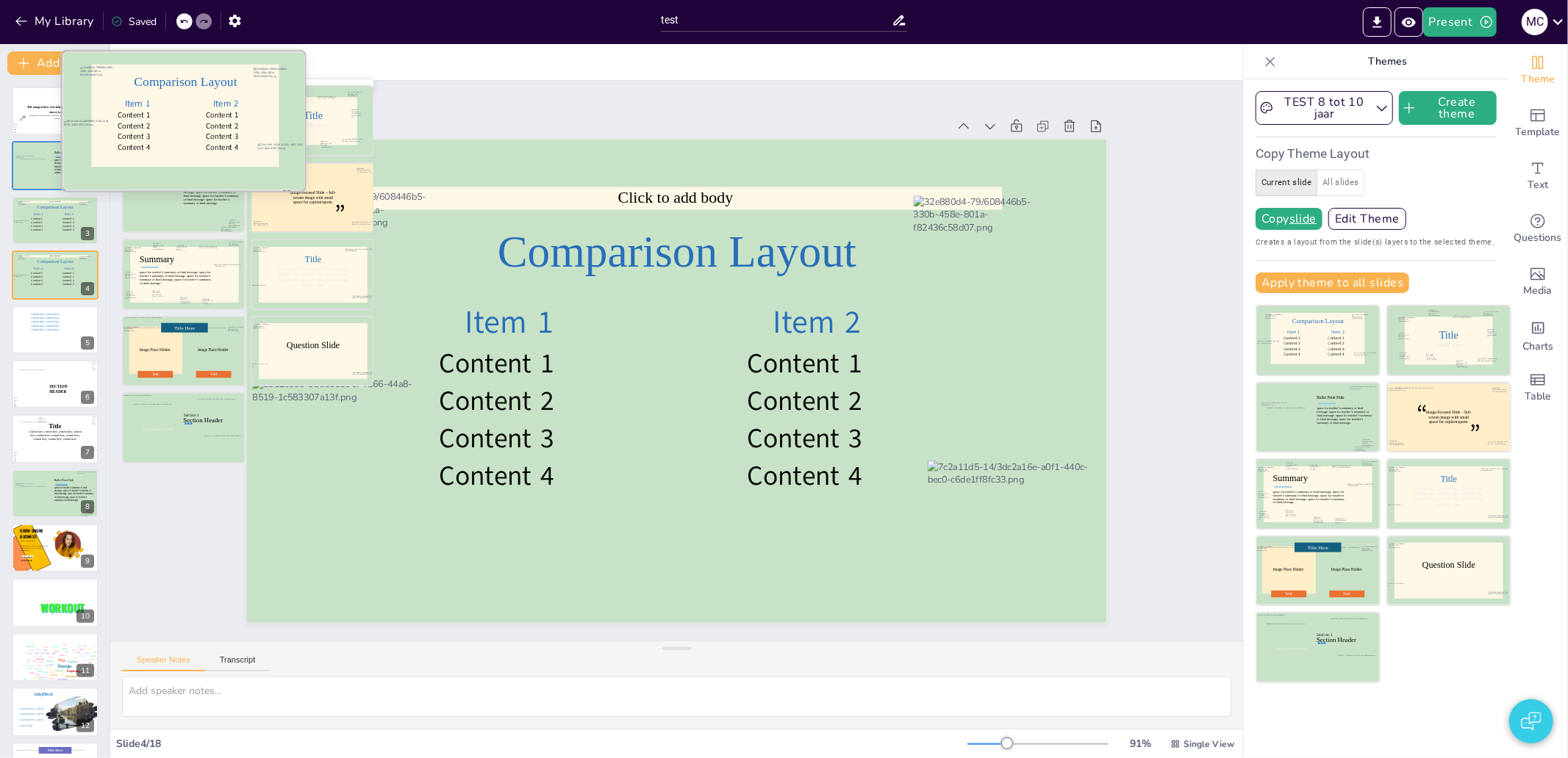
click at [167, 88] on div "Comparison Layout" at bounding box center [186, 82] width 126 height 15
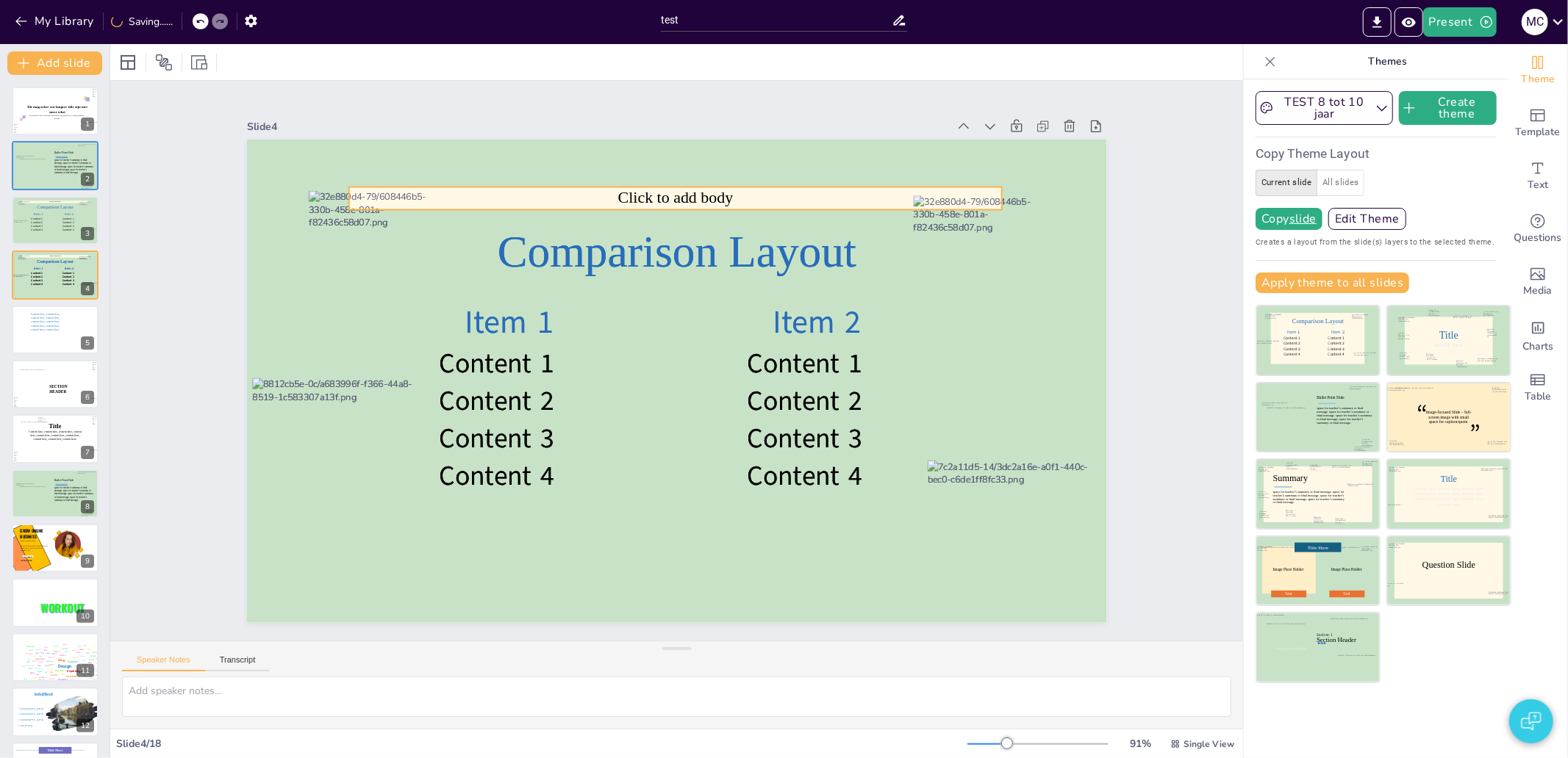
click at [672, 194] on span "Click to add body" at bounding box center [675, 198] width 115 height 17
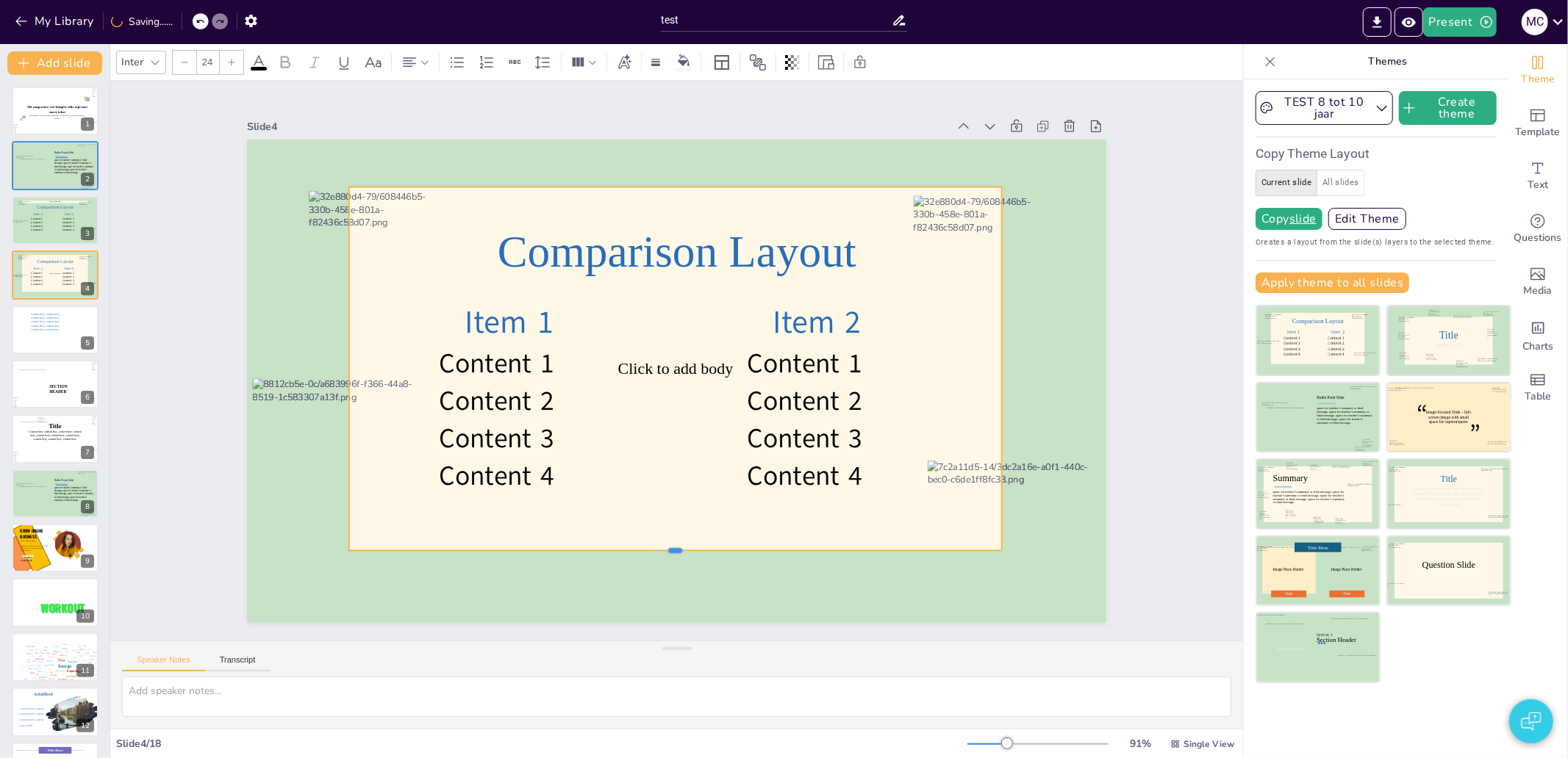
drag, startPoint x: 660, startPoint y: 206, endPoint x: 598, endPoint y: 546, distance: 345.6
click at [598, 546] on div at bounding box center [655, 556] width 651 height 80
click at [656, 361] on span "Click to add body" at bounding box center [675, 368] width 115 height 17
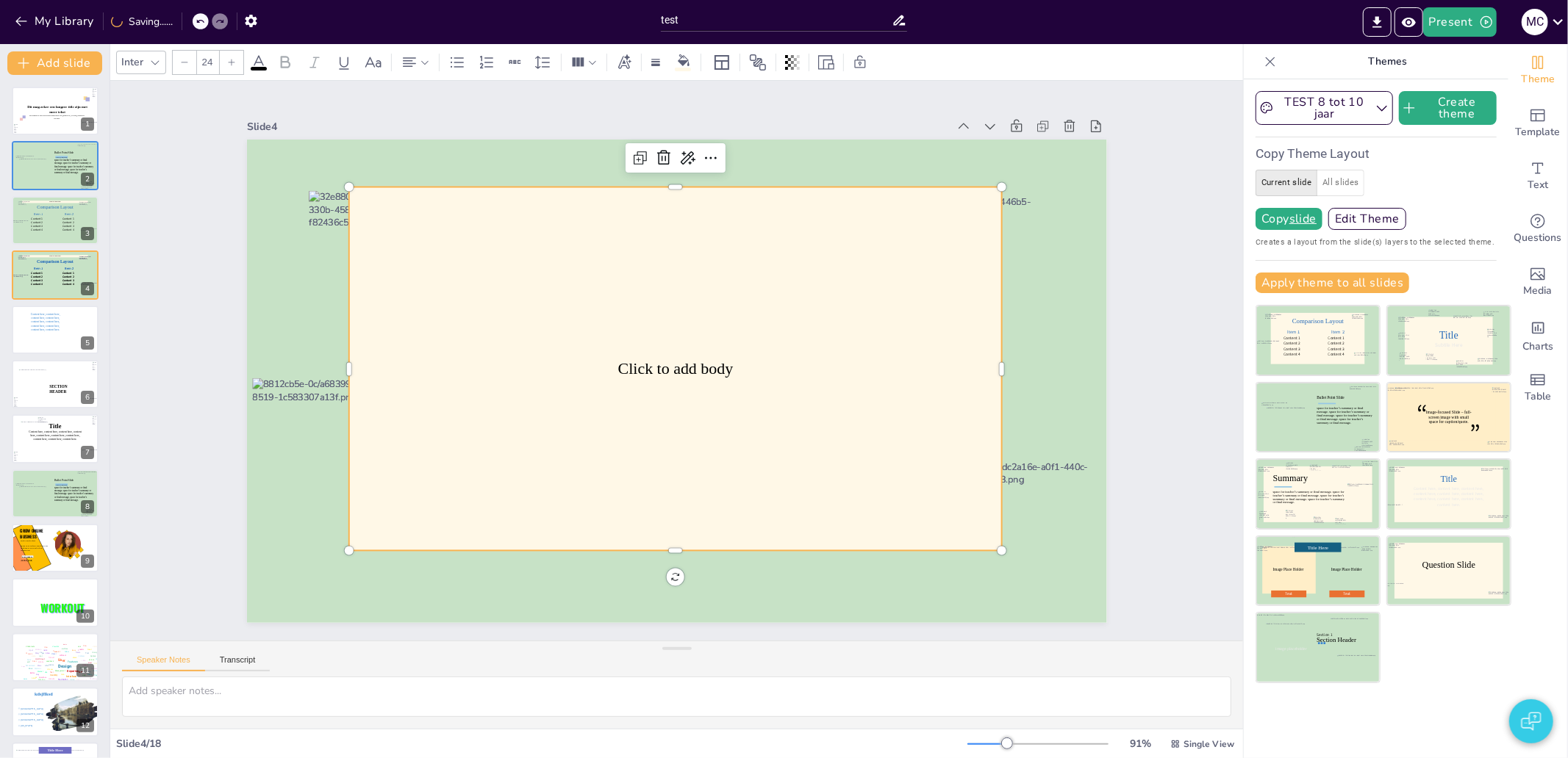
click at [656, 361] on span "Click to add body" at bounding box center [675, 368] width 115 height 17
click at [916, 245] on div "Click to add body" at bounding box center [674, 369] width 688 height 430
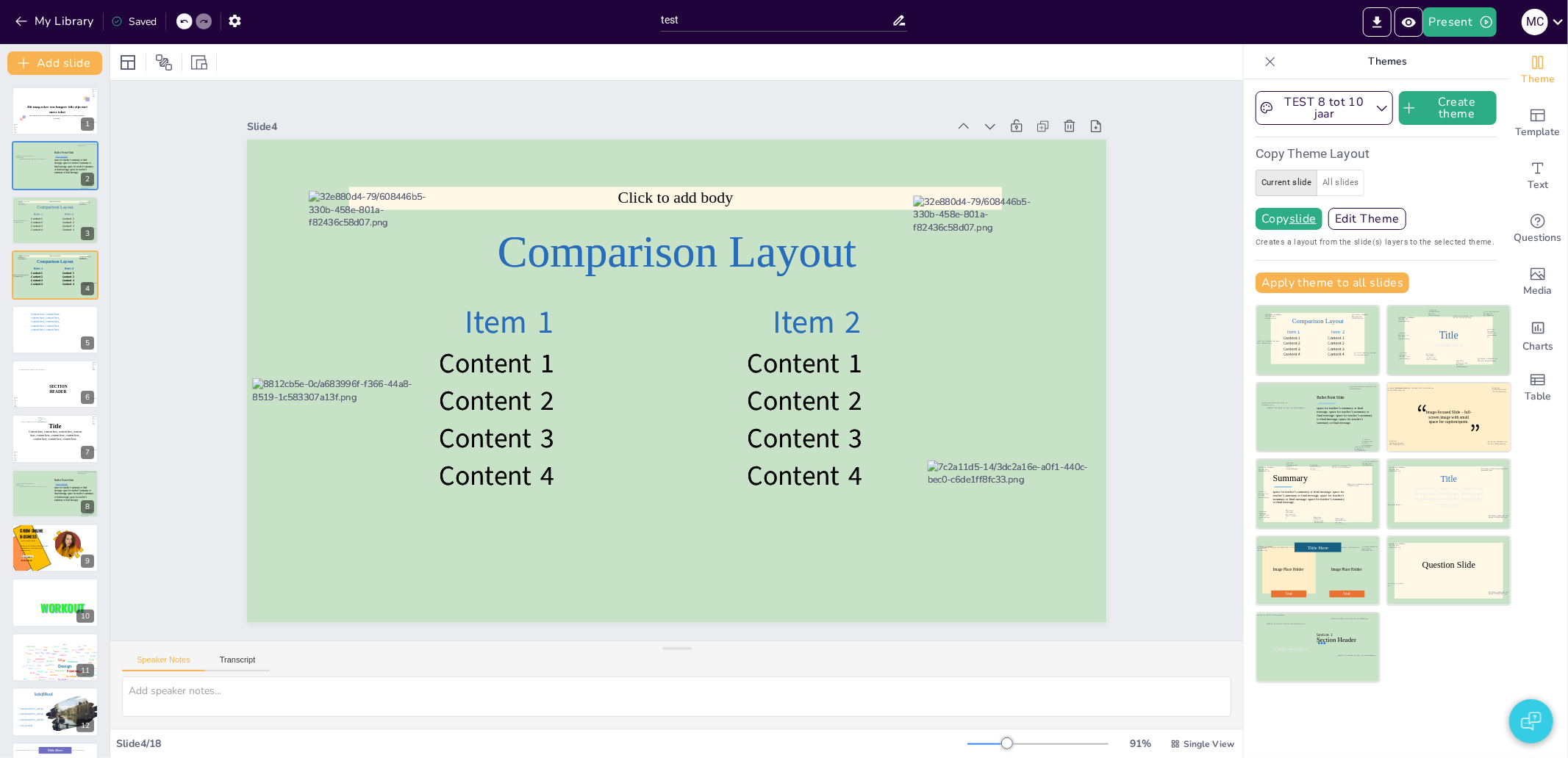
click at [1262, 66] on icon at bounding box center [1269, 61] width 15 height 15
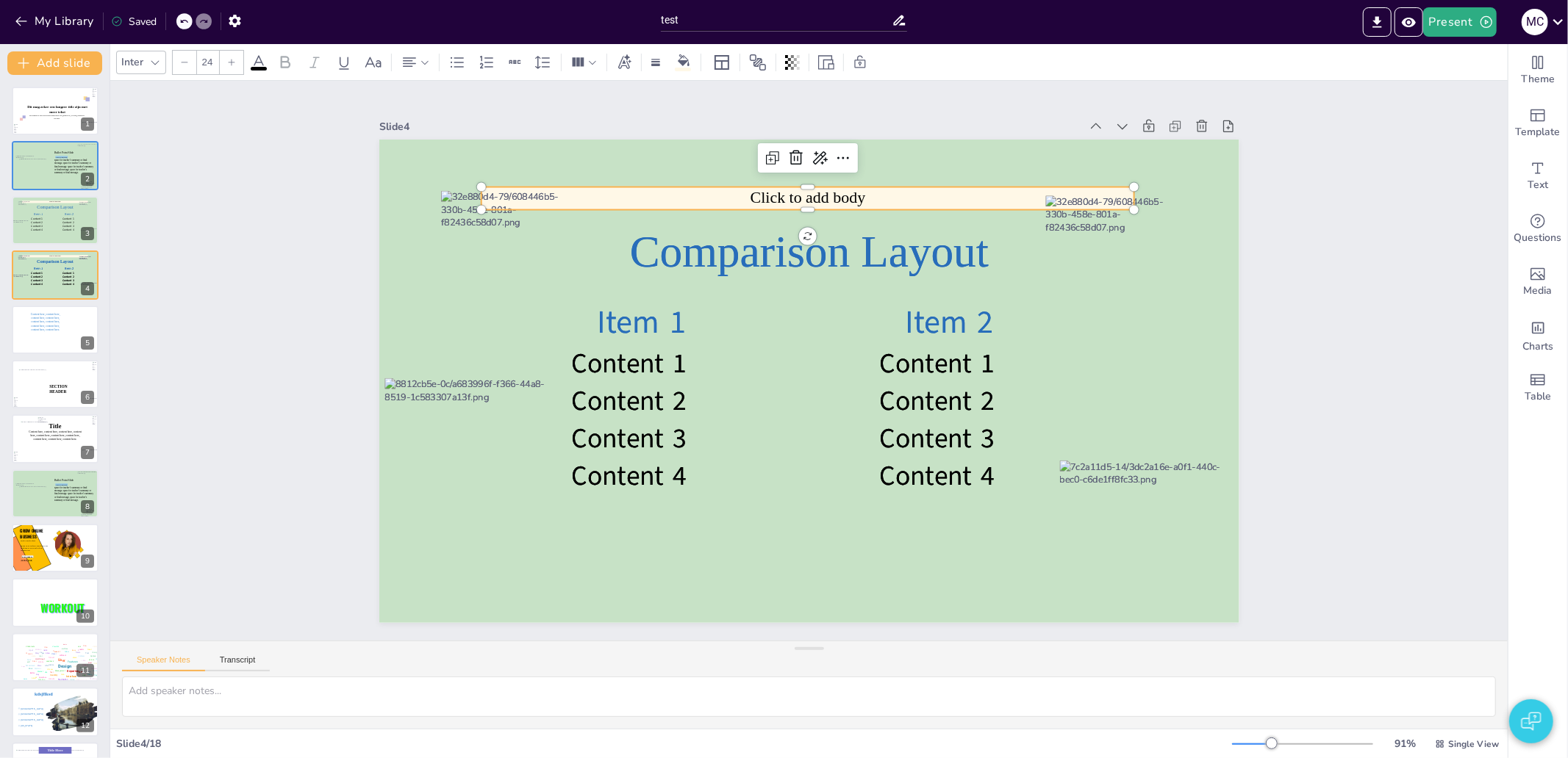
click at [828, 192] on span "Click to add body" at bounding box center [824, 199] width 116 height 29
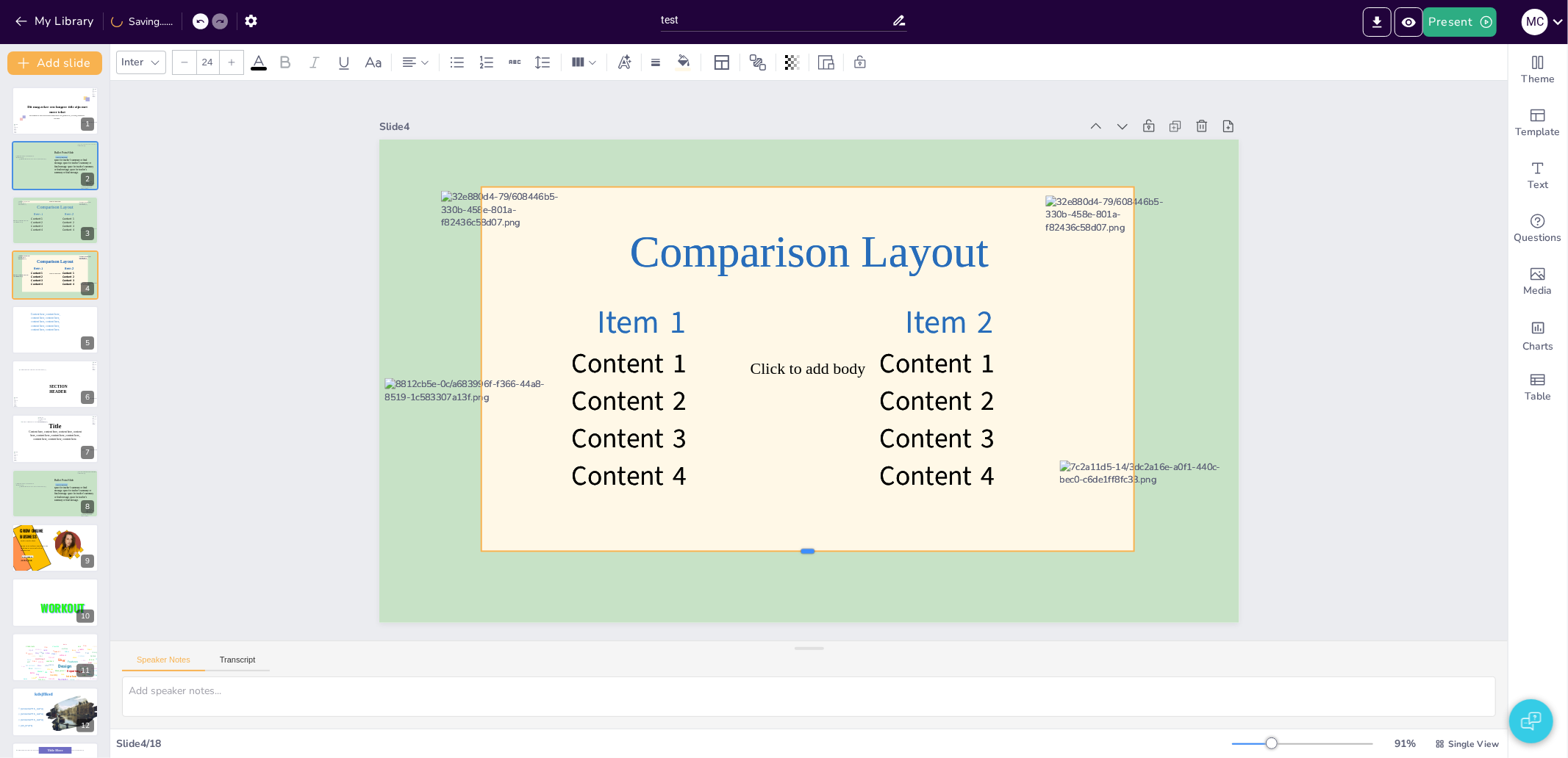
drag, startPoint x: 793, startPoint y: 204, endPoint x: 796, endPoint y: 545, distance: 341.0
click at [796, 552] on div at bounding box center [807, 558] width 652 height 12
click at [342, 385] on div "Slide 1 Dit mag zeker een langere title zijn met meer tekst De subtitel is weer…" at bounding box center [809, 361] width 991 height 620
click at [798, 354] on span "Click to add body" at bounding box center [806, 366] width 114 height 52
click at [793, 358] on span "Click to add body" at bounding box center [809, 367] width 115 height 17
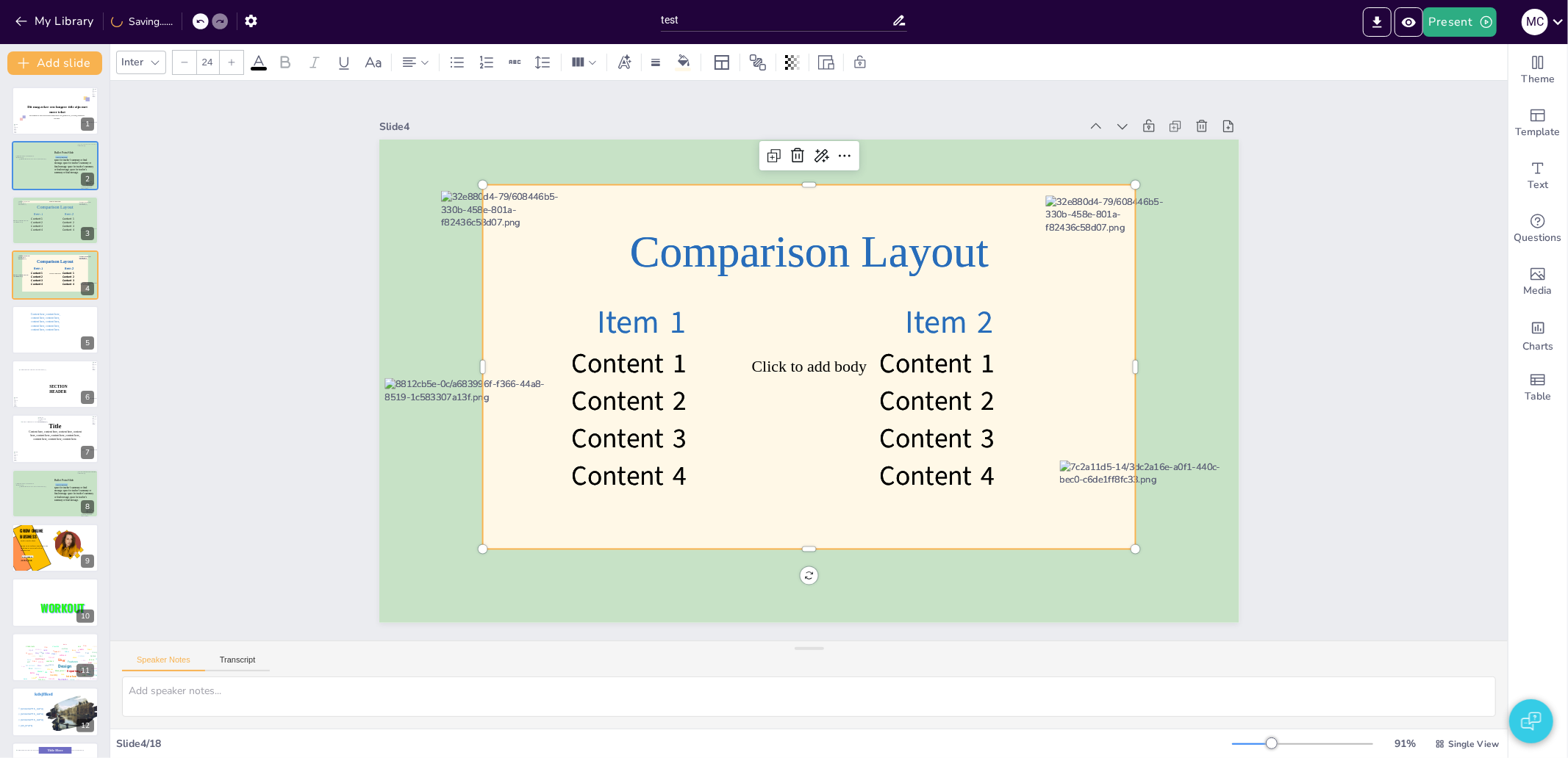
click at [285, 222] on div "Slide 1 Dit mag zeker een langere title zijn met meer tekst De subtitel is weer…" at bounding box center [809, 361] width 1398 height 560
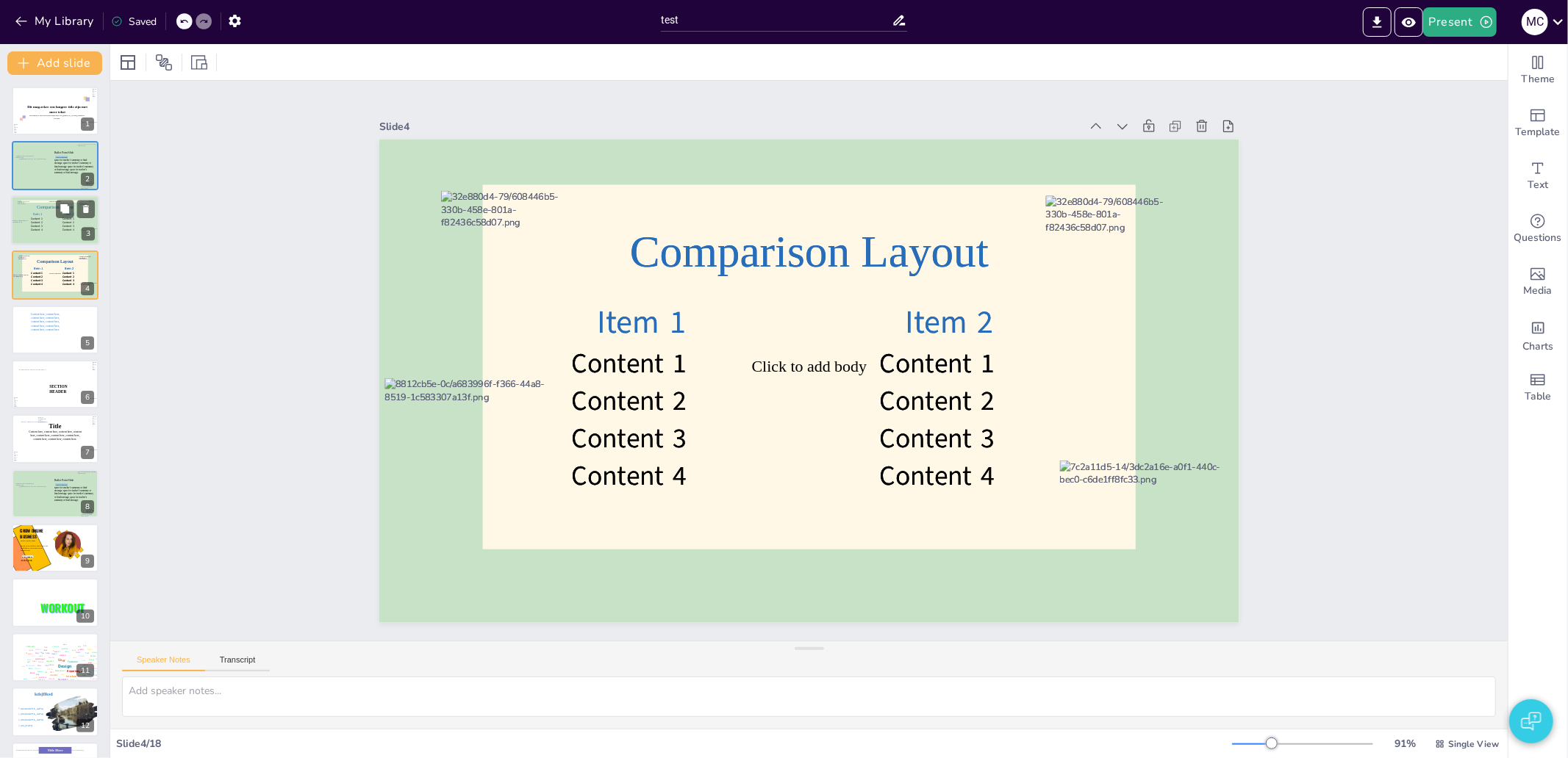
click at [31, 213] on p "Item 1" at bounding box center [38, 214] width 15 height 4
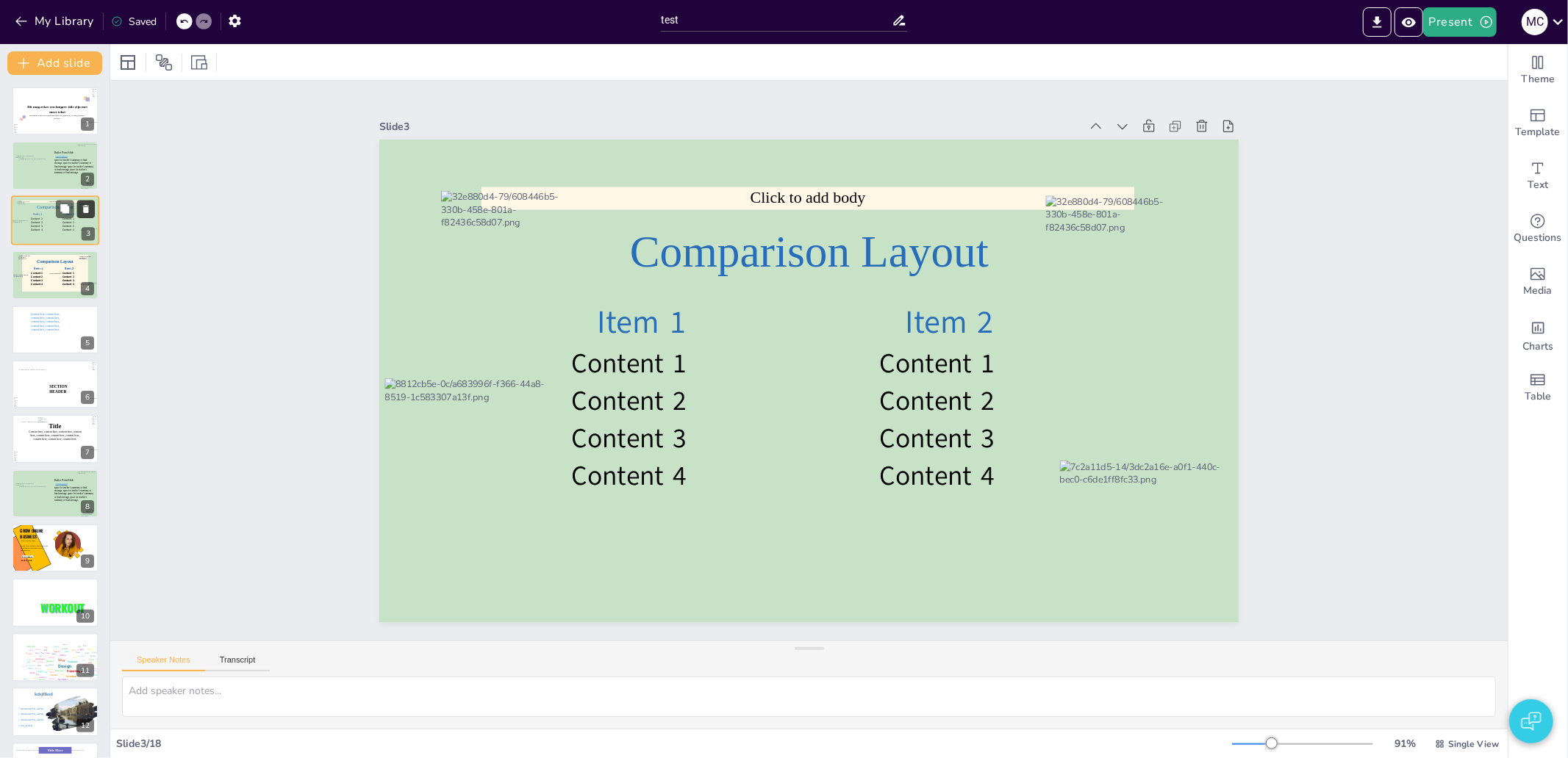
click at [86, 209] on icon at bounding box center [86, 208] width 6 height 8
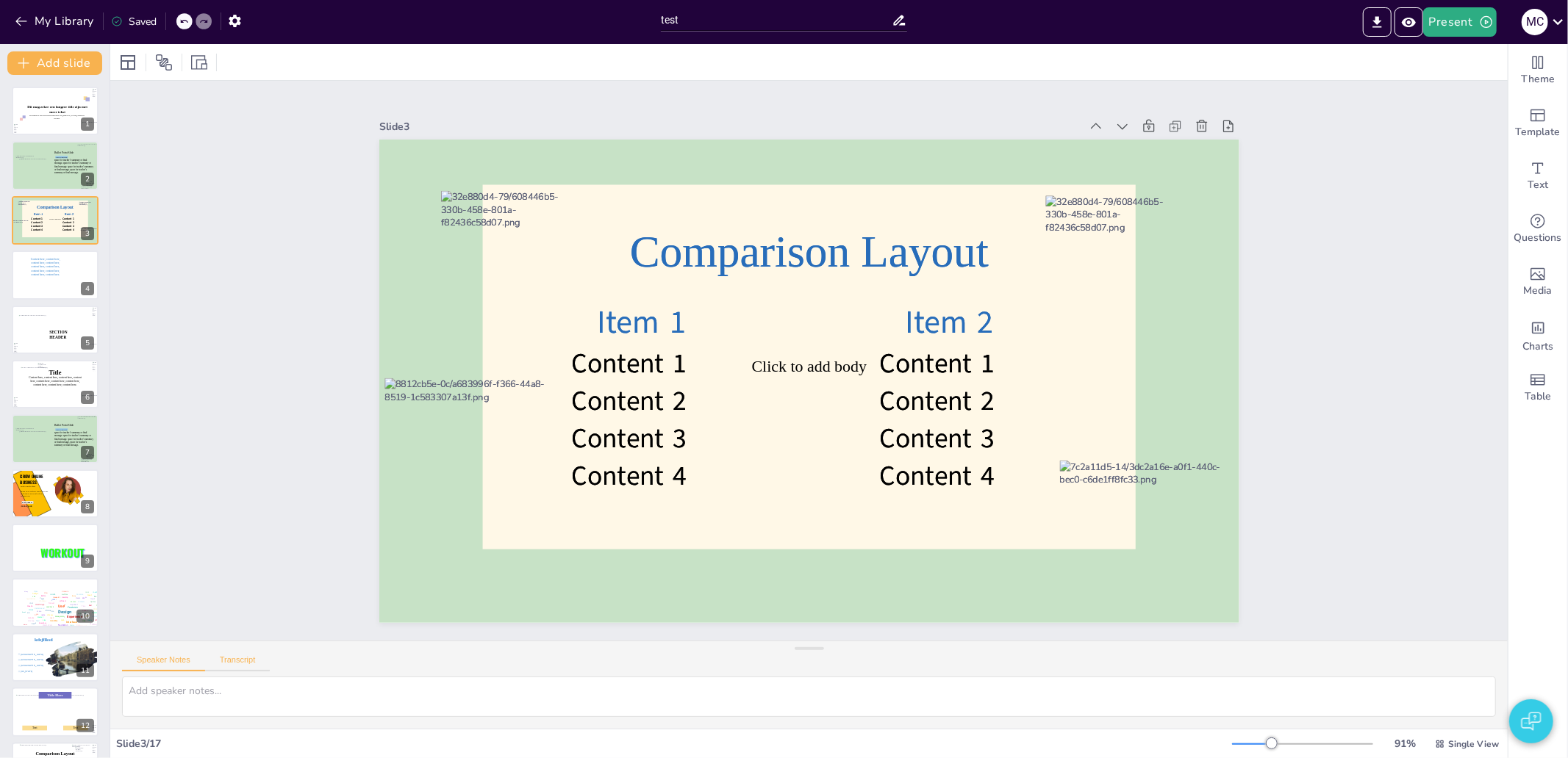
click at [225, 670] on button "Transcript" at bounding box center [238, 663] width 65 height 16
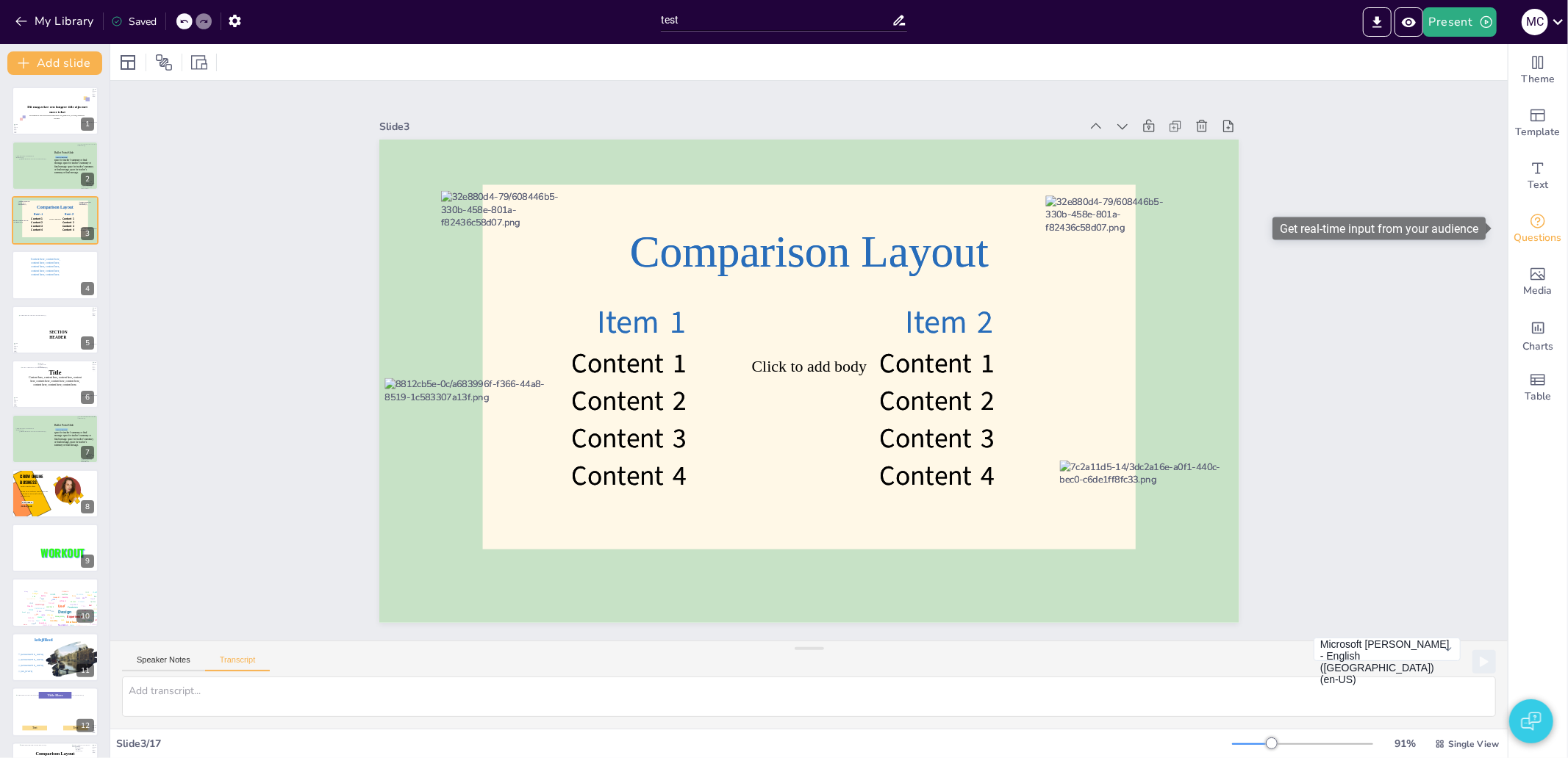
click at [1533, 235] on span "Questions" at bounding box center [1539, 237] width 48 height 16
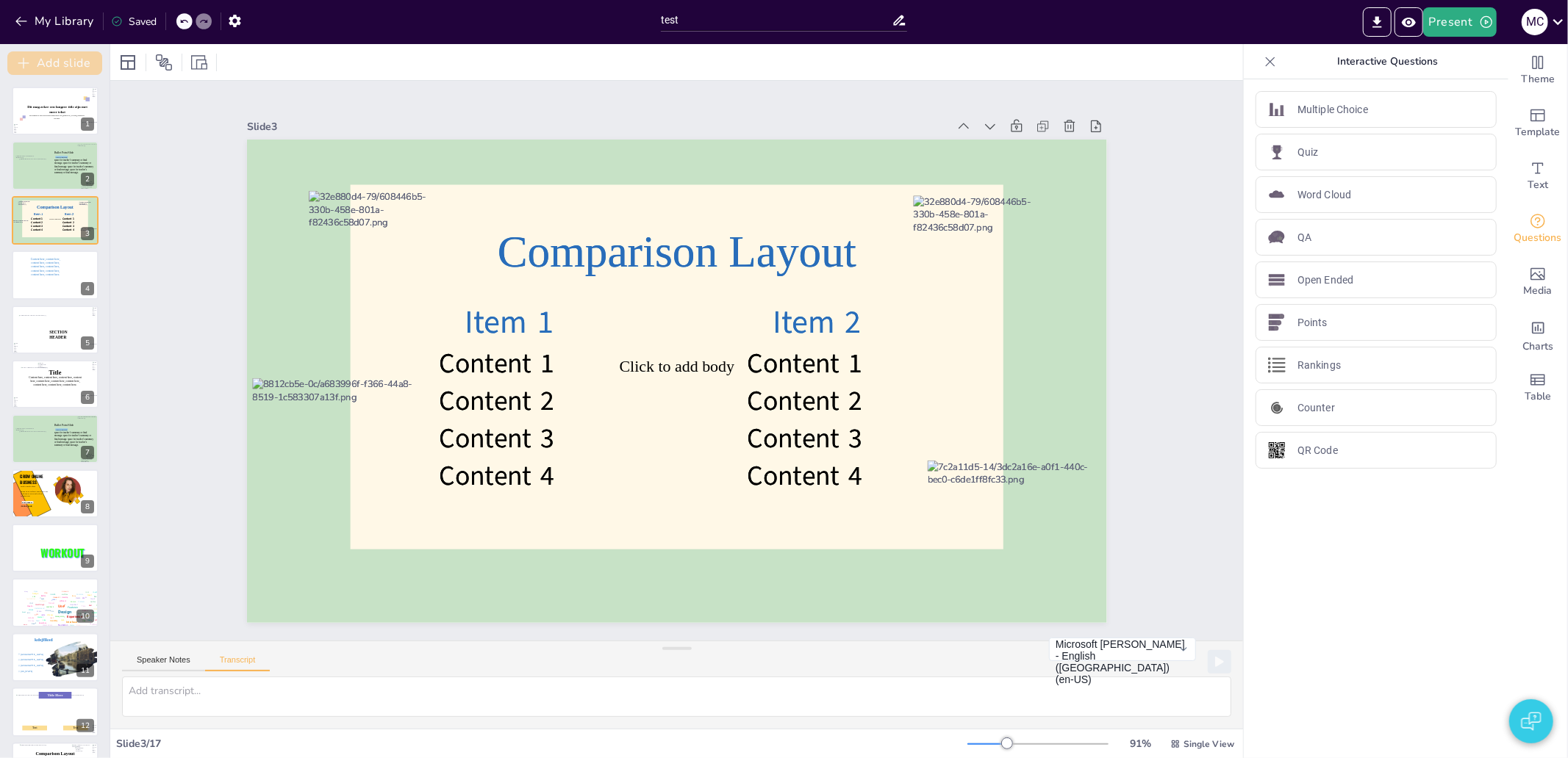
click at [47, 70] on button "Add slide" at bounding box center [55, 63] width 95 height 23
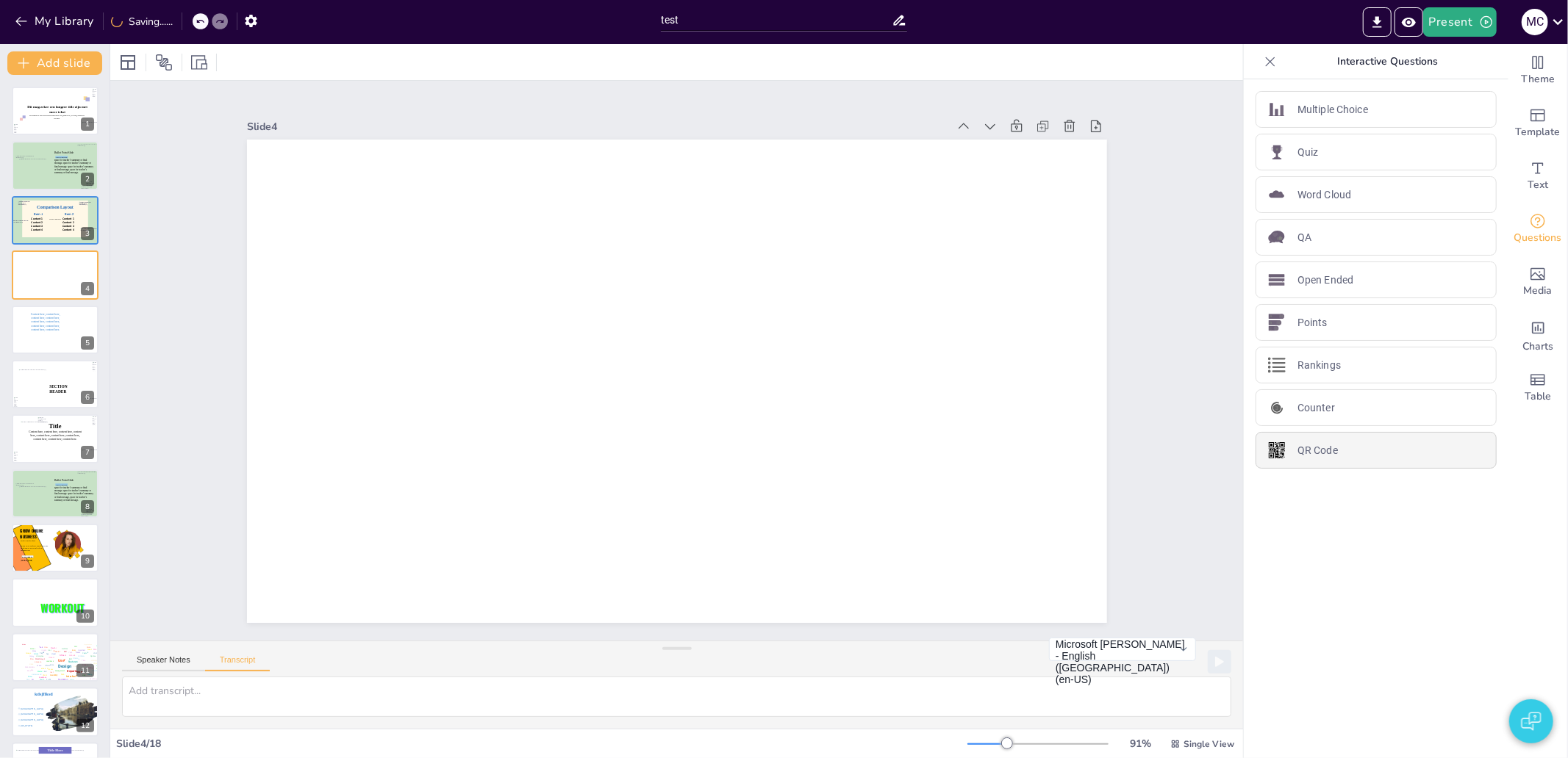
click at [1323, 461] on div "QR Code" at bounding box center [1376, 450] width 241 height 37
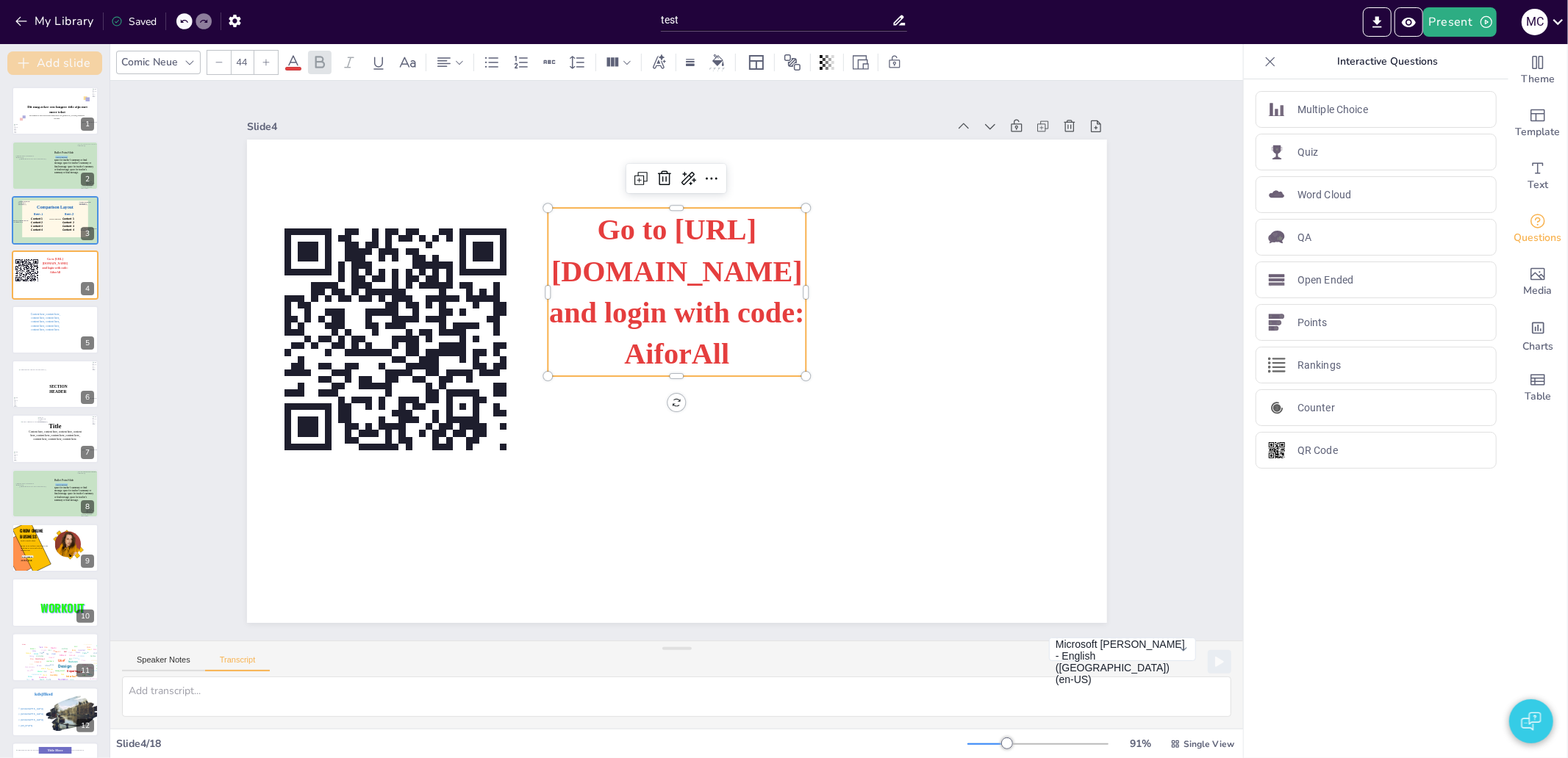
click at [40, 68] on button "Add slide" at bounding box center [55, 63] width 95 height 23
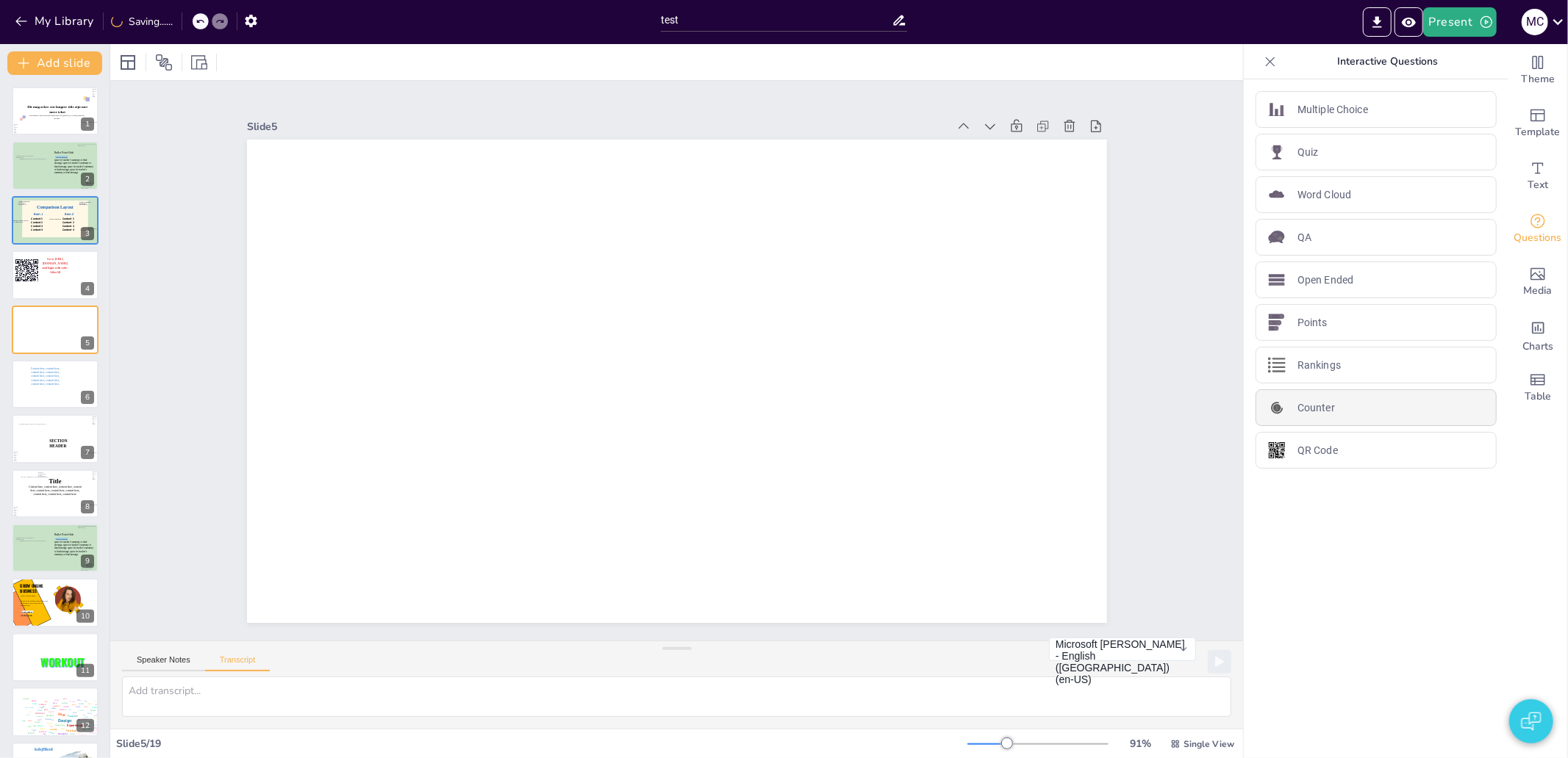
click at [1338, 404] on div "Counter" at bounding box center [1376, 408] width 241 height 37
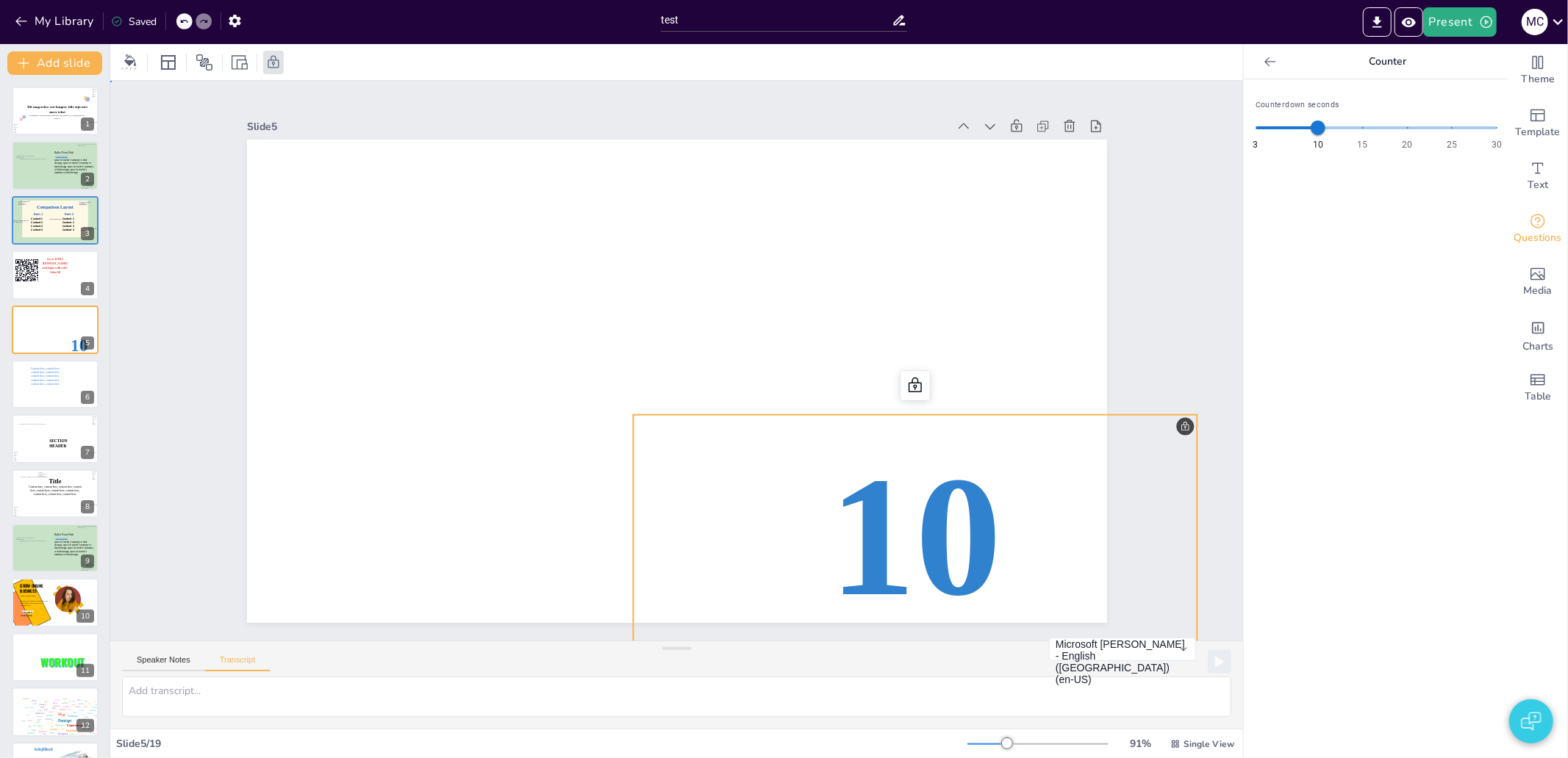
click at [948, 506] on span "10" at bounding box center [895, 559] width 191 height 207
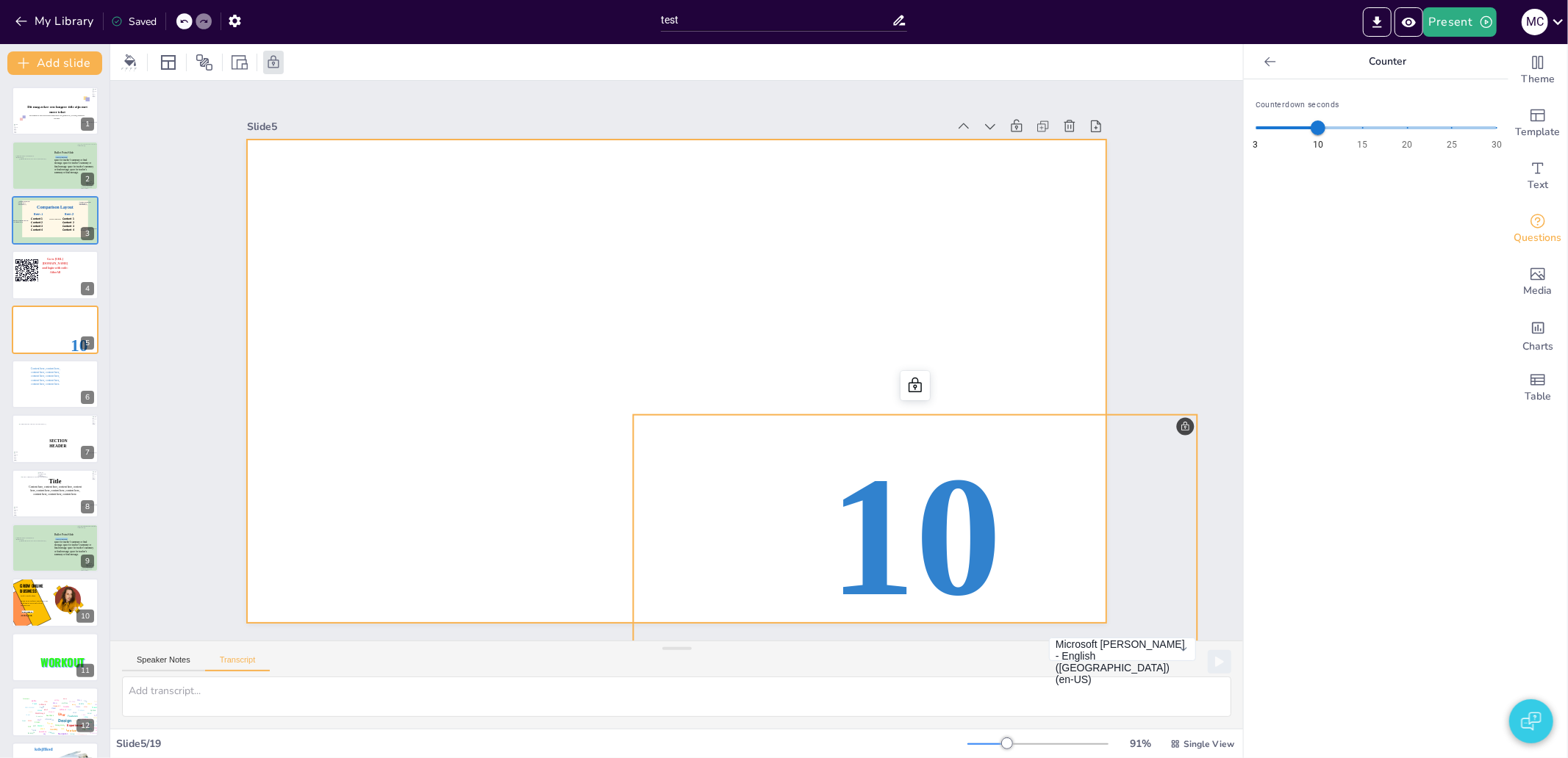
drag, startPoint x: 1031, startPoint y: 518, endPoint x: 798, endPoint y: 313, distance: 310.3
click at [798, 139] on div "10 Get ready for the Quiz!" at bounding box center [676, 139] width 860 height 0
drag, startPoint x: 1009, startPoint y: 413, endPoint x: 754, endPoint y: 313, distance: 273.9
click at [684, 186] on div "10 Get ready for the Quiz!" at bounding box center [699, 141] width 855 height 89
click at [1032, 353] on div at bounding box center [676, 381] width 860 height 484
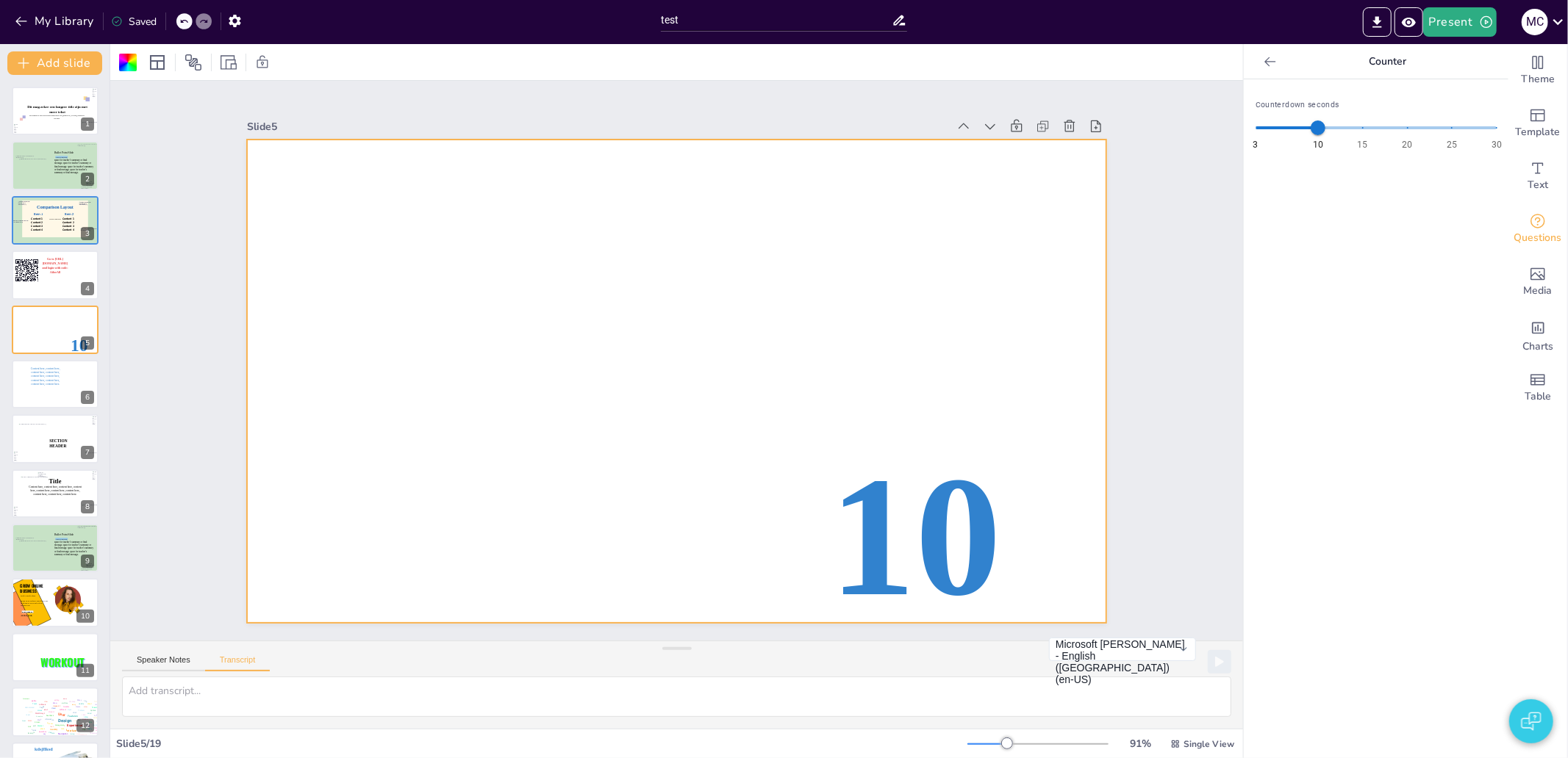
click at [1170, 373] on div "Slide 1 Dit mag zeker een langere title zijn met meer tekst De subtitel is weer…" at bounding box center [676, 361] width 1185 height 675
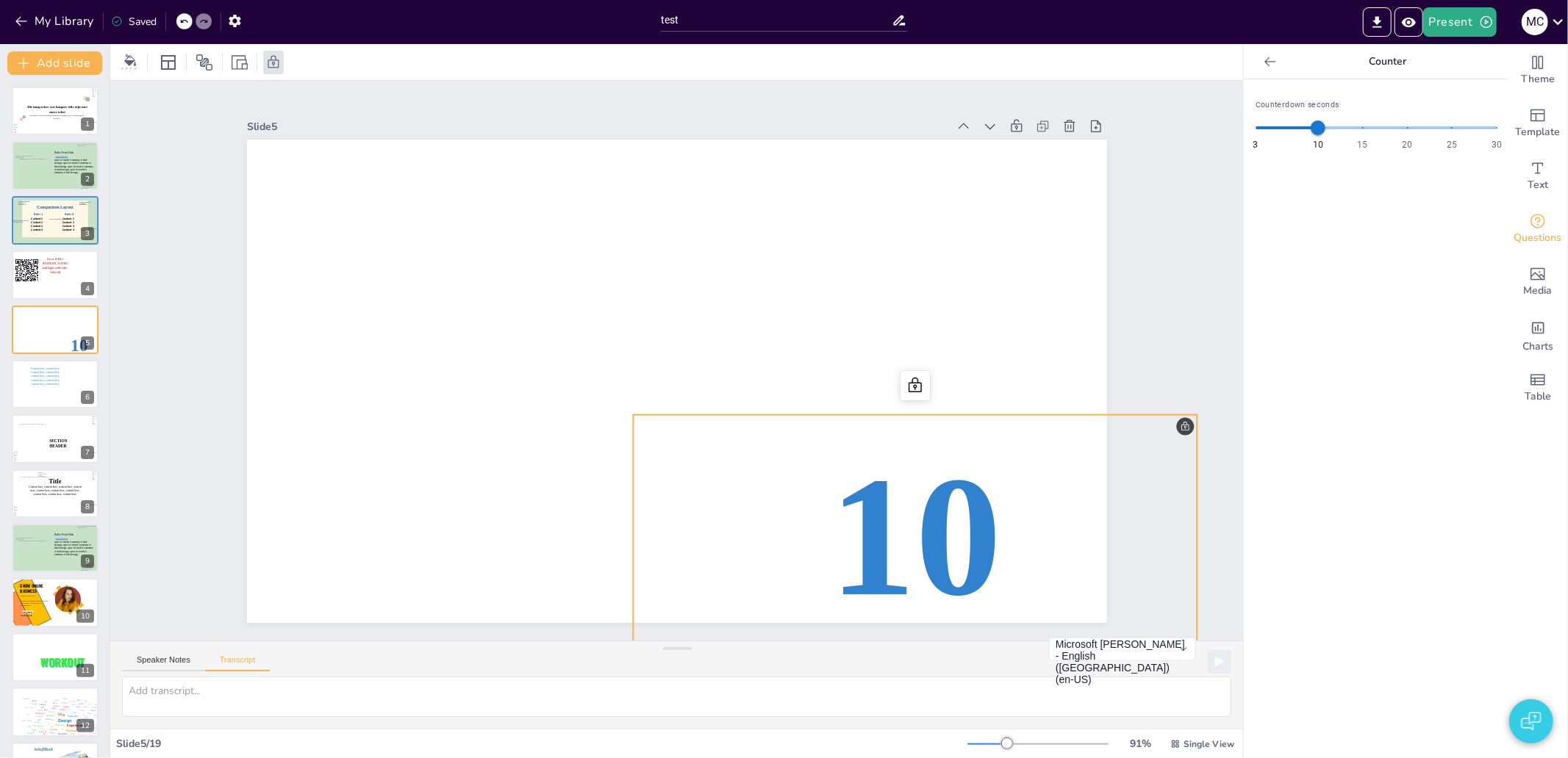
drag, startPoint x: 948, startPoint y: 506, endPoint x: 670, endPoint y: 421, distance: 290.7
click at [670, 421] on p "10" at bounding box center [915, 536] width 565 height 241
click at [1176, 421] on div "Slide 1 Dit mag zeker een langere title zijn met meer tekst De subtitel is weer…" at bounding box center [676, 360] width 1185 height 675
click at [1145, 344] on div "Slide 1 Dit mag zeker een langere title zijn met meer tekst De subtitel is weer…" at bounding box center [676, 361] width 1185 height 675
click at [992, 431] on p "10" at bounding box center [915, 536] width 565 height 241
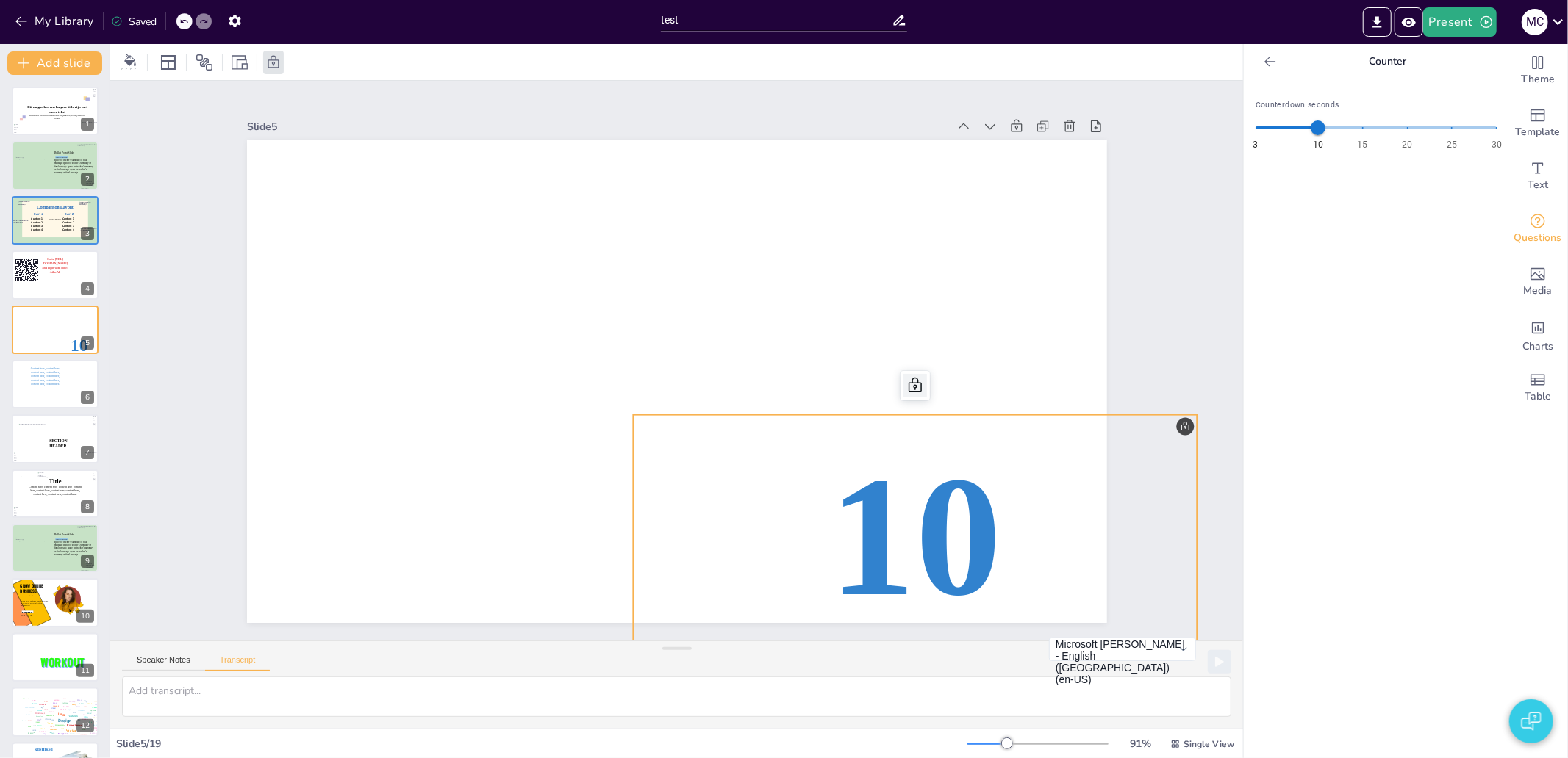
click at [901, 401] on icon at bounding box center [911, 410] width 19 height 19
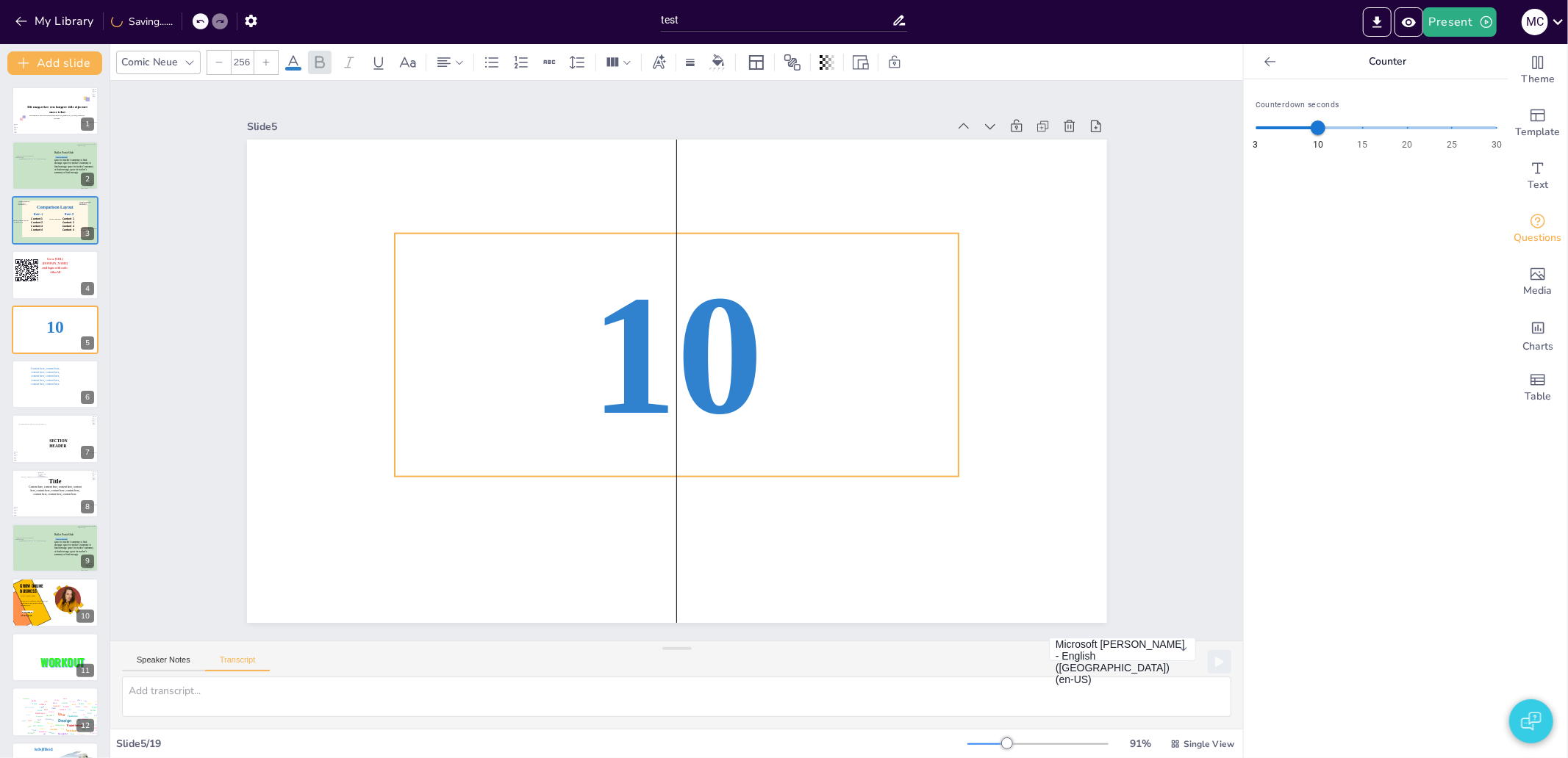
drag, startPoint x: 947, startPoint y: 464, endPoint x: 708, endPoint y: 282, distance: 300.4
click at [708, 282] on span "10" at bounding box center [677, 354] width 172 height 190
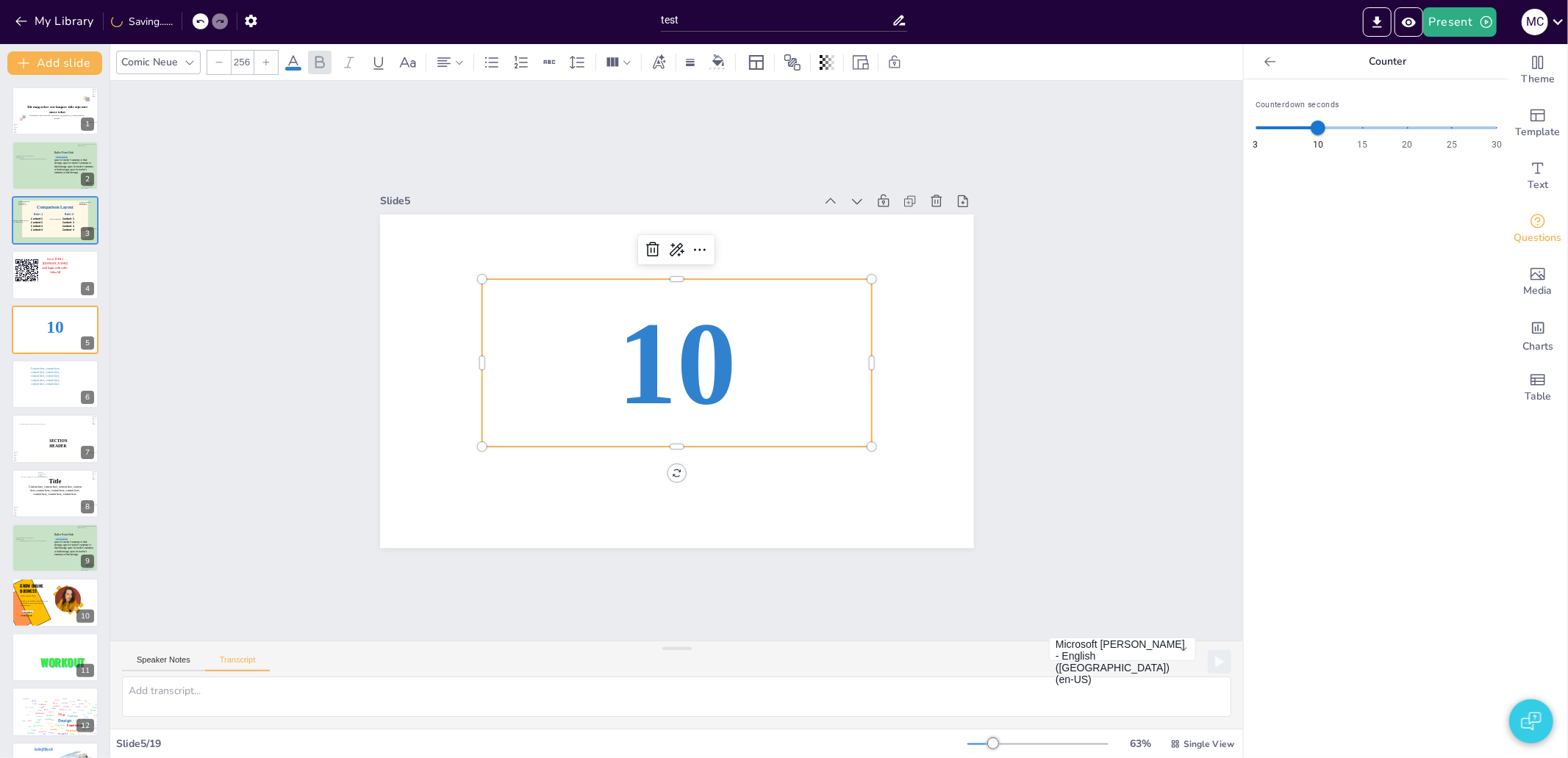
click at [844, 601] on div "Slide 1 Dit mag zeker een langere title zijn met meer tekst De subtitel is weer…" at bounding box center [676, 361] width 1133 height 560
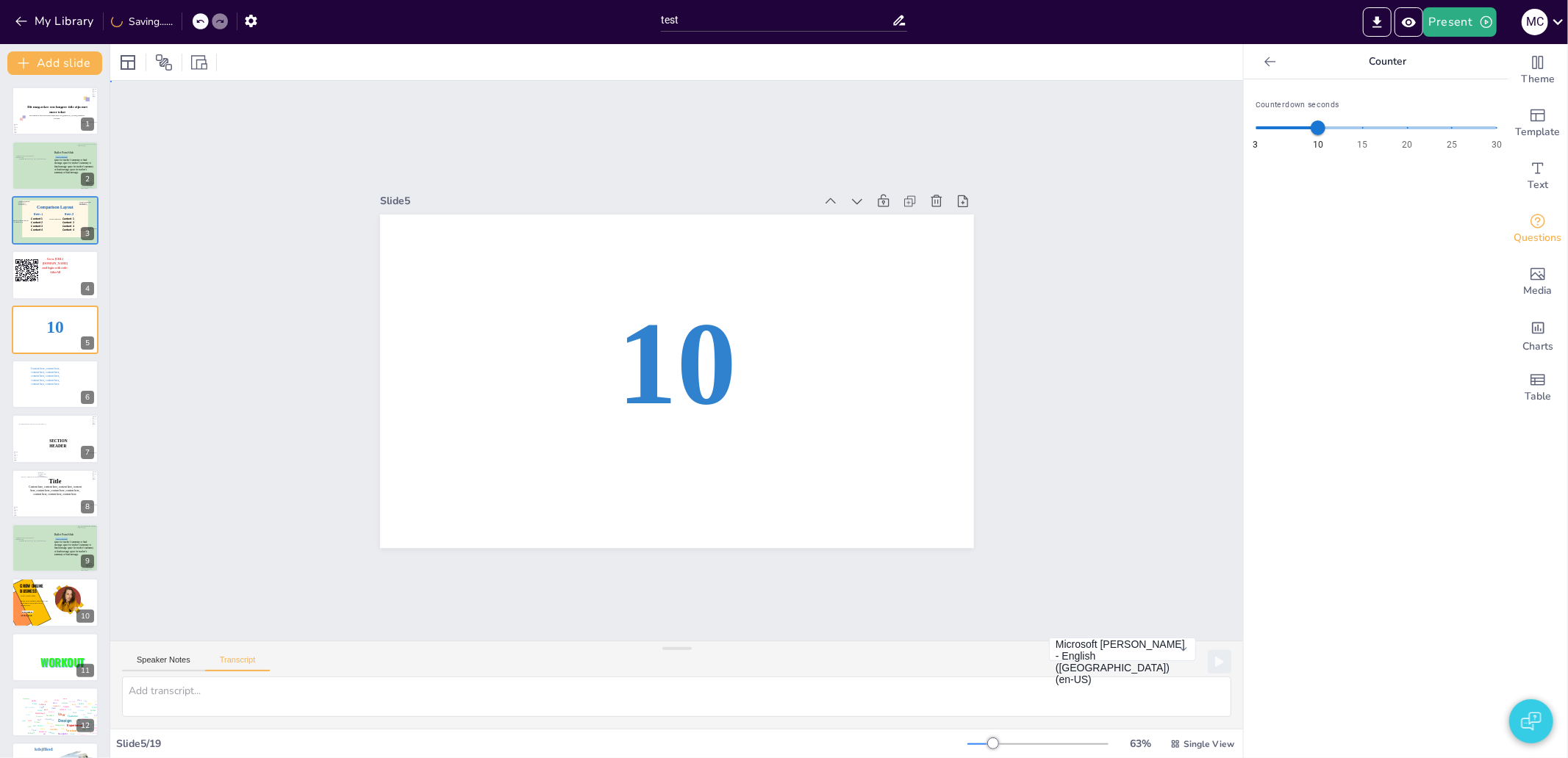
click at [833, 567] on div "Slide 1 Dit mag zeker een langere title zijn met meer tekst De subtitel is weer…" at bounding box center [676, 361] width 1133 height 560
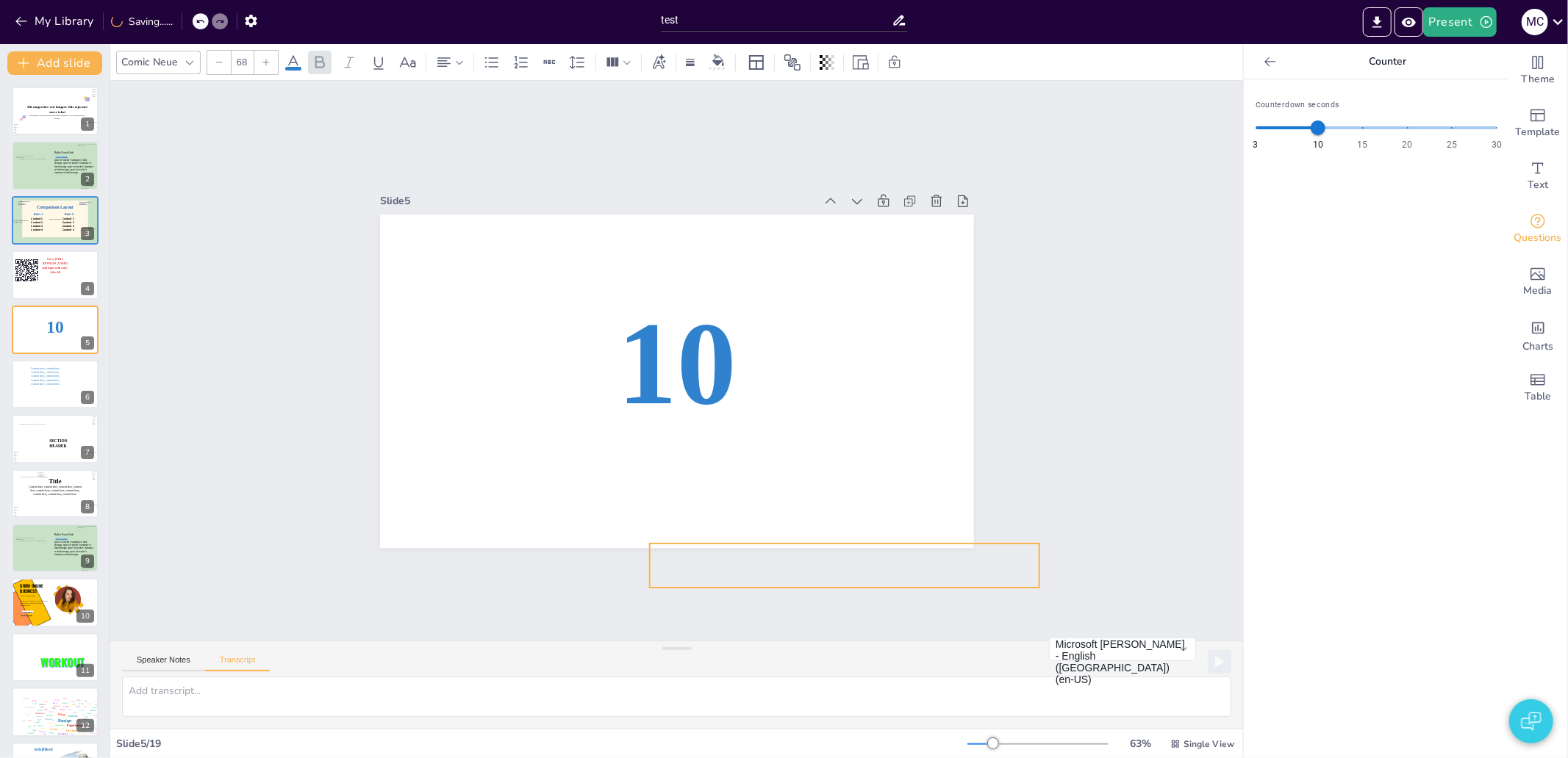
click at [860, 562] on div "Slide 1 Dit mag zeker een langere title zijn met meer tekst De subtitel is weer…" at bounding box center [676, 361] width 1185 height 675
drag, startPoint x: 862, startPoint y: 552, endPoint x: 864, endPoint y: 540, distance: 12.2
click at [862, 547] on div "Slide 1 Dit mag zeker een langere title zijn met meer tekst De subtitel is weer…" at bounding box center [676, 361] width 1185 height 675
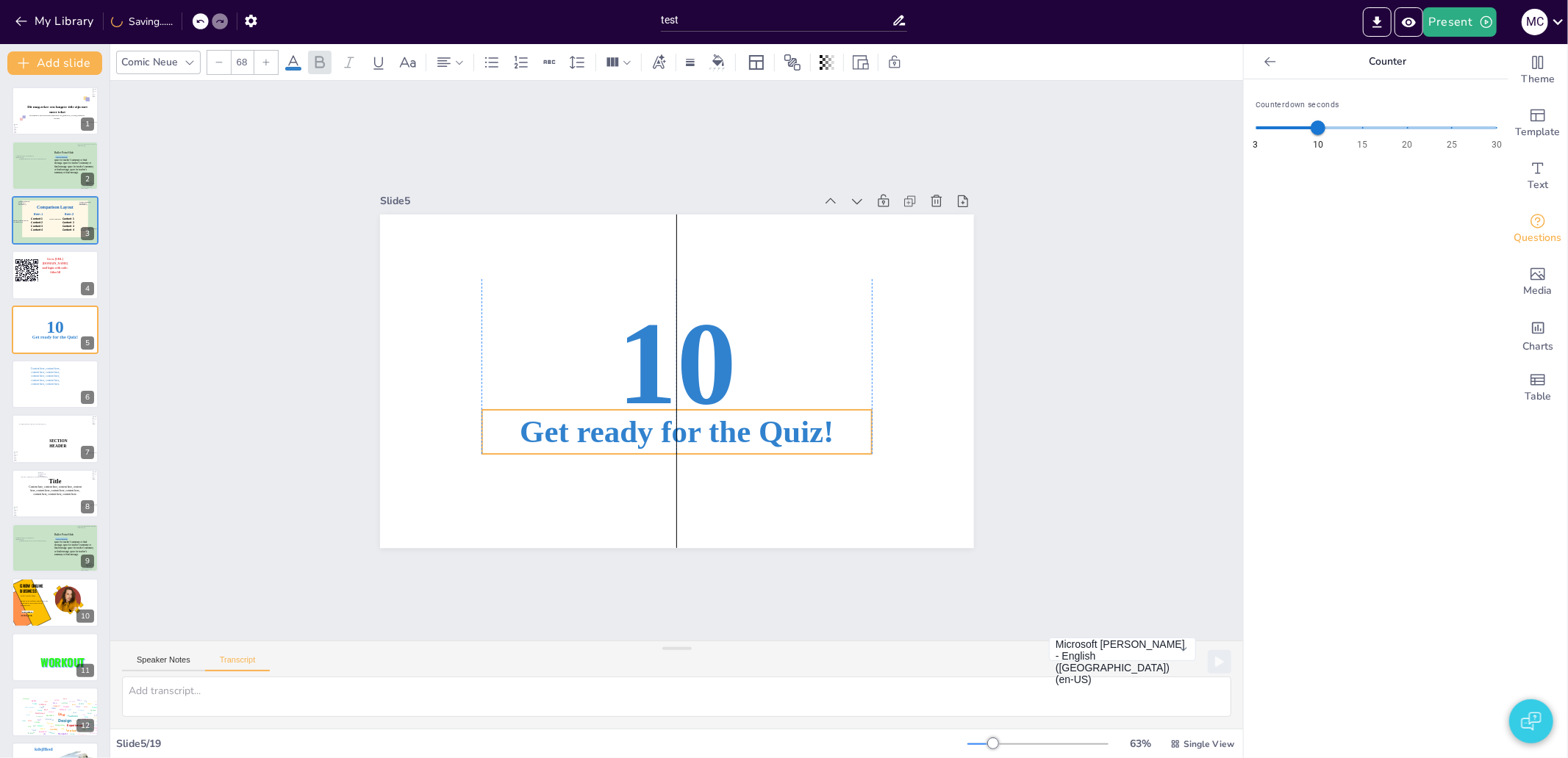
drag, startPoint x: 865, startPoint y: 537, endPoint x: 694, endPoint y: 409, distance: 213.6
click at [694, 414] on span "Get ready for the Quiz!" at bounding box center [676, 431] width 314 height 35
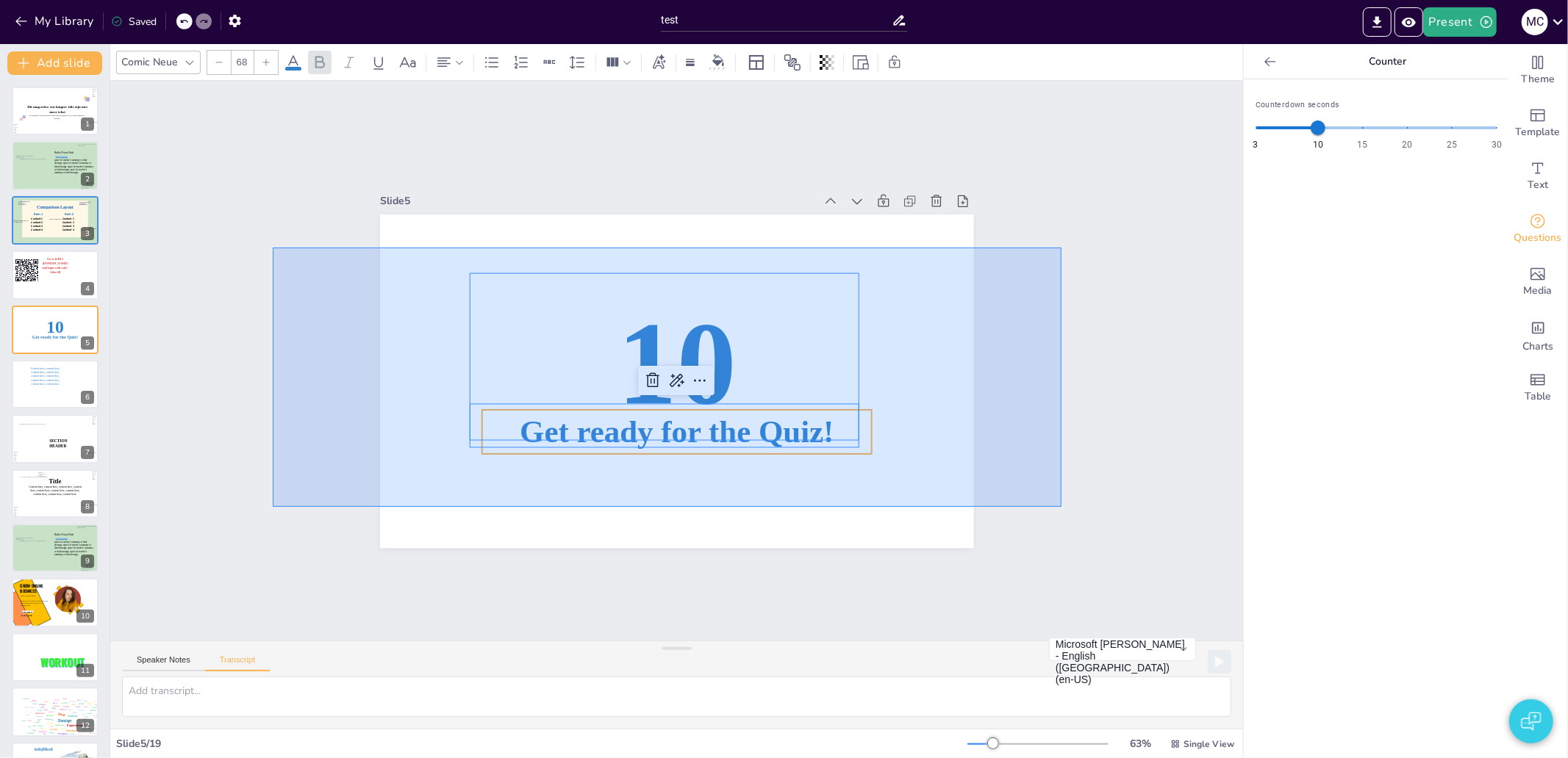
drag, startPoint x: 285, startPoint y: 248, endPoint x: 1061, endPoint y: 507, distance: 818.1
click at [1061, 507] on div "Slide 1 Dit mag zeker een langere title zijn met meer tekst De subtitel is weer…" at bounding box center [676, 361] width 1225 height 784
type input "--"
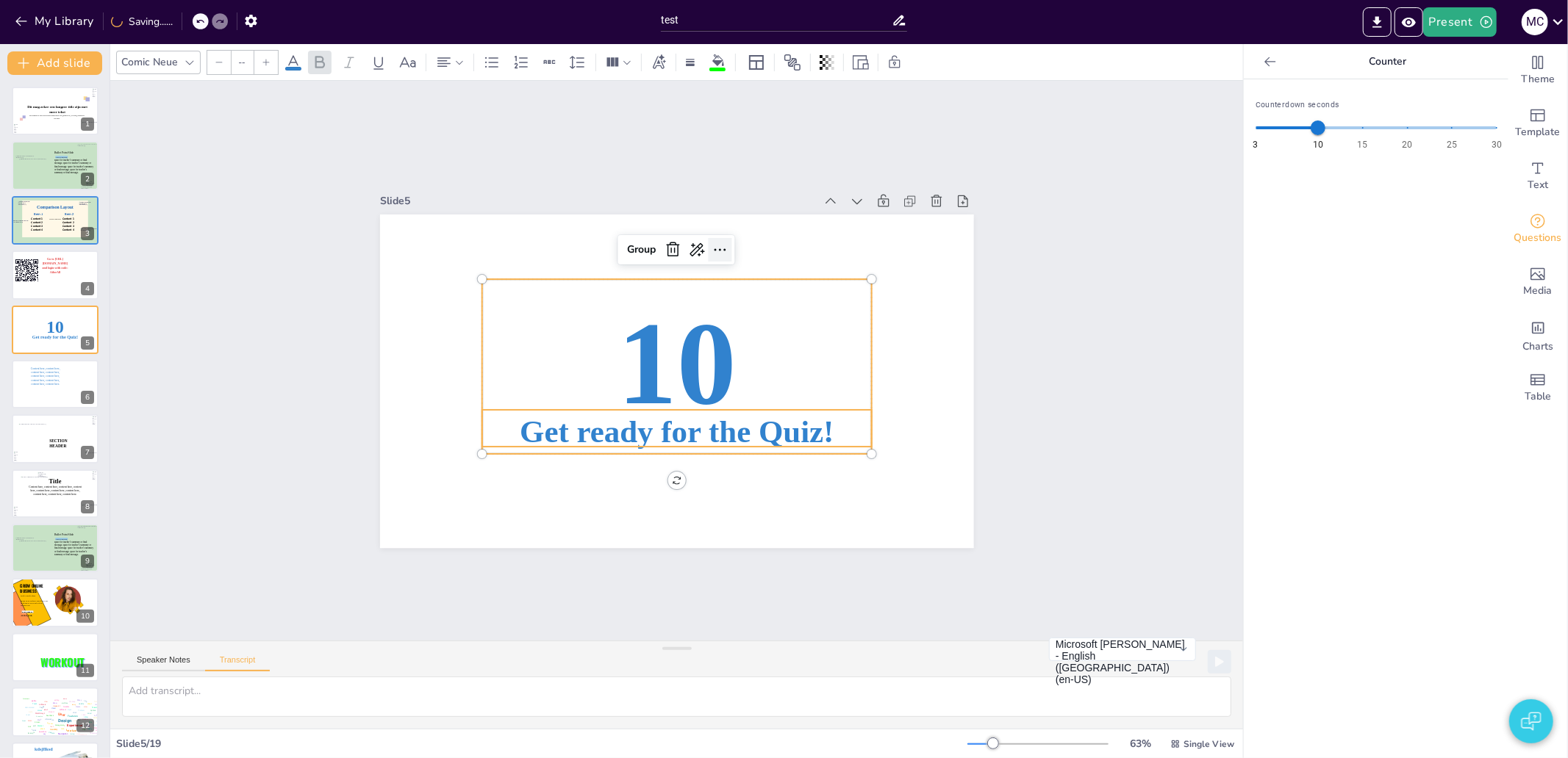
click at [712, 241] on icon at bounding box center [720, 250] width 17 height 17
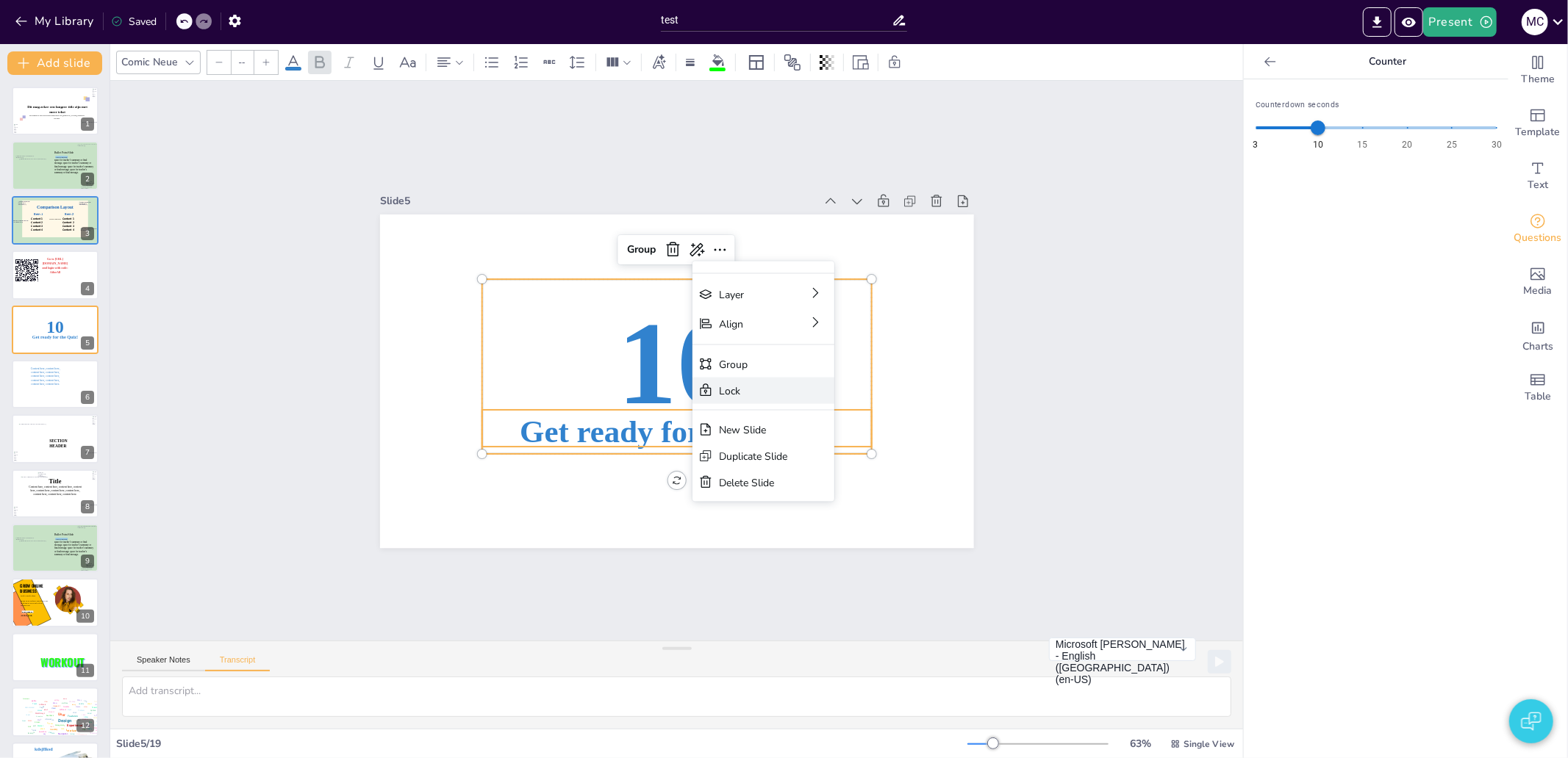
click at [803, 459] on div "Lock" at bounding box center [874, 471] width 142 height 27
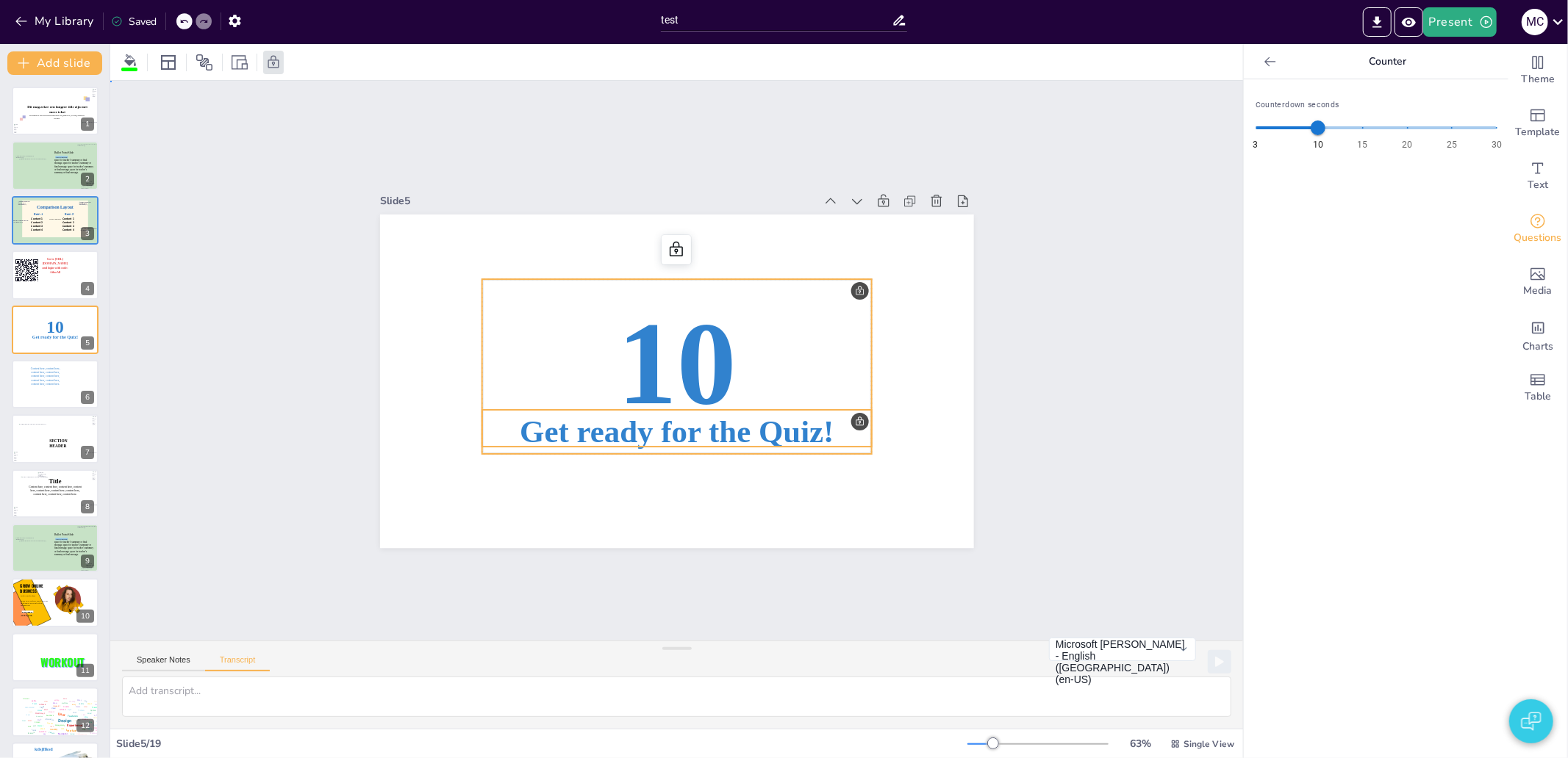
click at [1096, 451] on div "Slide 1 Dit mag zeker een langere title zijn met meer tekst De subtitel is weer…" at bounding box center [676, 361] width 1185 height 675
click at [774, 379] on p "10" at bounding box center [676, 362] width 390 height 166
drag, startPoint x: 749, startPoint y: 367, endPoint x: 740, endPoint y: 434, distance: 67.6
click at [740, 214] on div "10 Get ready for the Quiz!" at bounding box center [677, 214] width 594 height 0
click at [701, 429] on span "Get ready for the Quiz!" at bounding box center [662, 430] width 315 height 100
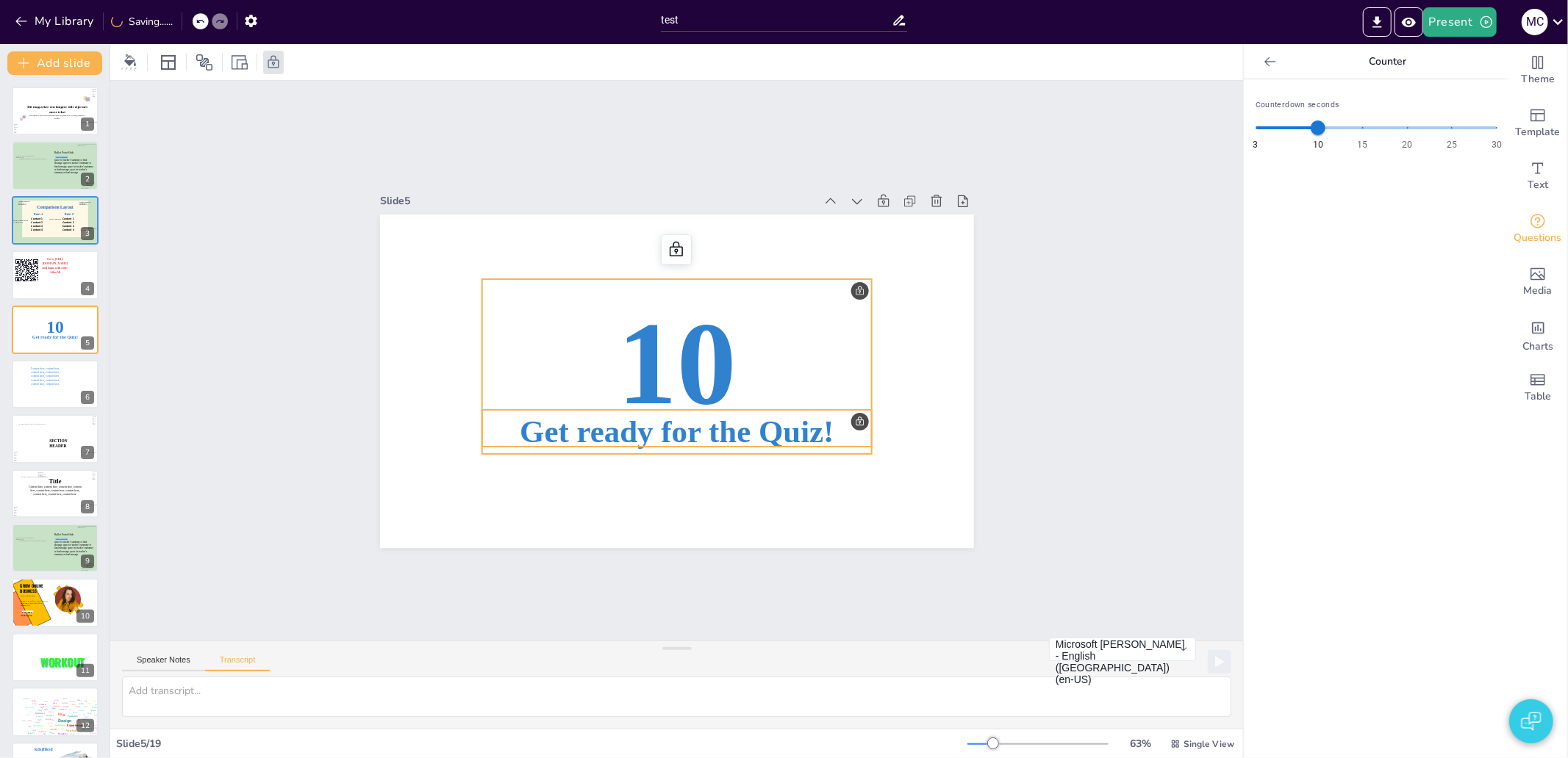
click at [577, 417] on span "Get ready for the Quiz!" at bounding box center [676, 431] width 314 height 35
click at [577, 417] on span "Get ready for the Quiz!" at bounding box center [641, 422] width 290 height 188
click at [588, 437] on span "Get ready for the Quiz!" at bounding box center [676, 431] width 314 height 35
click at [576, 420] on span "Get ready for the Quiz!" at bounding box center [676, 431] width 314 height 35
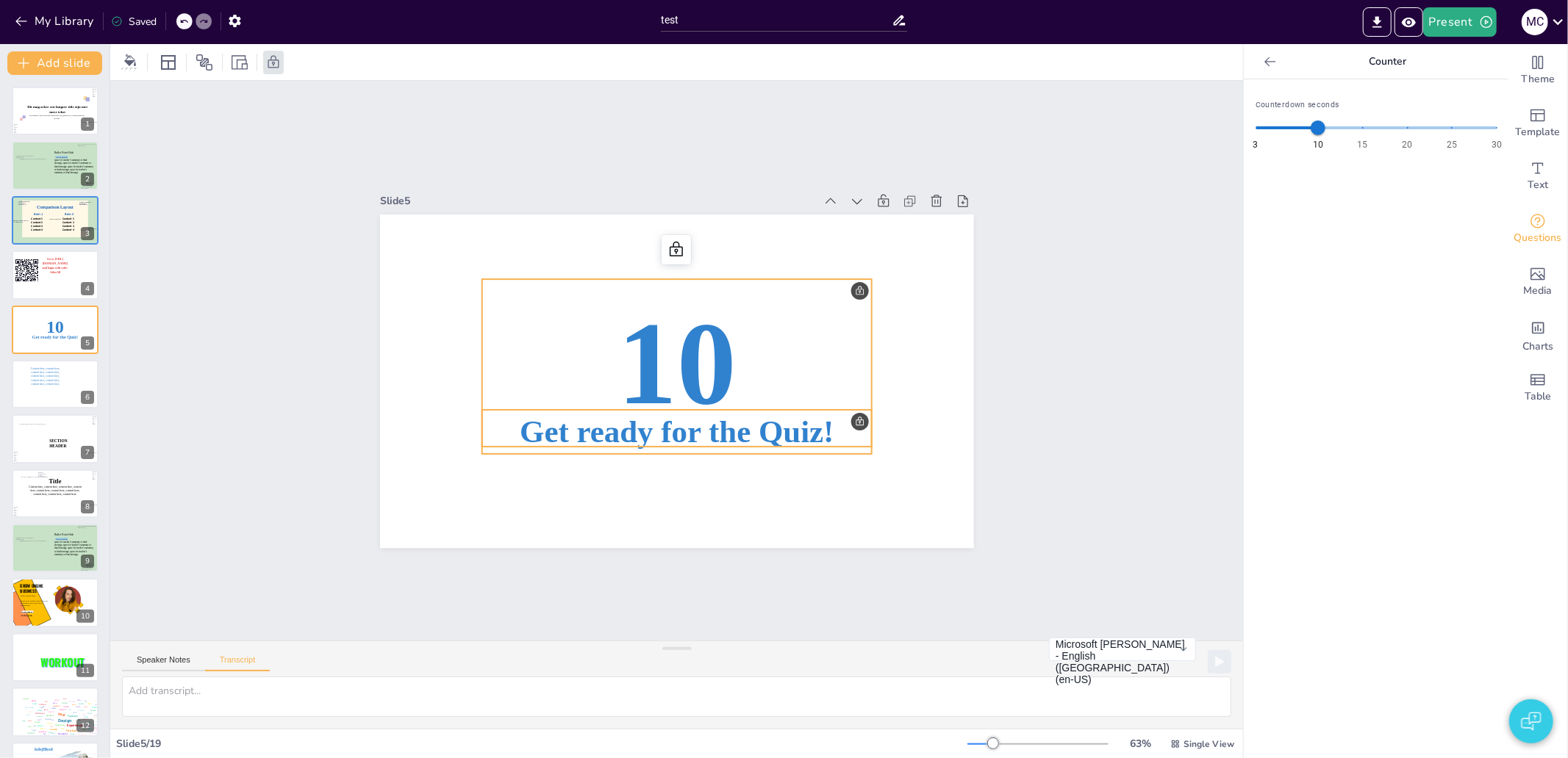
click at [799, 429] on span "Get ready for the Quiz!" at bounding box center [676, 431] width 314 height 35
click at [1010, 414] on div "Slide 1 Dit mag zeker een langere title zijn met meer tekst De subtitel is weer…" at bounding box center [676, 361] width 1133 height 560
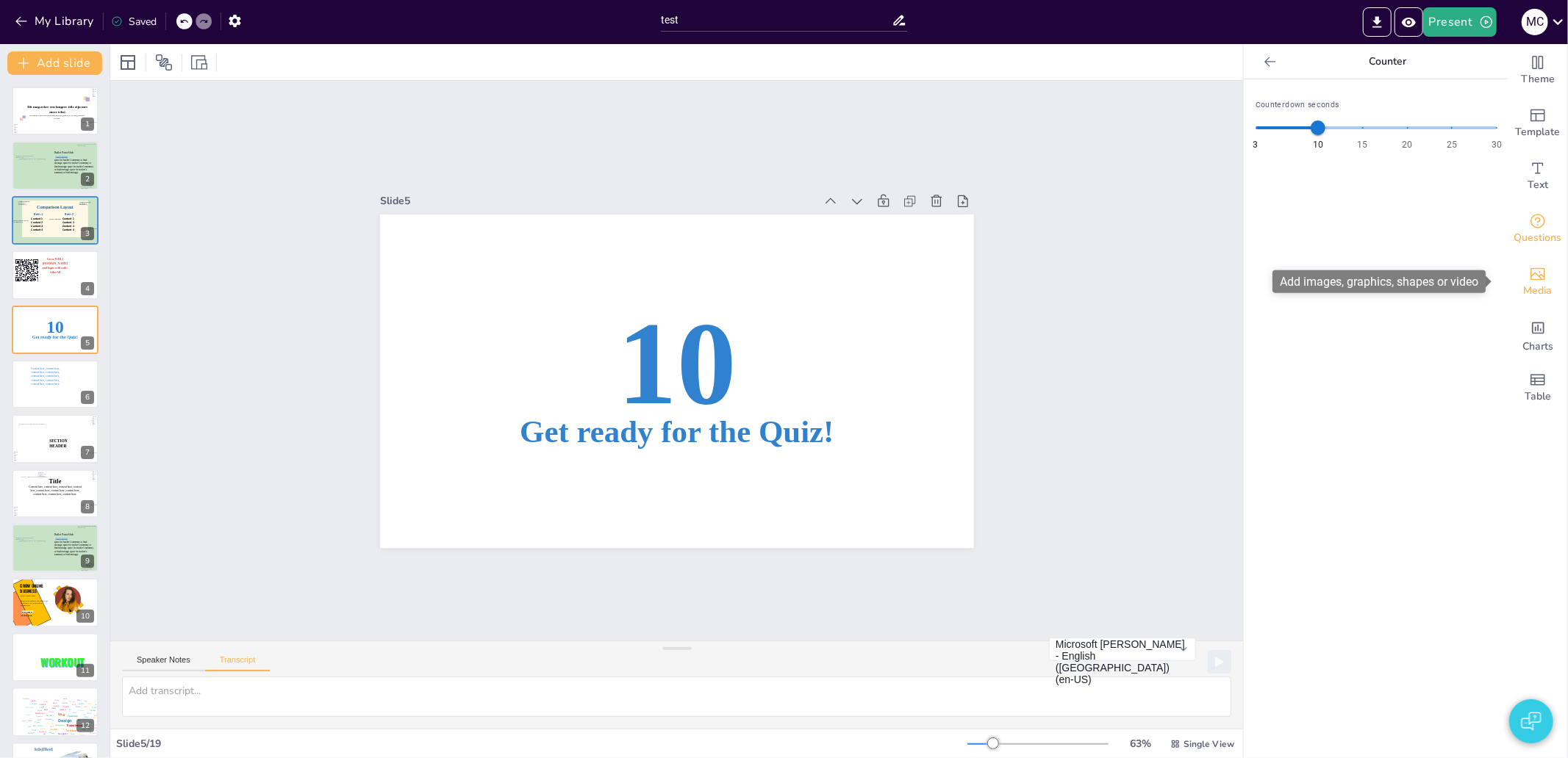
click at [1511, 280] on div "Media" at bounding box center [1538, 281] width 59 height 52
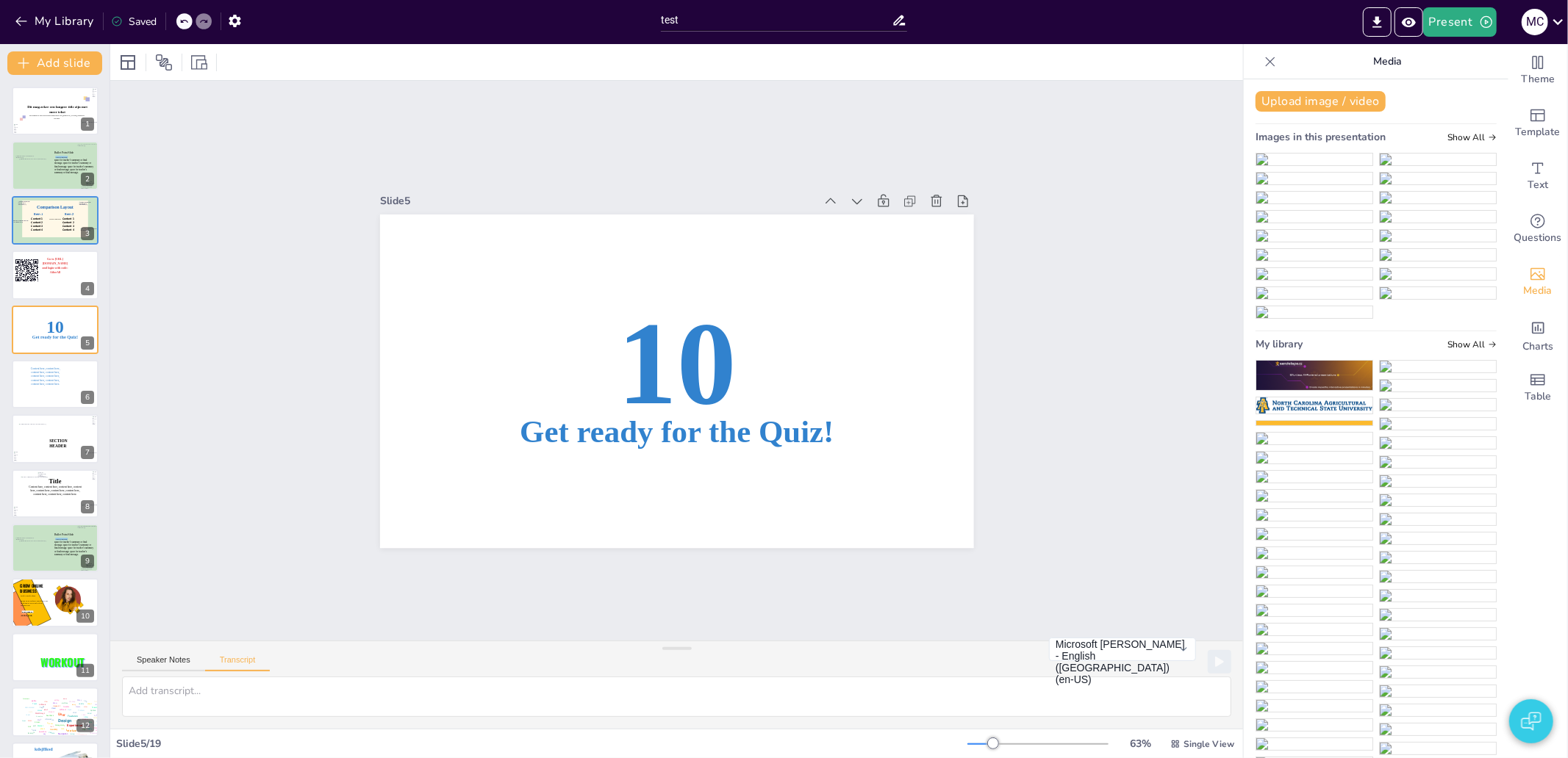
click at [1304, 184] on img at bounding box center [1314, 179] width 116 height 12
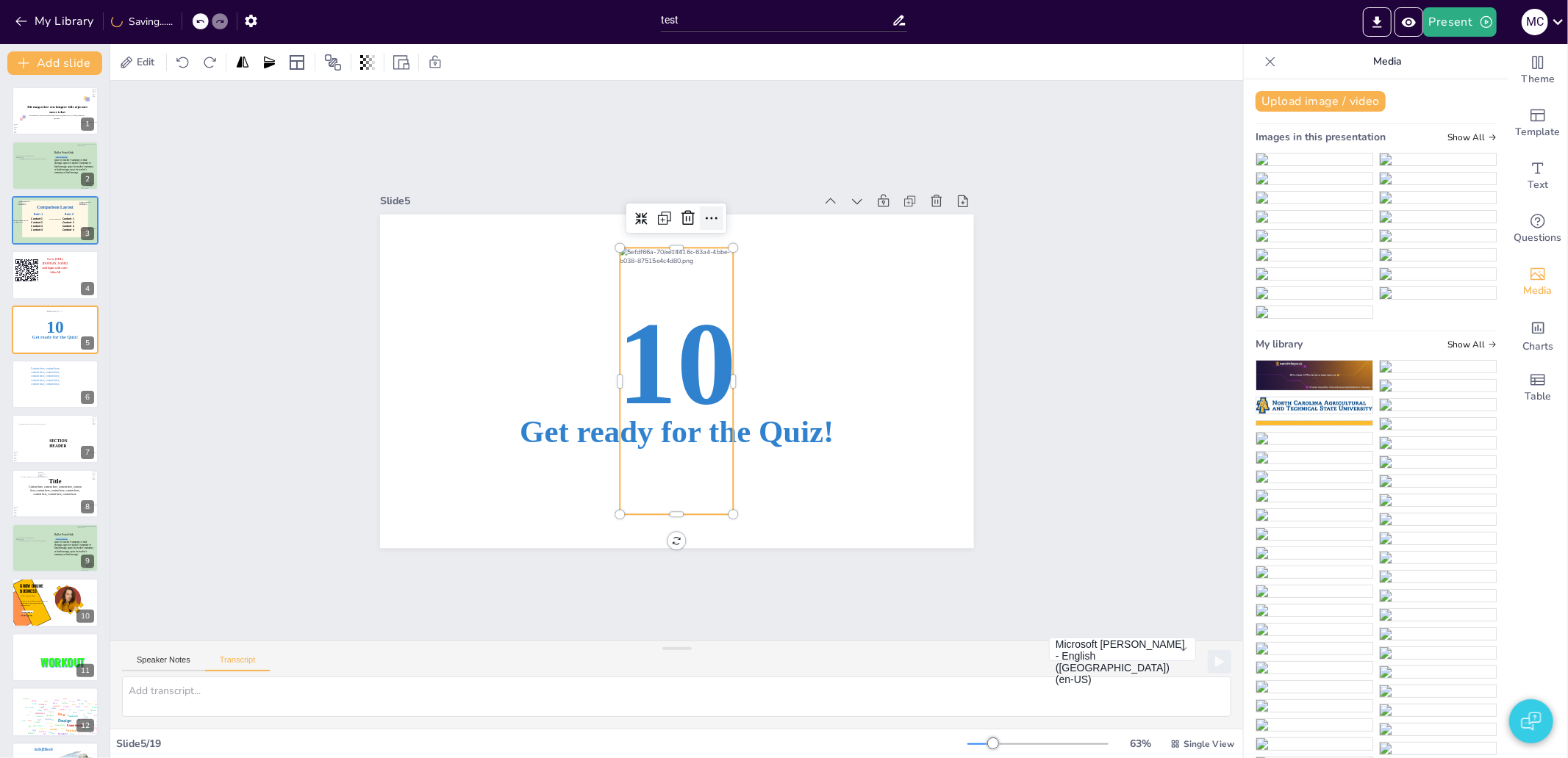
click at [703, 217] on icon at bounding box center [712, 218] width 17 height 17
click at [635, 213] on icon at bounding box center [641, 219] width 13 height 13
click at [650, 211] on icon at bounding box center [656, 215] width 13 height 13
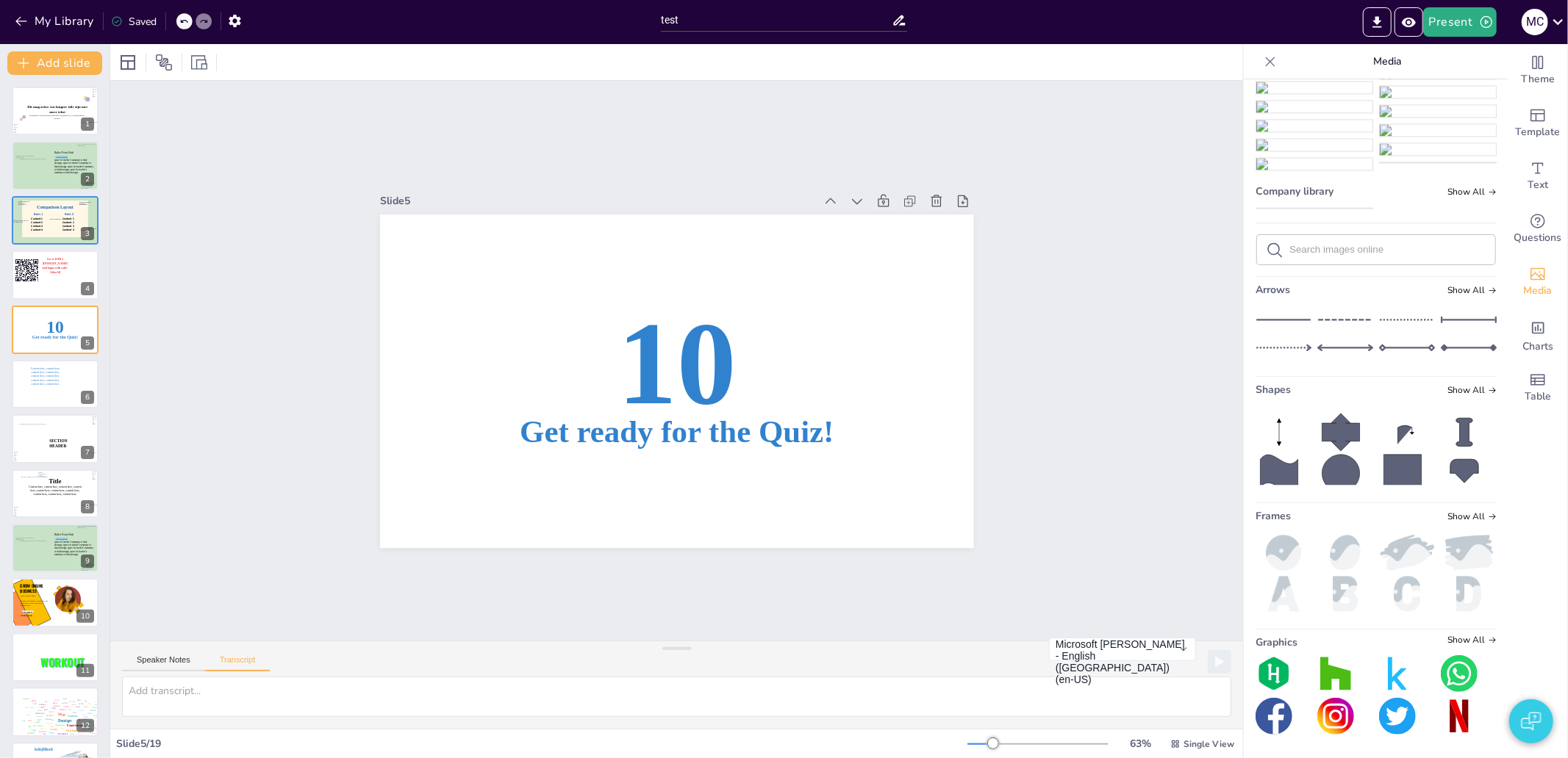
scroll to position [13583, 0]
click at [1448, 396] on span "Show All" at bounding box center [1472, 391] width 49 height 10
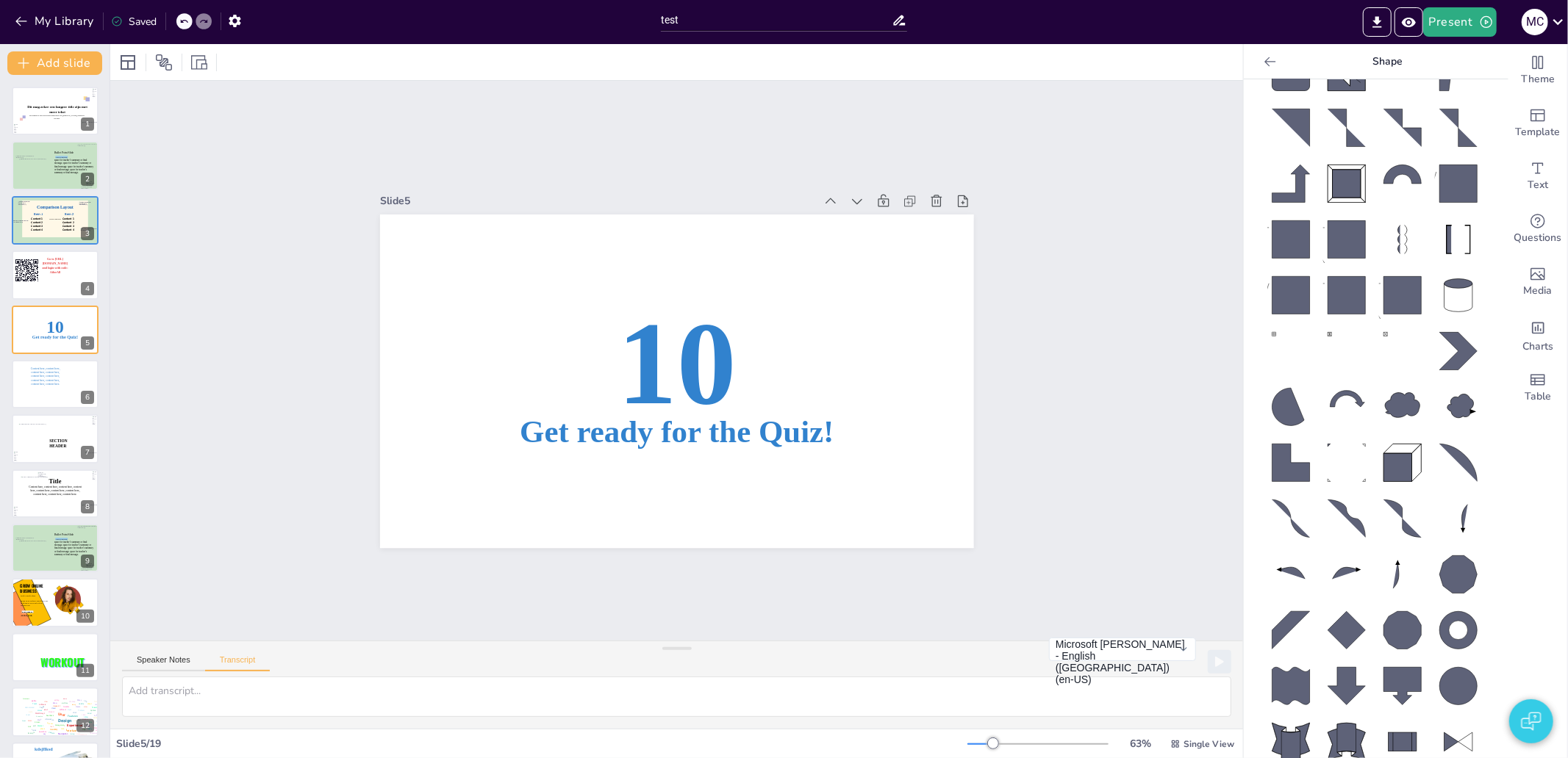
scroll to position [571, 0]
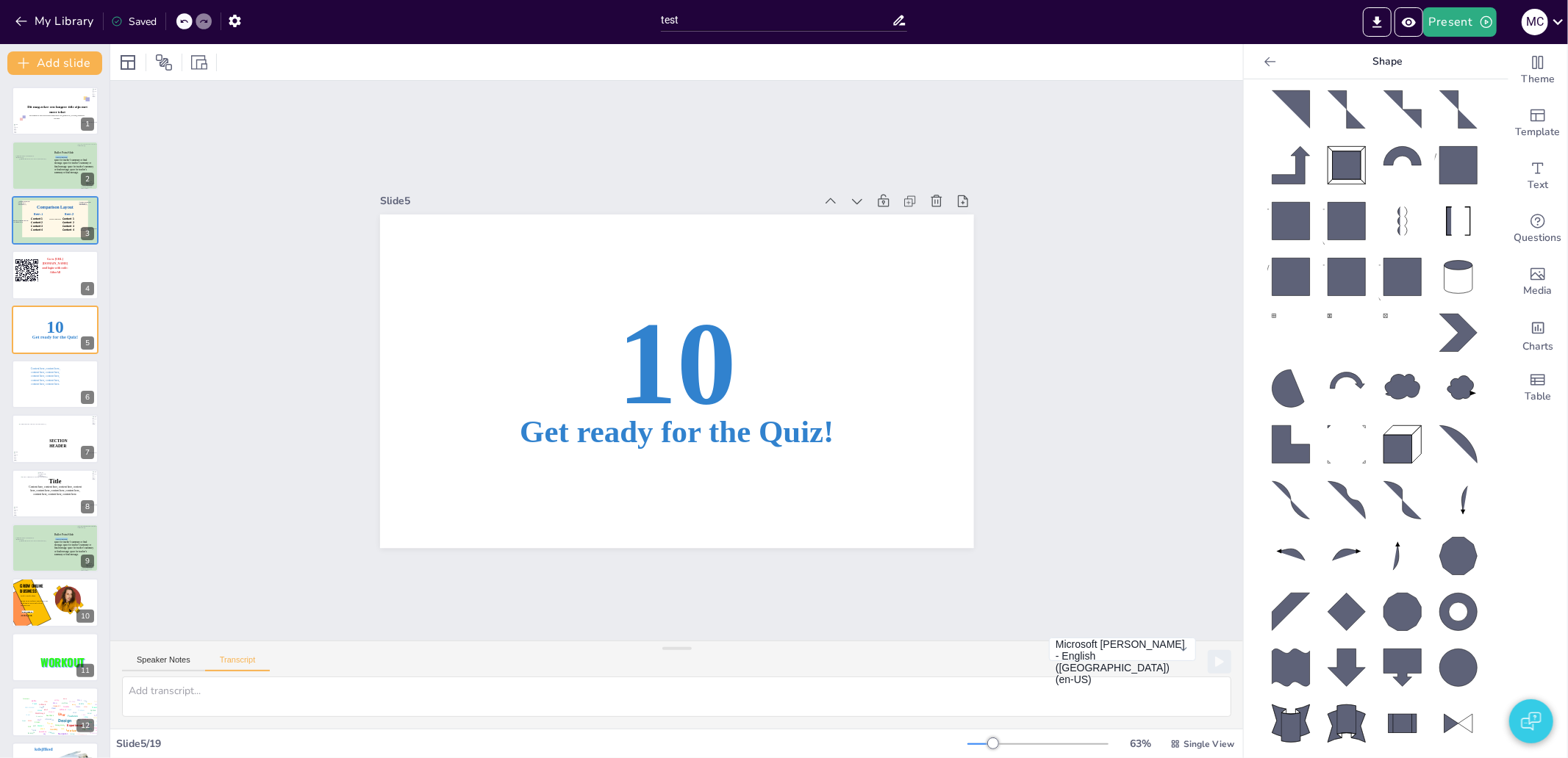
click at [1445, 261] on icon at bounding box center [1458, 265] width 28 height 9
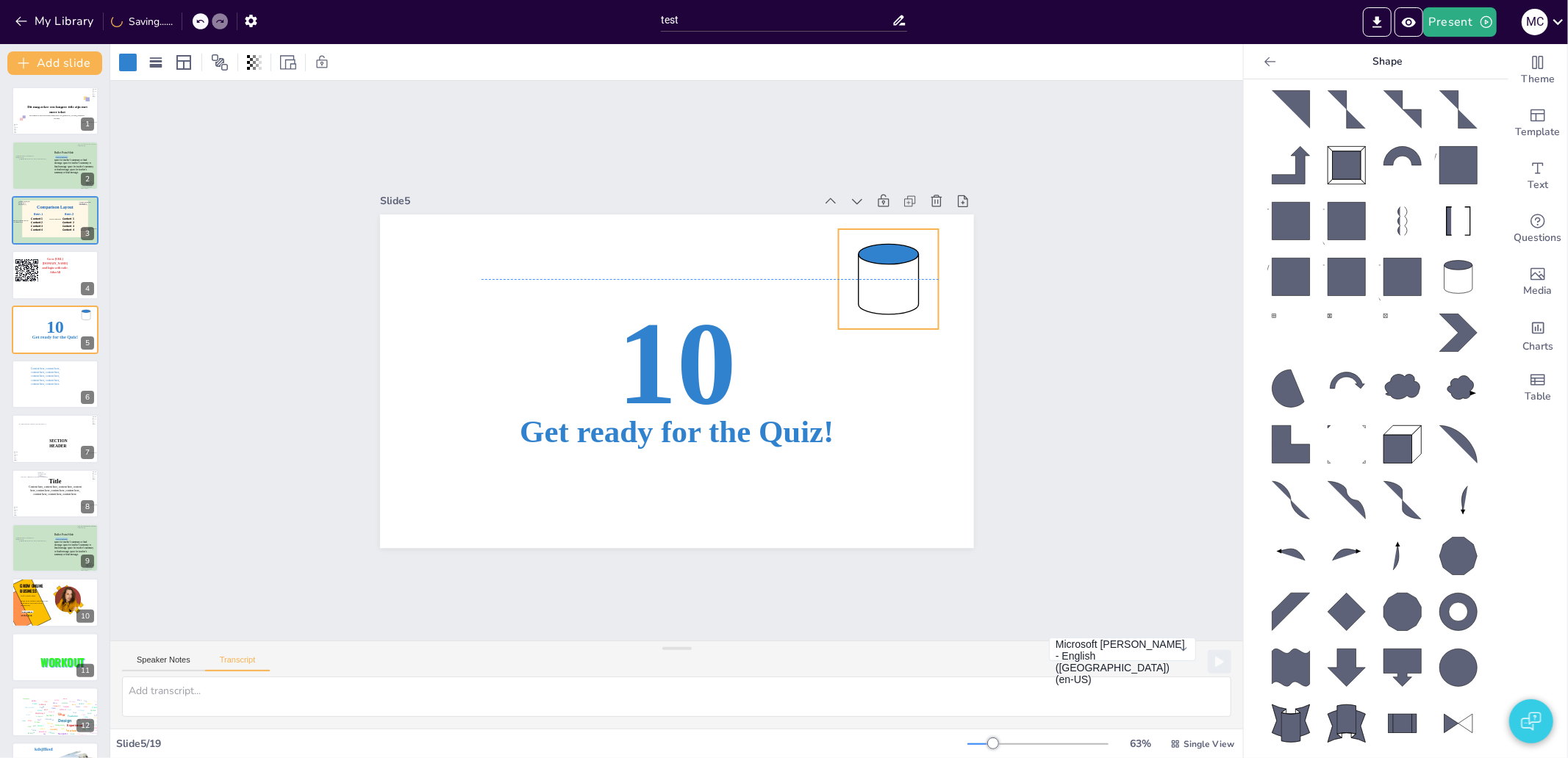
drag, startPoint x: 729, startPoint y: 456, endPoint x: 905, endPoint y: 315, distance: 225.5
click at [905, 315] on icon at bounding box center [888, 279] width 100 height 100
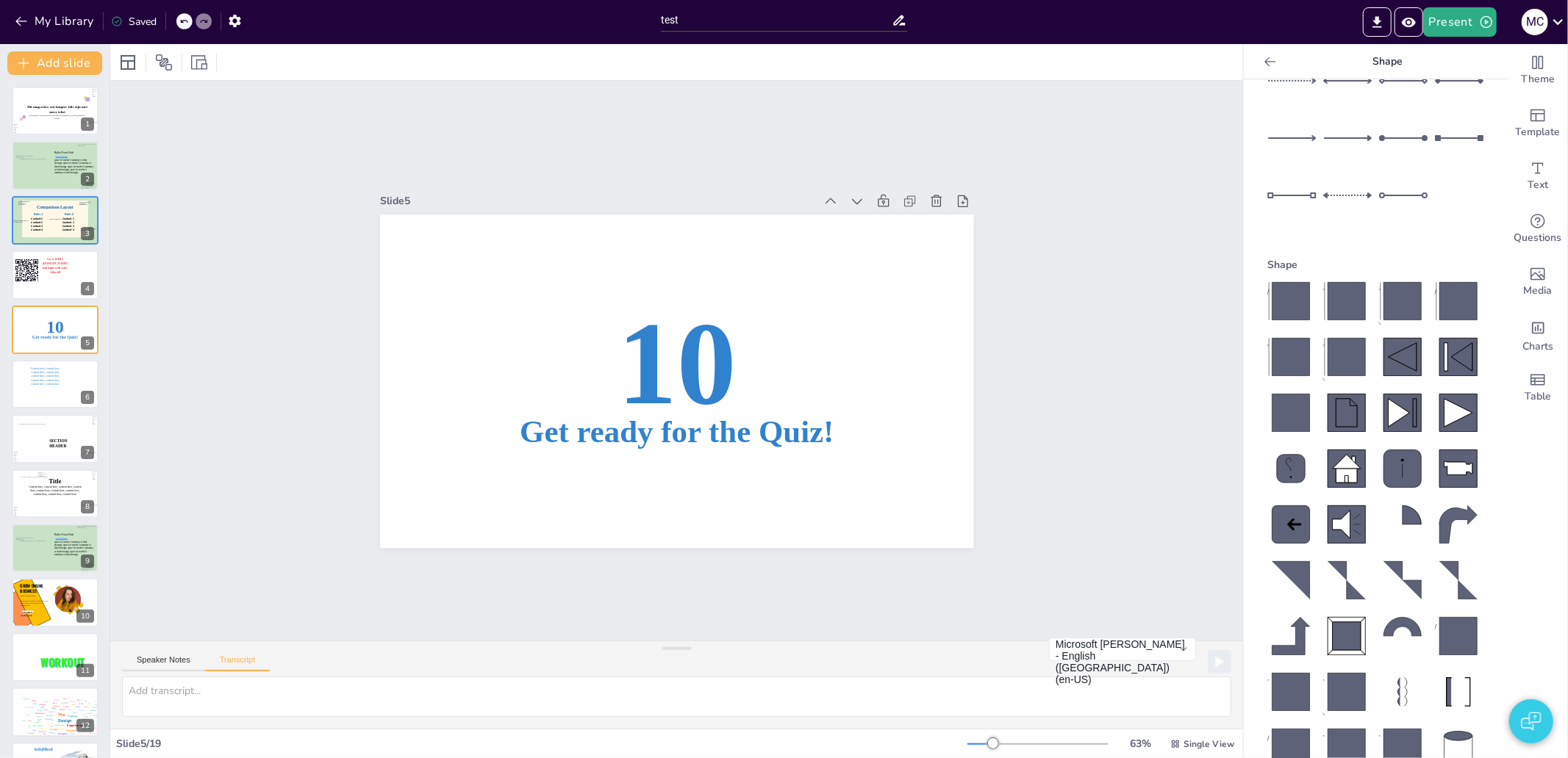
scroll to position [0, 0]
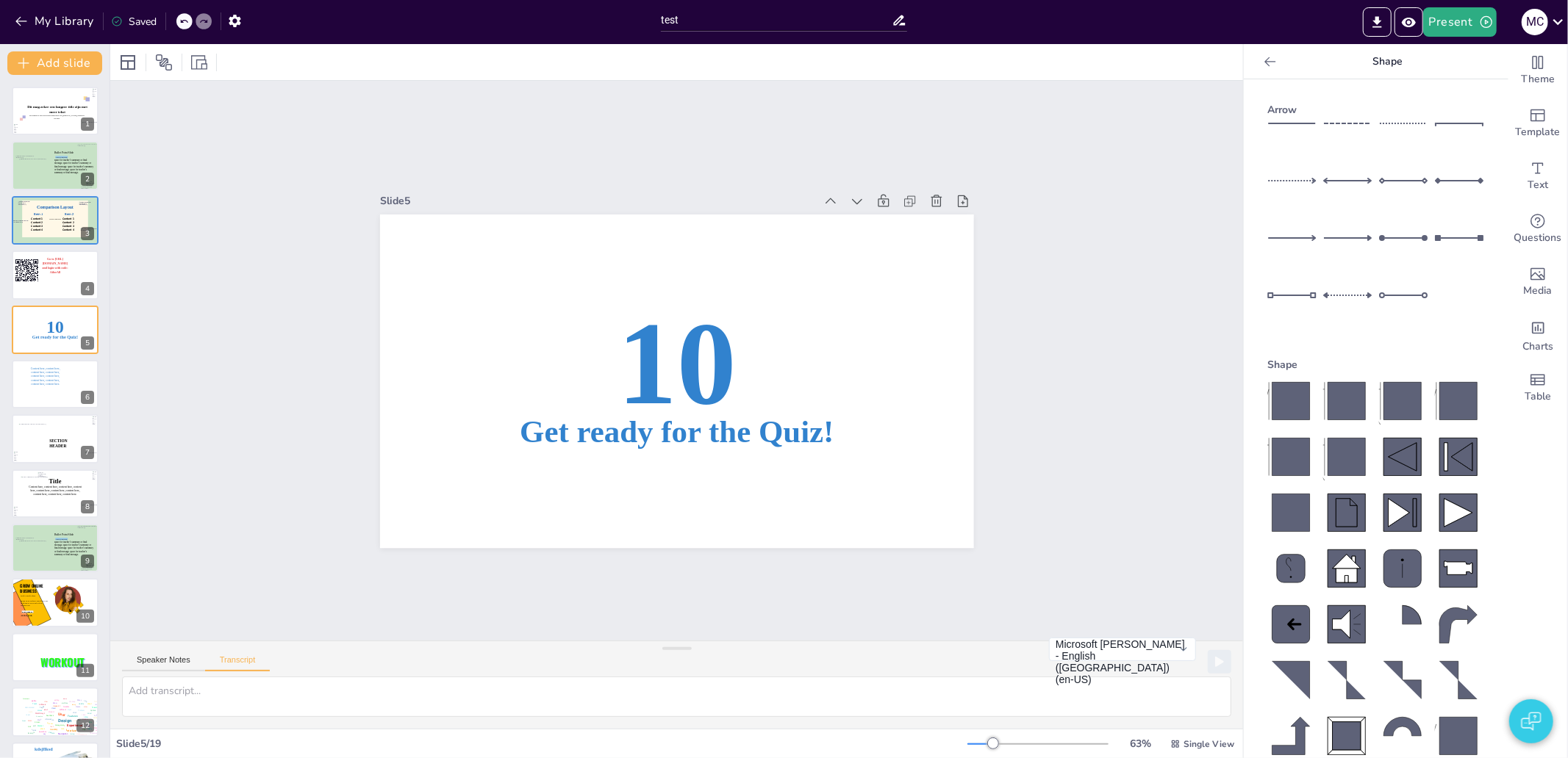
click at [1276, 358] on div "Shape" at bounding box center [1376, 365] width 218 height 14
click at [1258, 68] on div at bounding box center [1269, 61] width 23 height 23
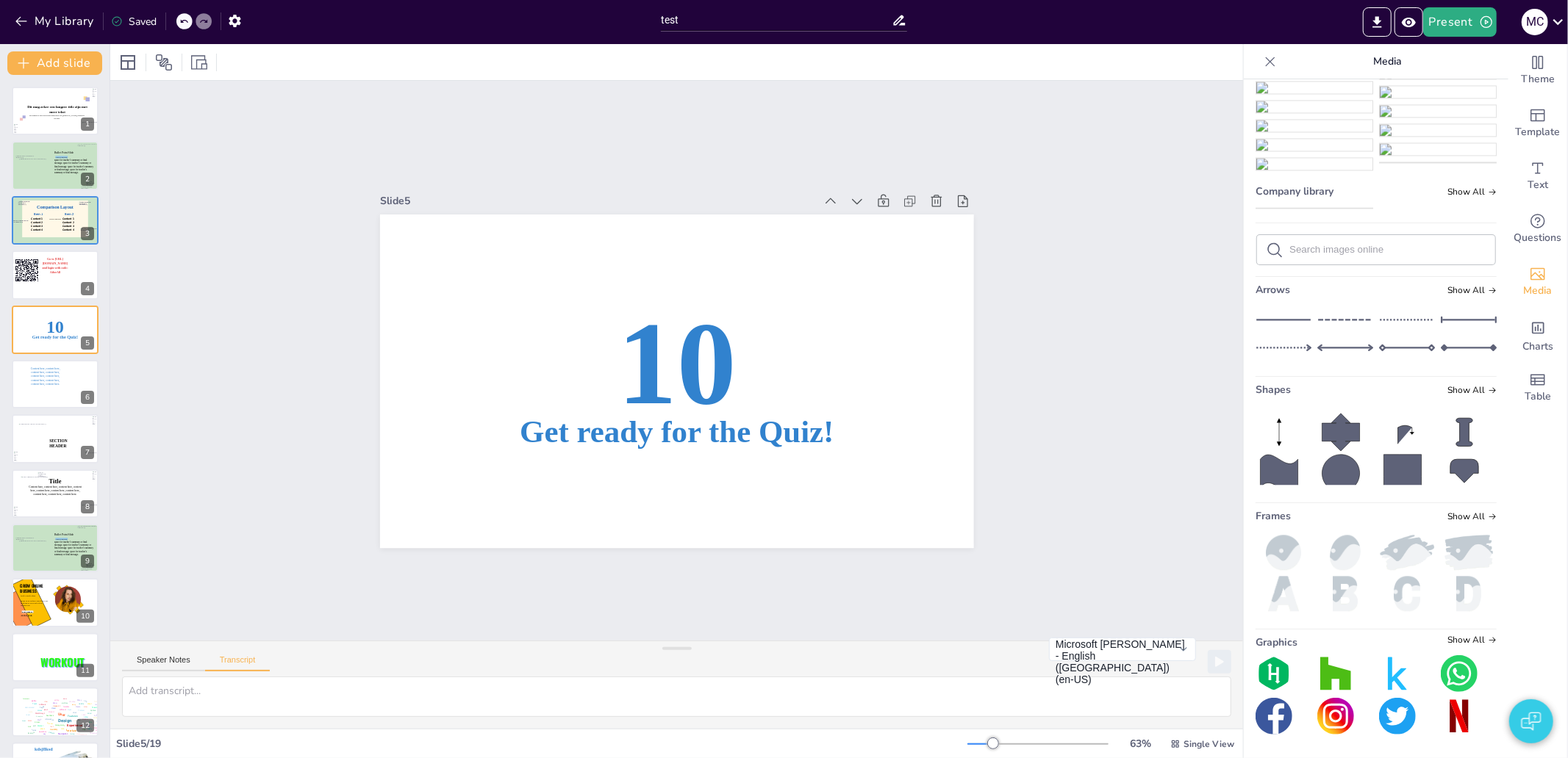
scroll to position [13631, 0]
click at [1450, 521] on span "Show All" at bounding box center [1472, 516] width 49 height 10
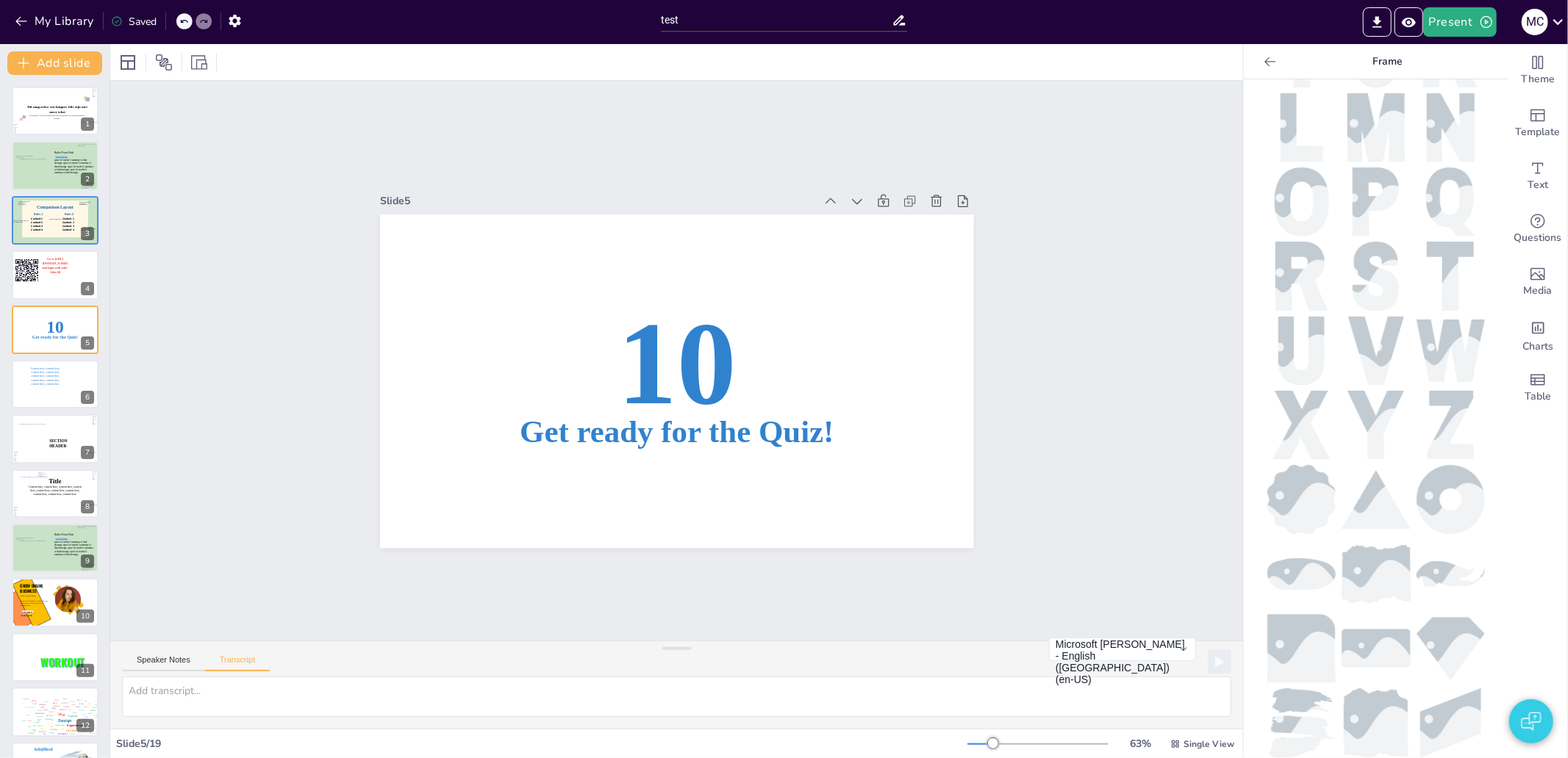
scroll to position [458, 0]
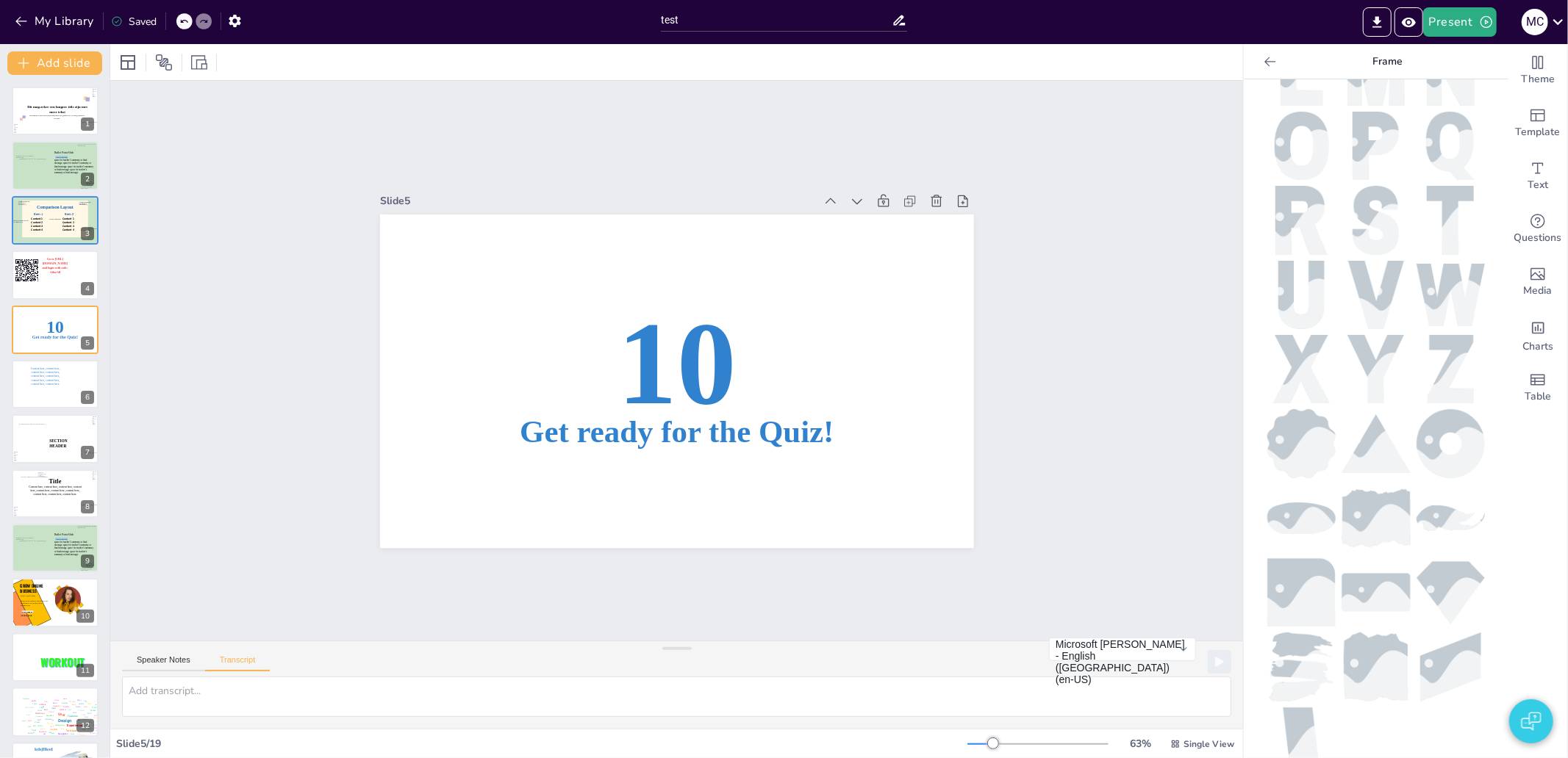
click at [1355, 638] on img at bounding box center [1376, 666] width 65 height 68
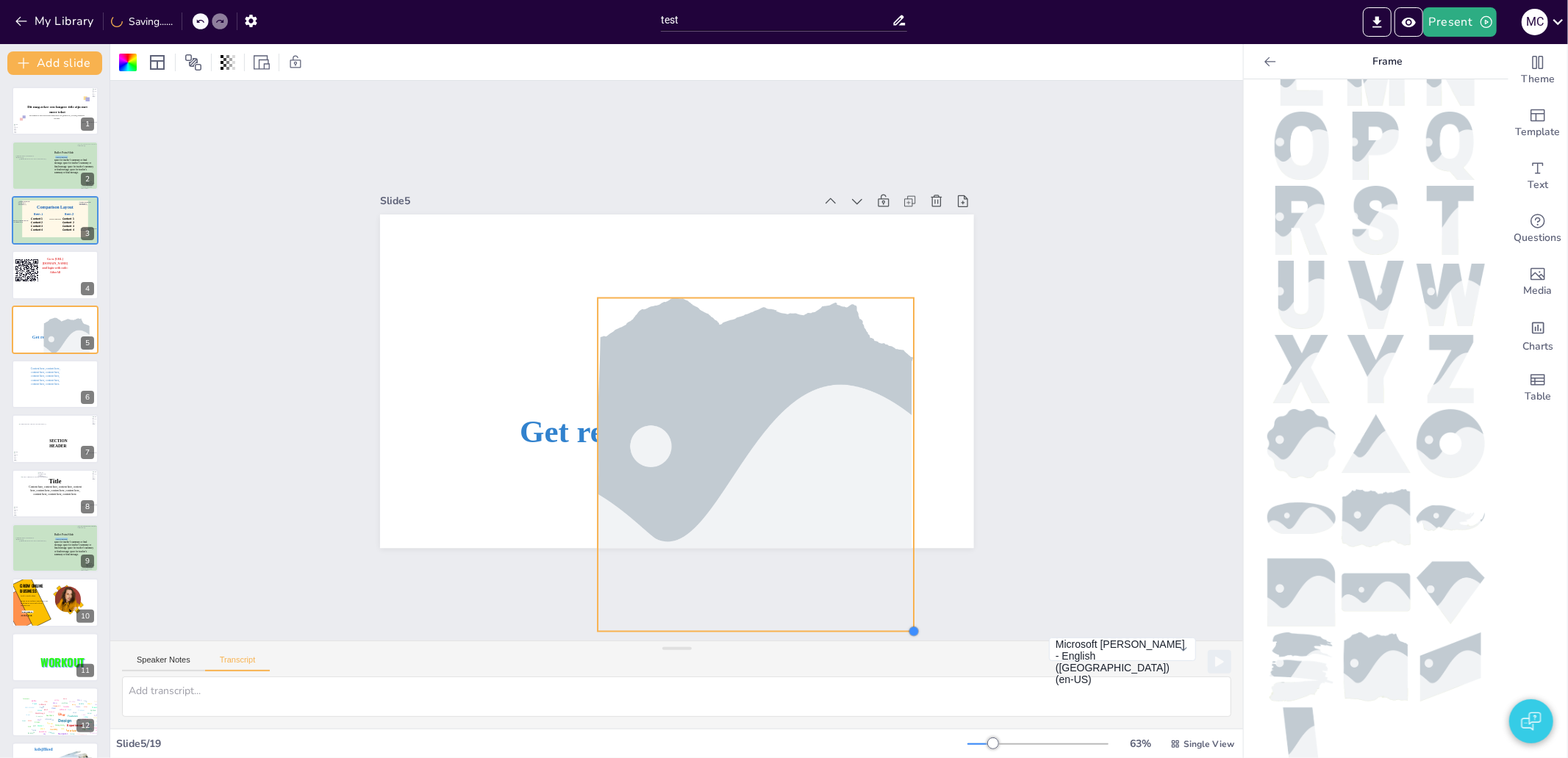
drag, startPoint x: 744, startPoint y: 454, endPoint x: 857, endPoint y: 621, distance: 201.6
click at [857, 621] on div "Slide 1 Dit mag zeker een langere title zijn met meer tekst De subtitel is weer…" at bounding box center [676, 360] width 1185 height 675
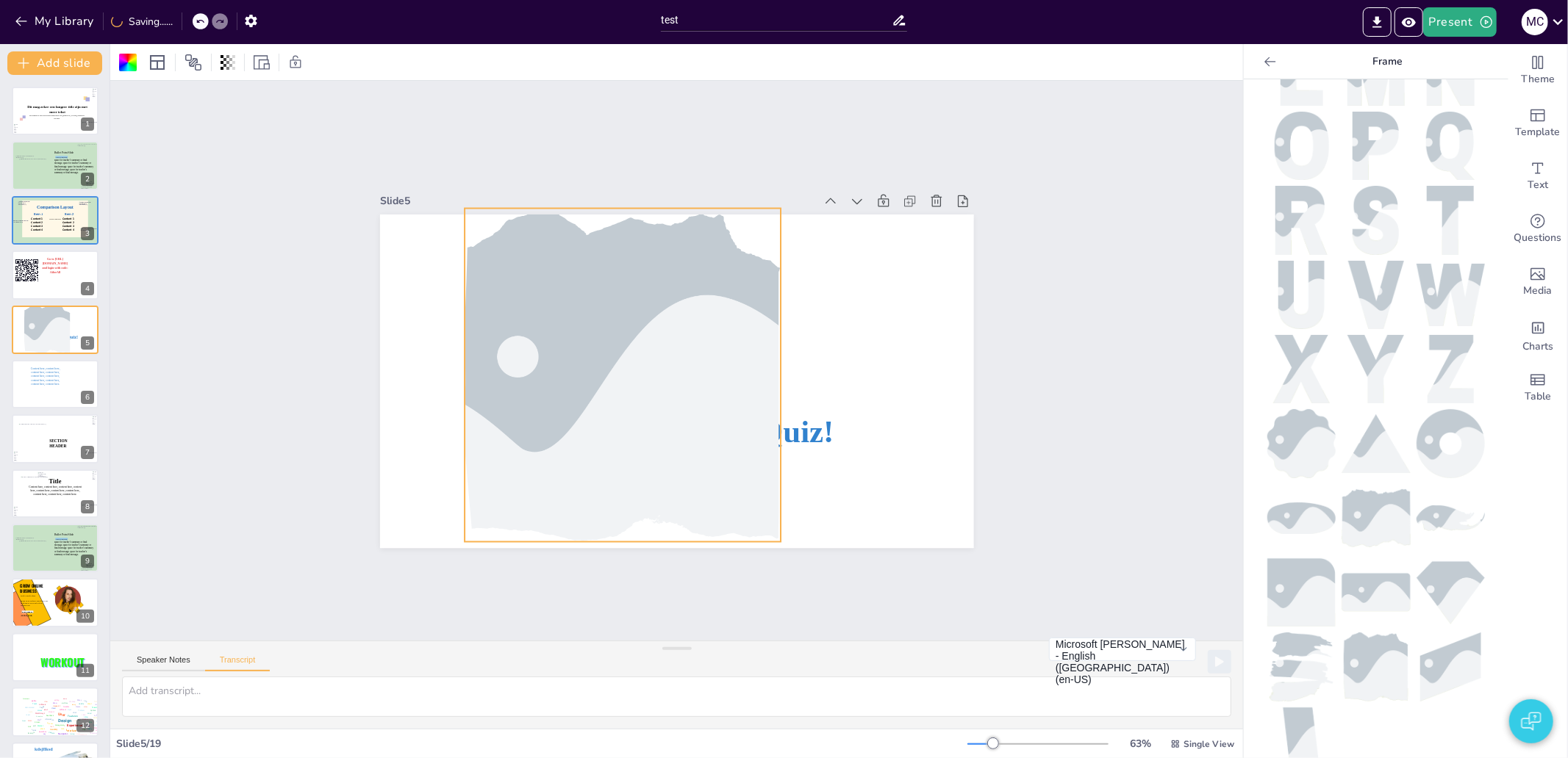
drag, startPoint x: 732, startPoint y: 438, endPoint x: 603, endPoint y: 353, distance: 154.5
click at [603, 353] on div at bounding box center [622, 375] width 501 height 334
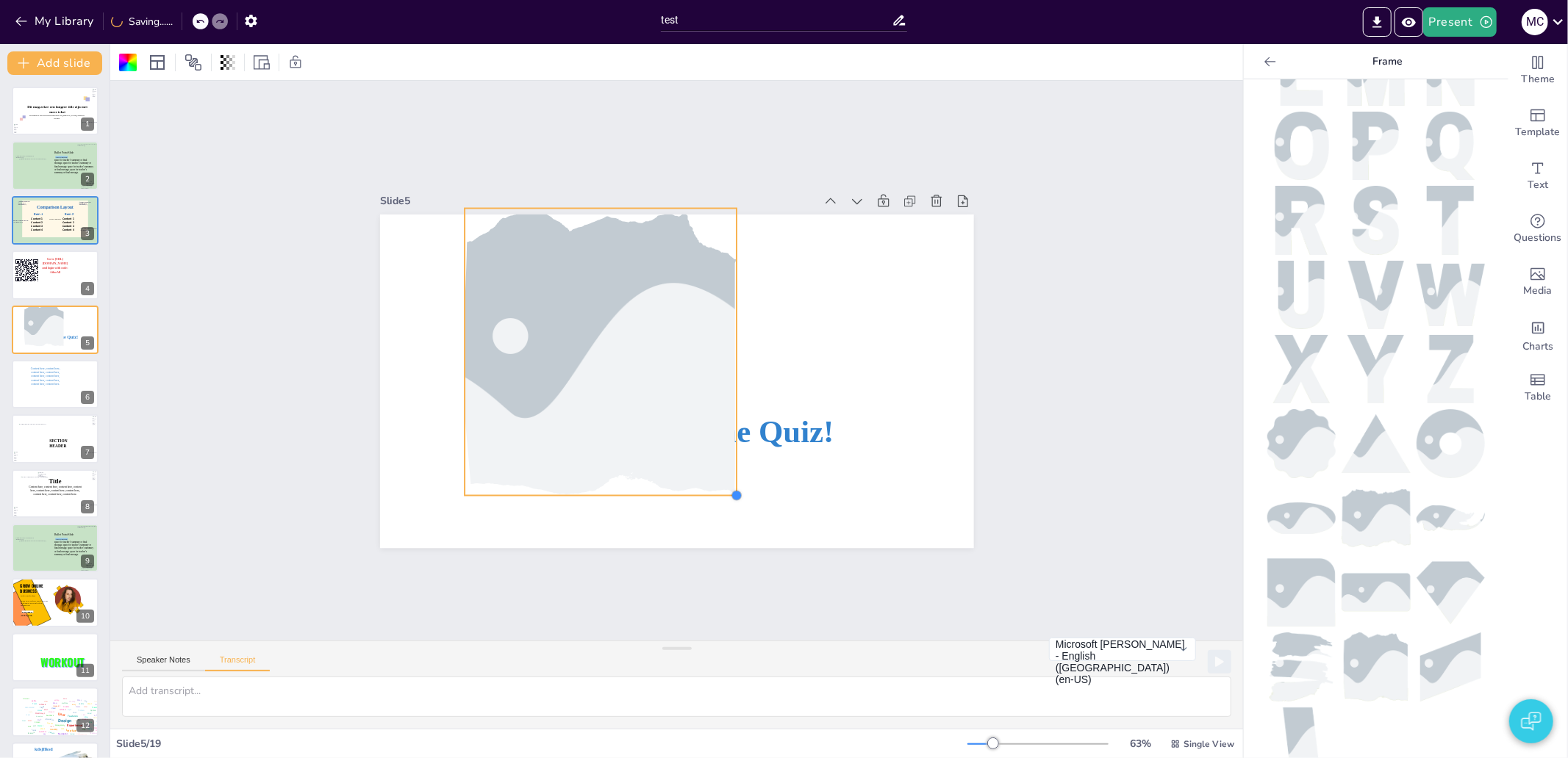
drag, startPoint x: 769, startPoint y: 540, endPoint x: 709, endPoint y: 459, distance: 100.8
click at [718, 467] on div "10 Get ready for the Quiz!" at bounding box center [677, 381] width 594 height 334
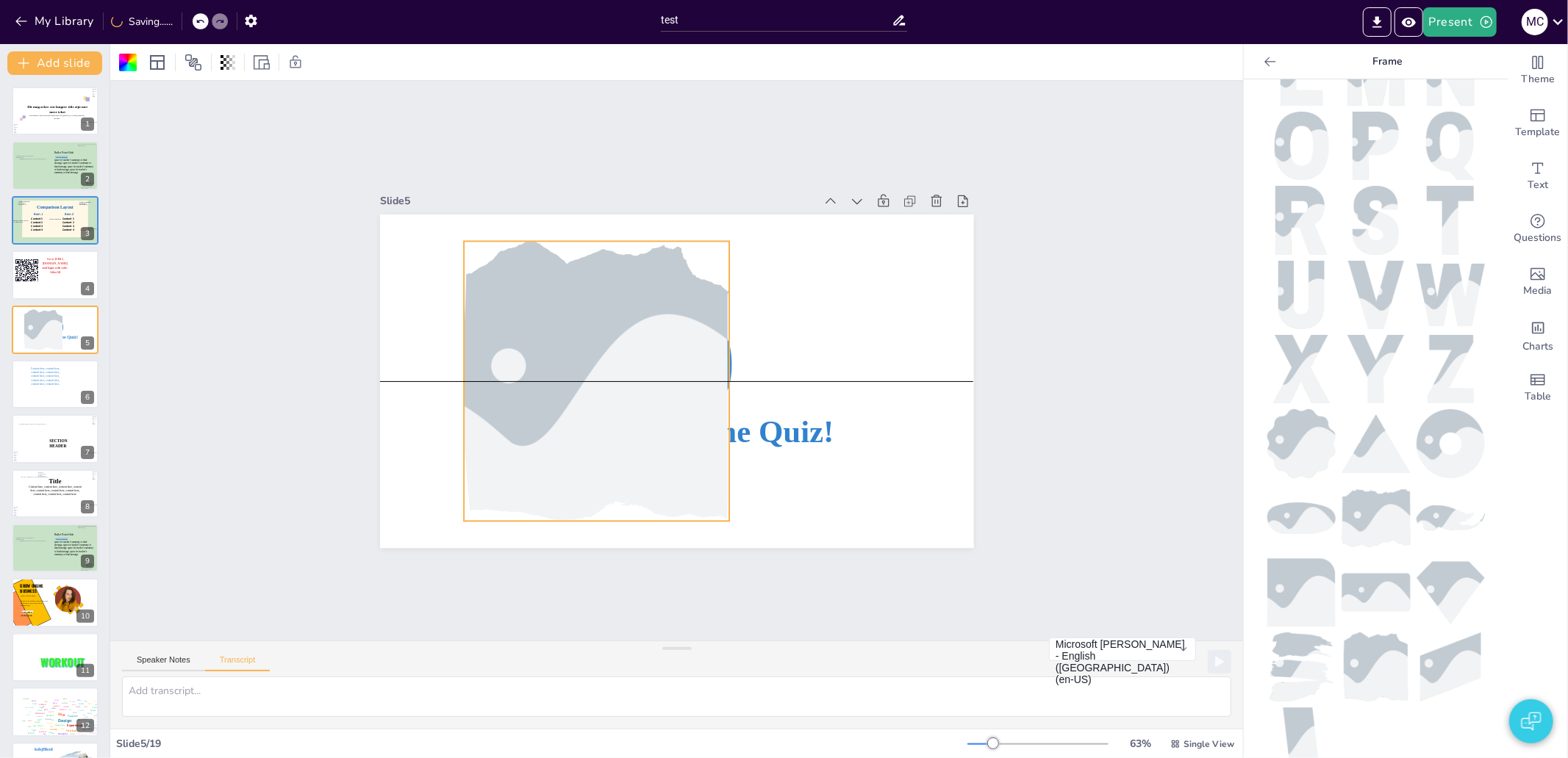
drag, startPoint x: 645, startPoint y: 375, endPoint x: 645, endPoint y: 404, distance: 29.0
click at [645, 404] on div at bounding box center [596, 380] width 421 height 280
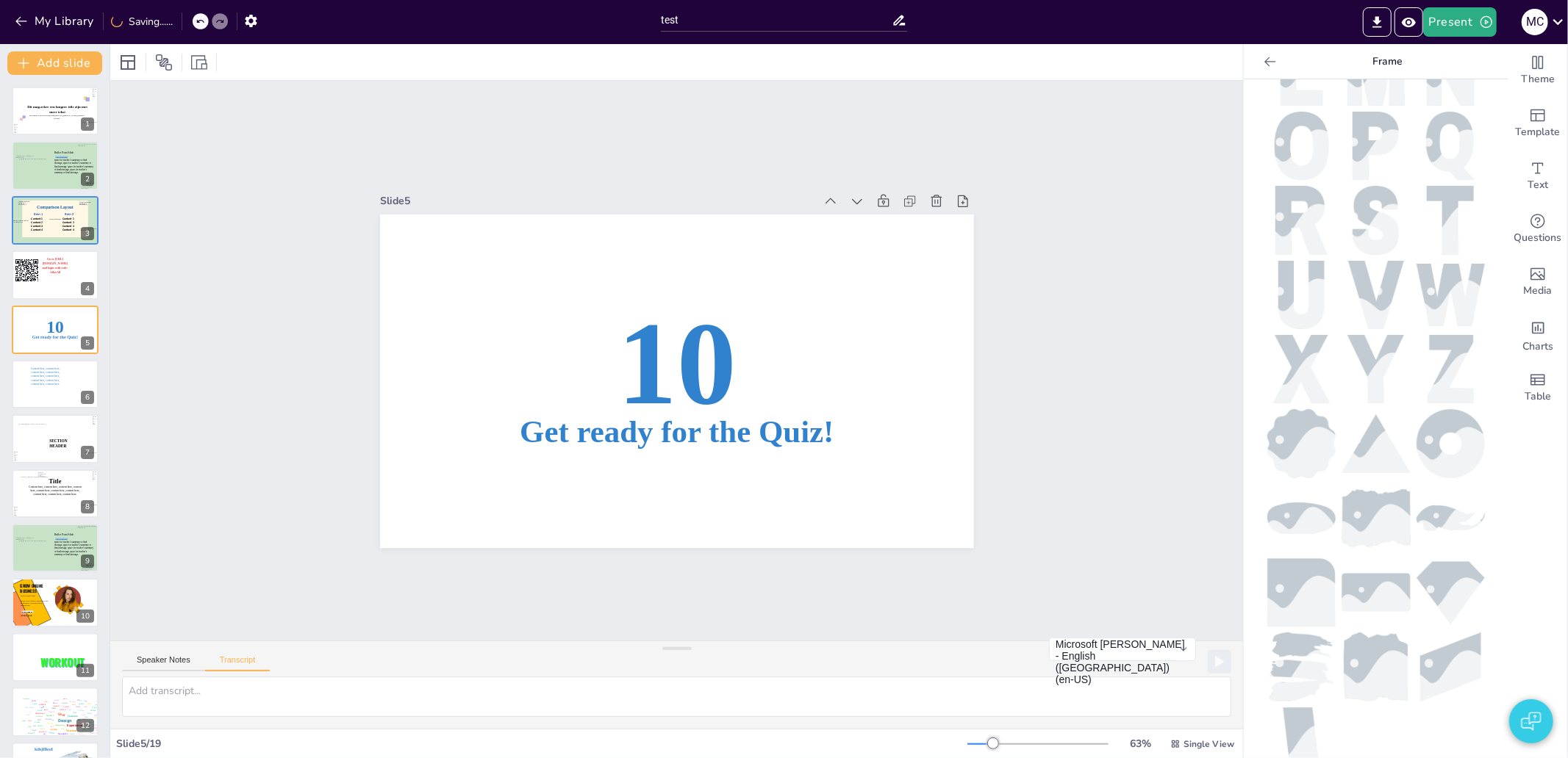
click at [1262, 63] on icon at bounding box center [1269, 61] width 15 height 15
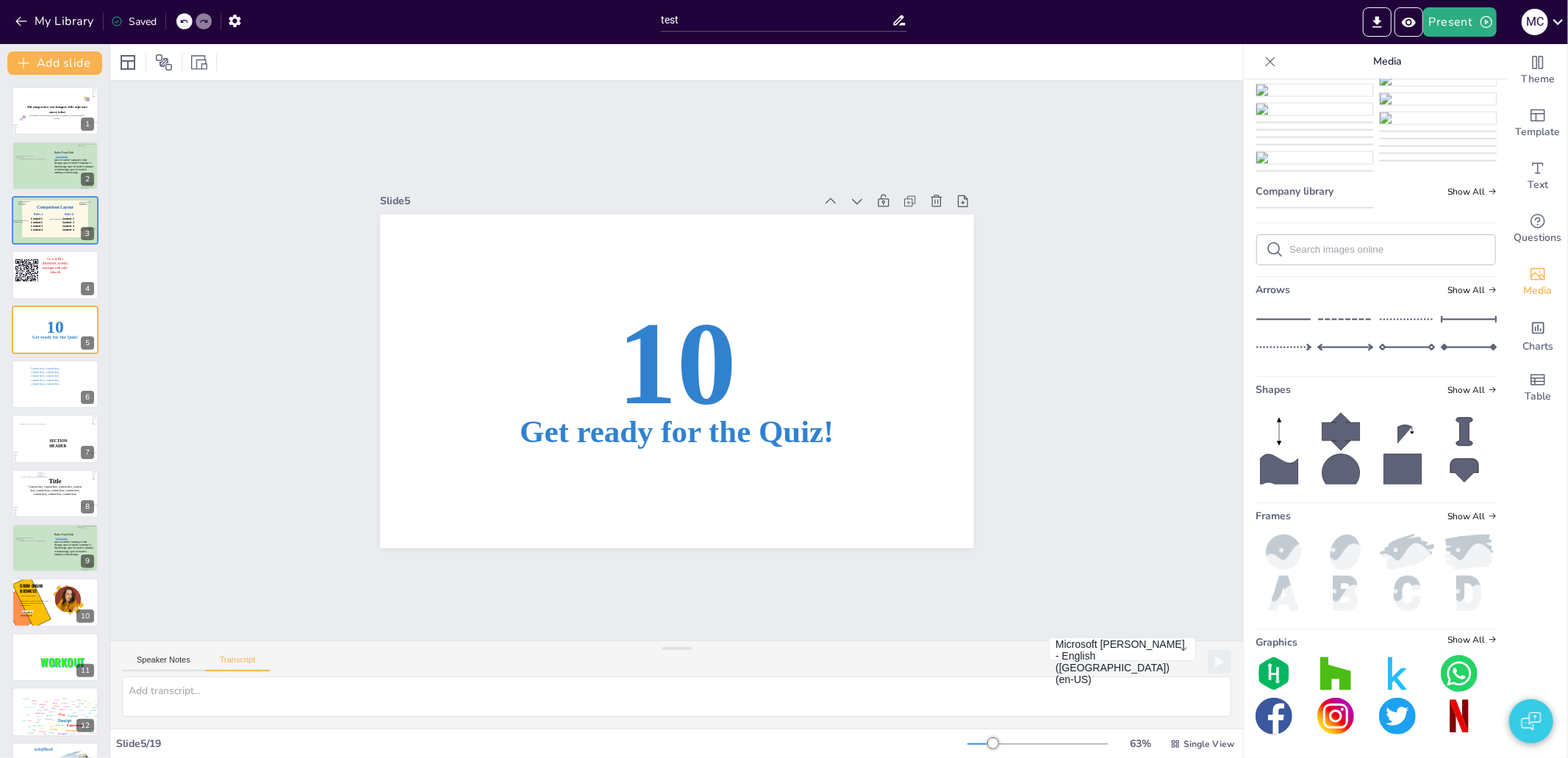
scroll to position [13631, 0]
click at [1548, 338] on div "Charts" at bounding box center [1538, 335] width 59 height 52
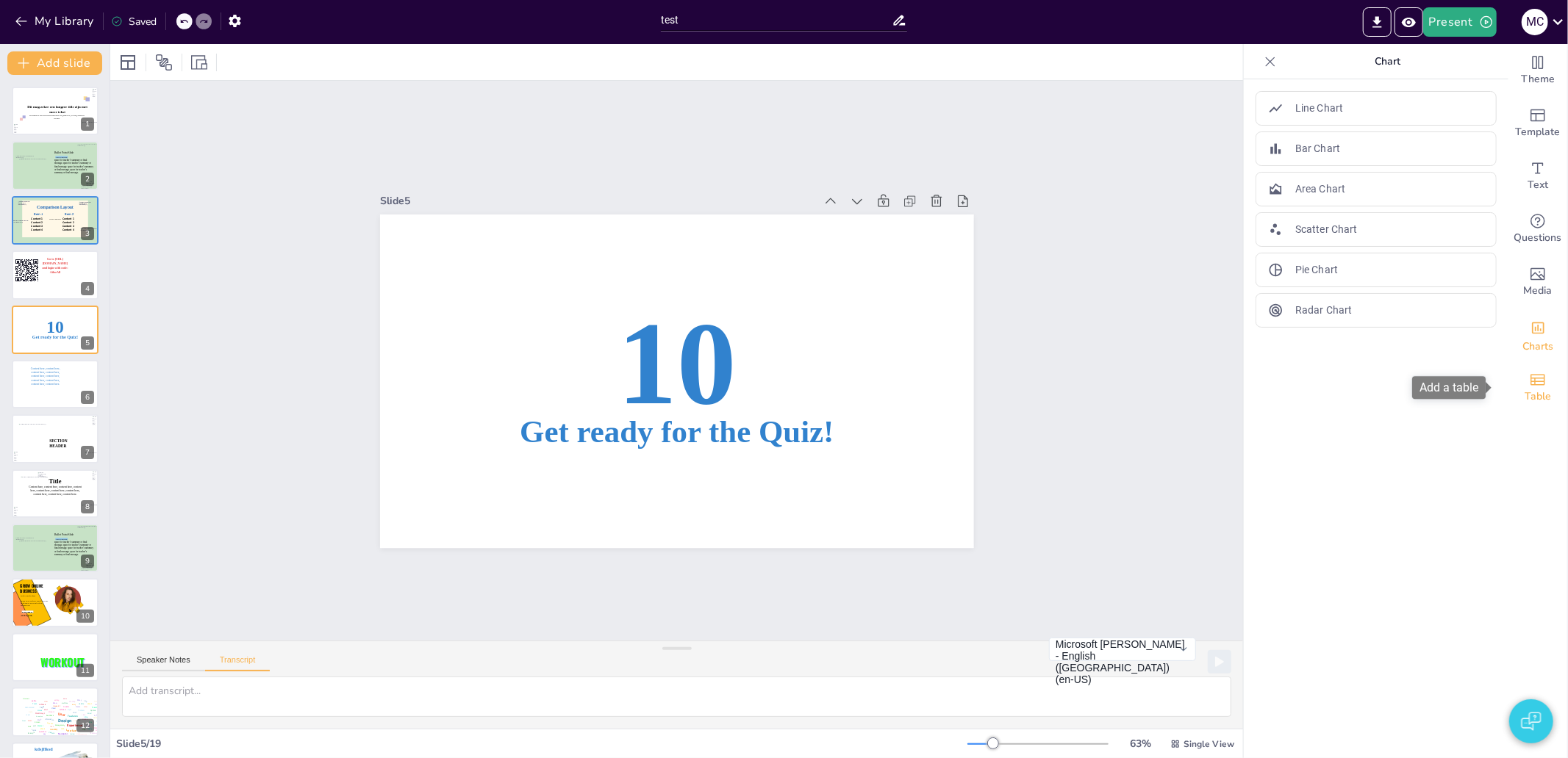
click at [1525, 397] on span "Table" at bounding box center [1538, 397] width 27 height 16
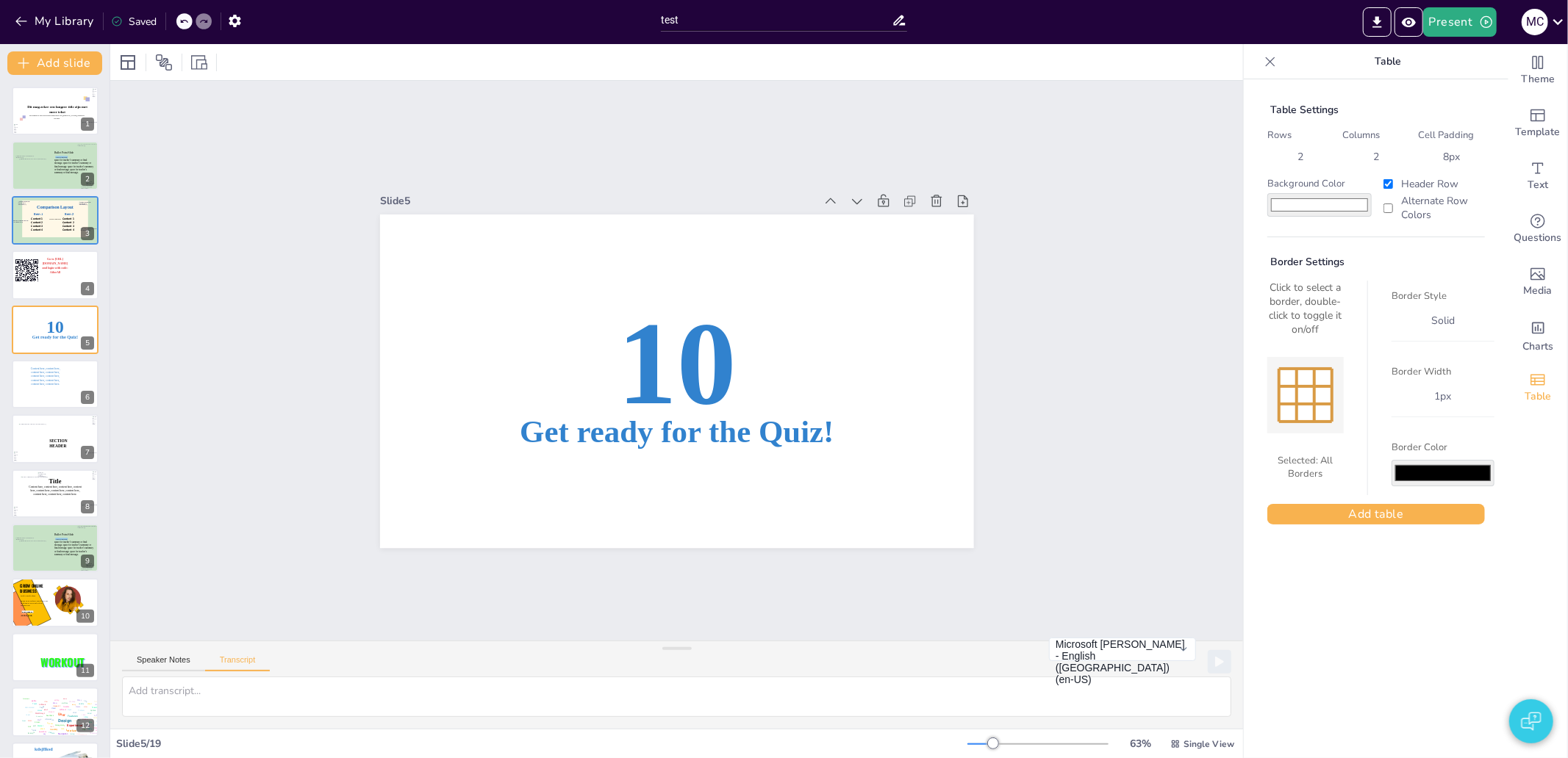
click at [1266, 58] on icon at bounding box center [1270, 61] width 9 height 9
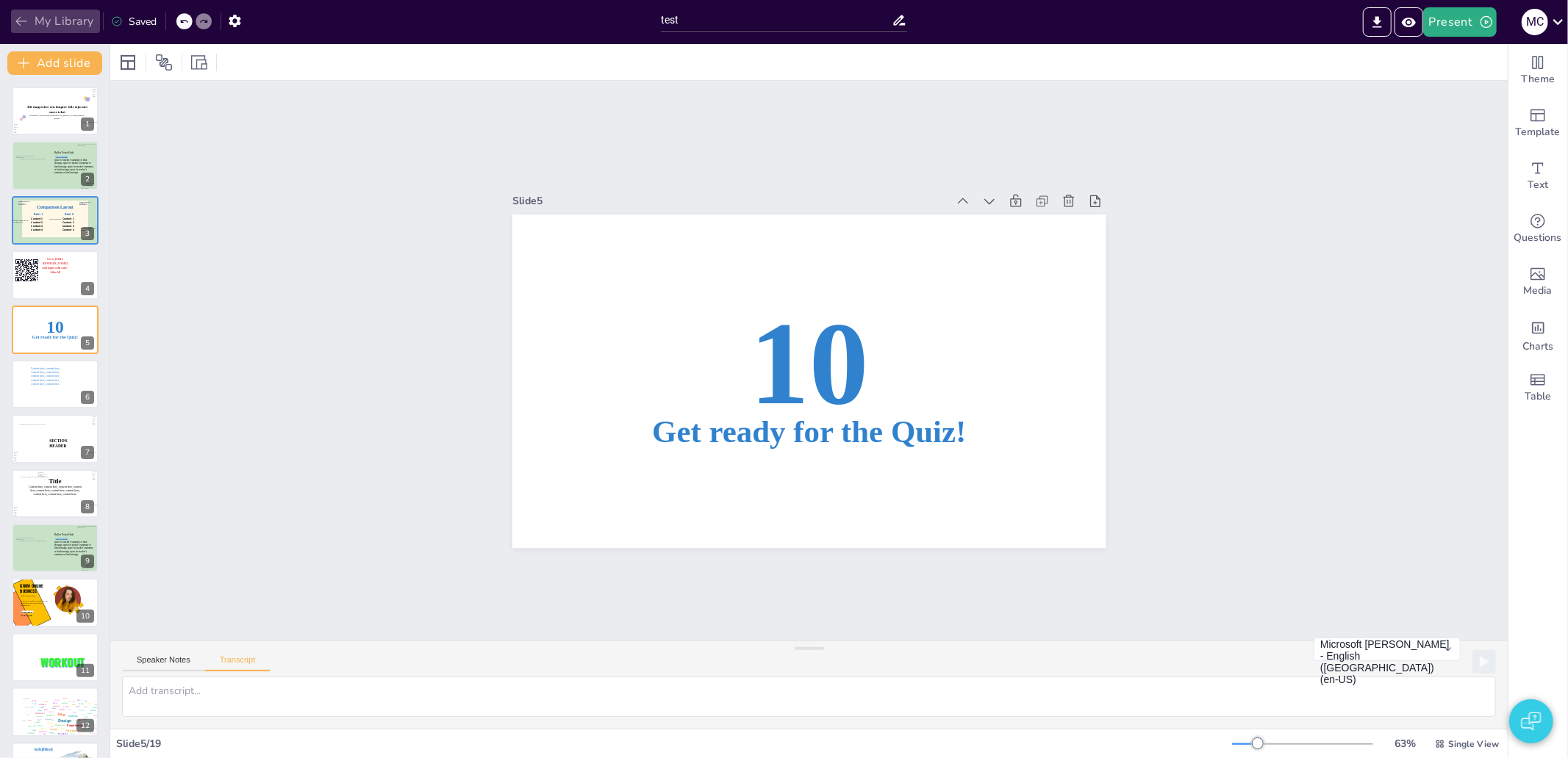
click at [68, 22] on button "My Library" at bounding box center [55, 21] width 89 height 23
